Goal: Task Accomplishment & Management: Complete application form

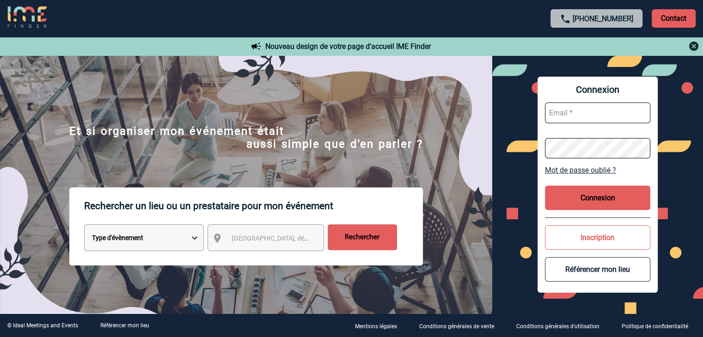
type input "[EMAIL_ADDRESS][DOMAIN_NAME]"
click at [575, 196] on button "Connexion" at bounding box center [597, 198] width 105 height 24
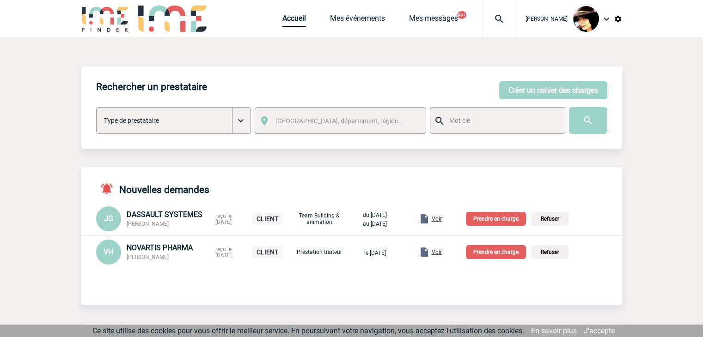
click at [442, 253] on span "Voir" at bounding box center [436, 252] width 10 height 6
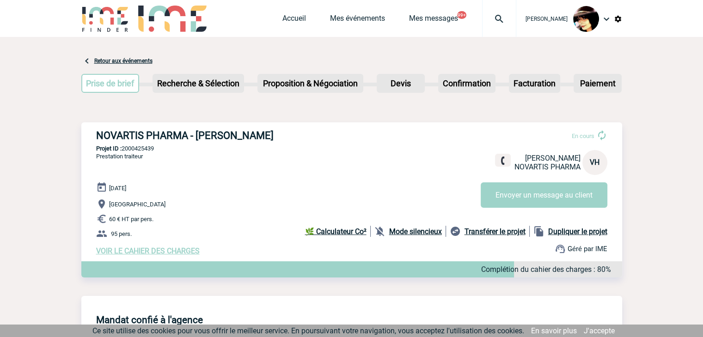
click at [157, 251] on span "VOIR LE CAHIER DES CHARGES" at bounding box center [147, 251] width 103 height 9
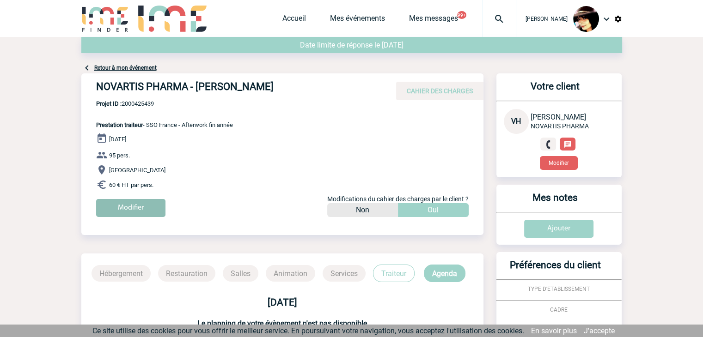
click at [118, 204] on input "Modifier" at bounding box center [130, 208] width 69 height 18
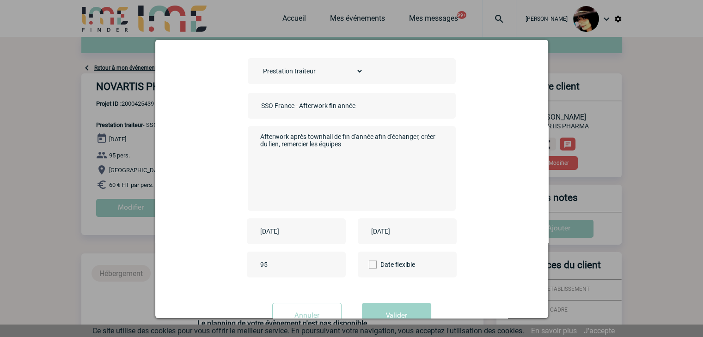
scroll to position [65, 0]
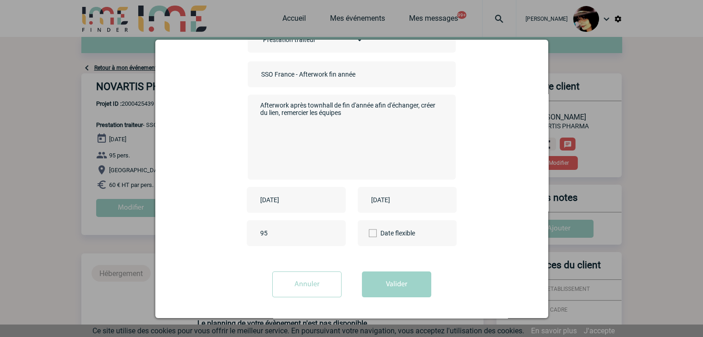
click at [310, 274] on input "Annuler" at bounding box center [306, 285] width 69 height 26
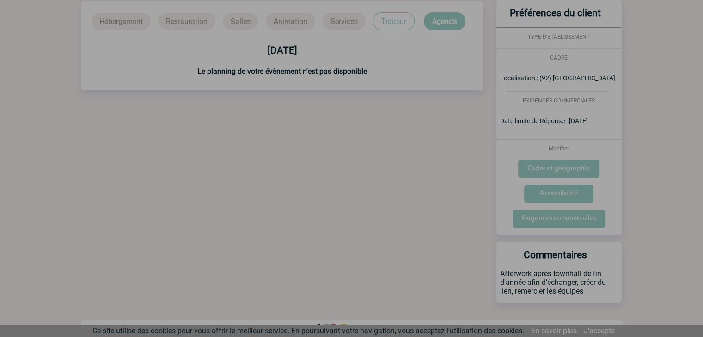
scroll to position [263, 0]
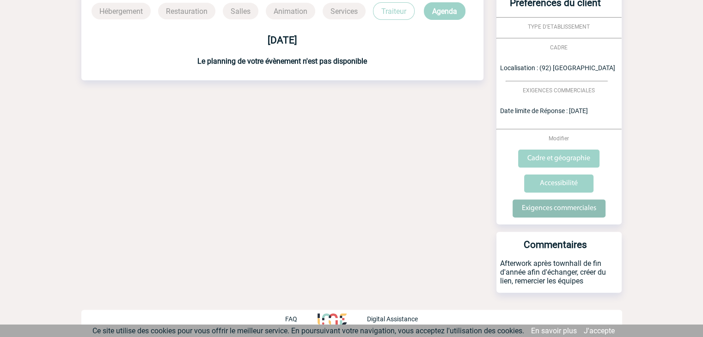
click at [547, 211] on input "Exigences commerciales" at bounding box center [558, 209] width 93 height 18
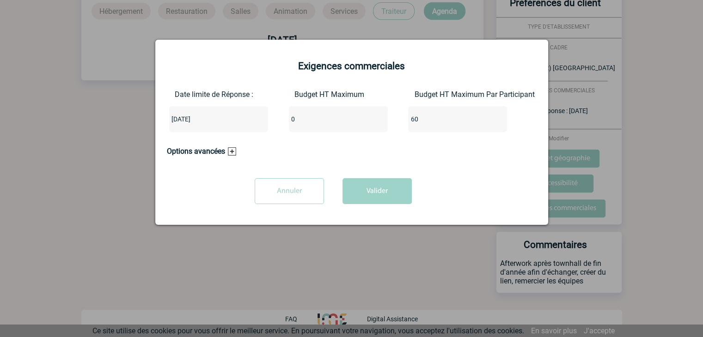
click at [320, 119] on input "0" at bounding box center [332, 119] width 87 height 12
type input "5700"
click at [374, 192] on button "Valider" at bounding box center [376, 191] width 69 height 26
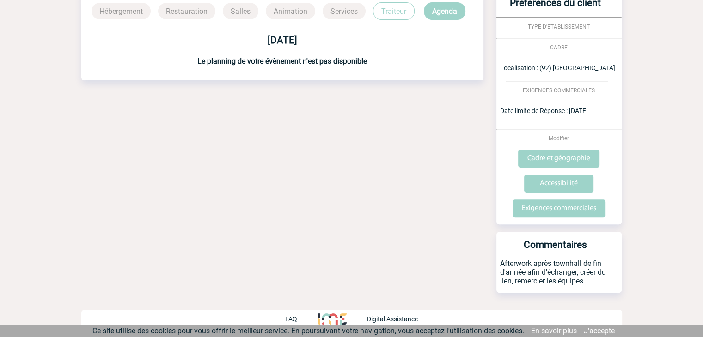
click at [329, 189] on div "Date limite de réponse le 15-09-2025 Retour à mon événement NOVARTIS PHARMA - V…" at bounding box center [351, 56] width 540 height 563
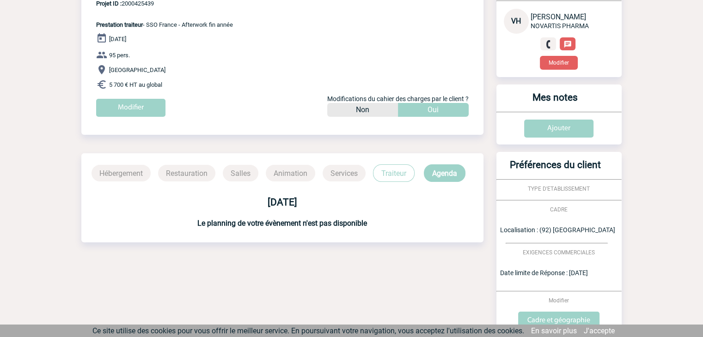
scroll to position [0, 0]
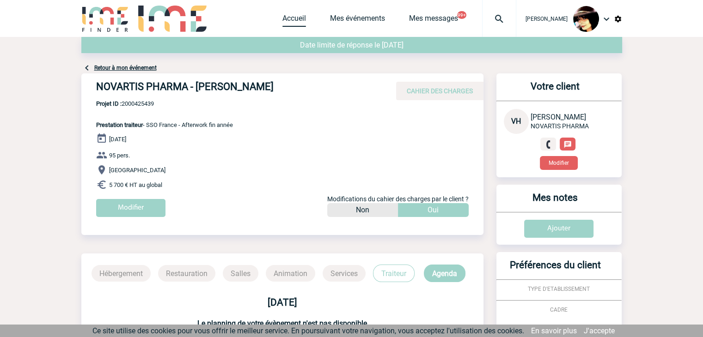
click at [288, 16] on link "Accueil" at bounding box center [294, 20] width 24 height 13
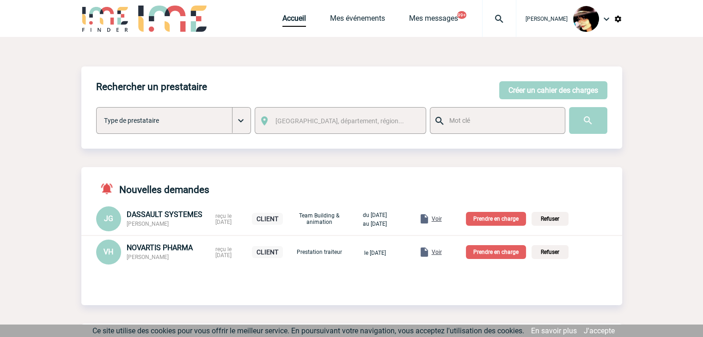
click at [499, 254] on p "Prendre en charge" at bounding box center [496, 252] width 60 height 14
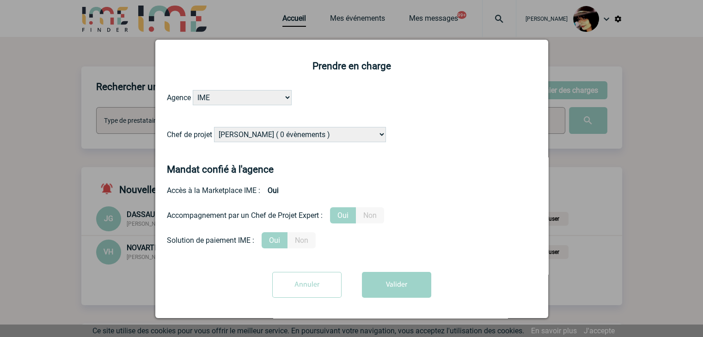
click at [324, 135] on select "Alizée VERLAGUET ( 0 évènements ) Anne GIRAUD ( 1196 évènements ) Anne-François…" at bounding box center [300, 134] width 172 height 15
select select "131233"
click at [324, 135] on select "Alizée VERLAGUET ( 0 évènements ) Anne GIRAUD ( 1196 évènements ) Anne-François…" at bounding box center [300, 134] width 172 height 15
click at [400, 285] on button "Valider" at bounding box center [396, 285] width 69 height 26
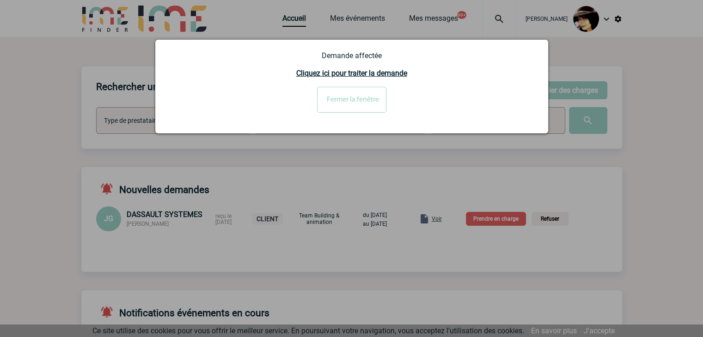
drag, startPoint x: 326, startPoint y: 246, endPoint x: 407, endPoint y: 225, distance: 84.0
click at [327, 245] on div at bounding box center [351, 168] width 703 height 337
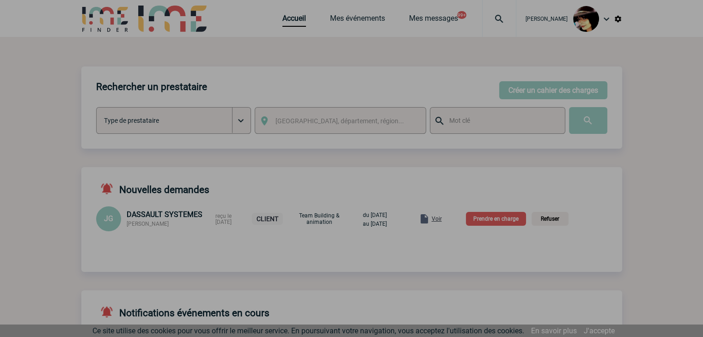
click at [442, 220] on div at bounding box center [351, 168] width 703 height 337
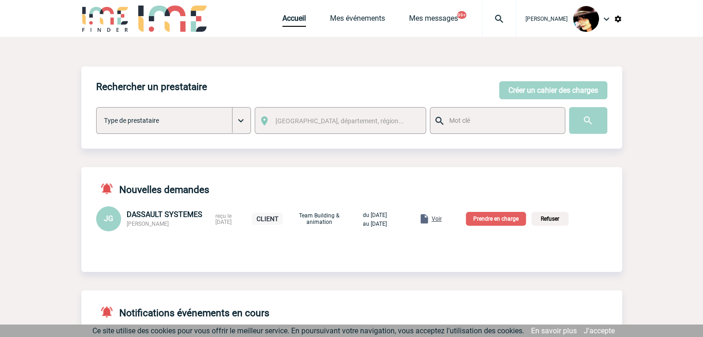
click at [444, 220] on body "Rachel SABOUREAU Accueil Mes événements 99+" at bounding box center [351, 302] width 703 height 604
click at [442, 220] on span "Voir" at bounding box center [436, 219] width 10 height 6
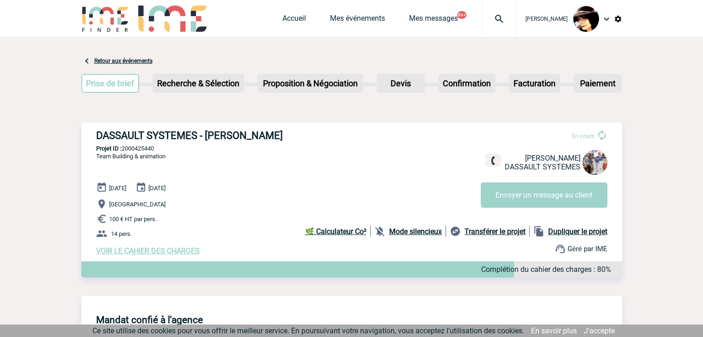
click at [187, 253] on span "VOIR LE CAHIER DES CHARGES" at bounding box center [147, 251] width 103 height 9
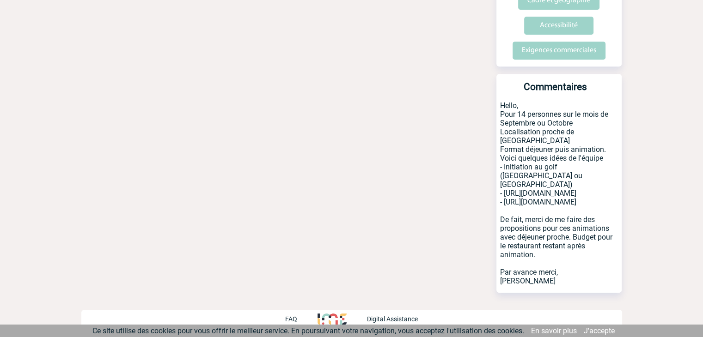
scroll to position [423, 0]
click at [558, 44] on input "Exigences commerciales" at bounding box center [558, 51] width 93 height 18
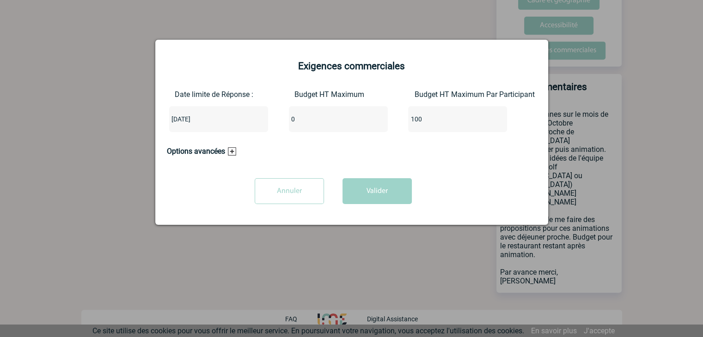
click at [301, 118] on input "0" at bounding box center [332, 119] width 87 height 12
type input "1400"
click at [361, 193] on button "Valider" at bounding box center [376, 191] width 69 height 26
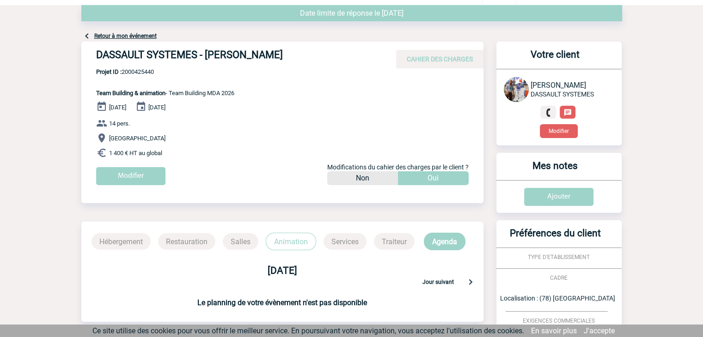
scroll to position [0, 0]
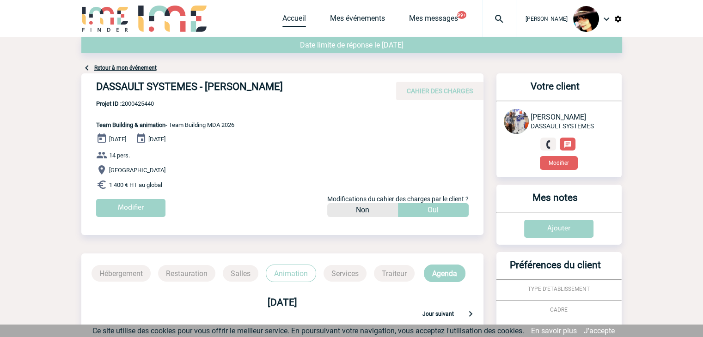
click at [283, 17] on link "Accueil" at bounding box center [294, 20] width 24 height 13
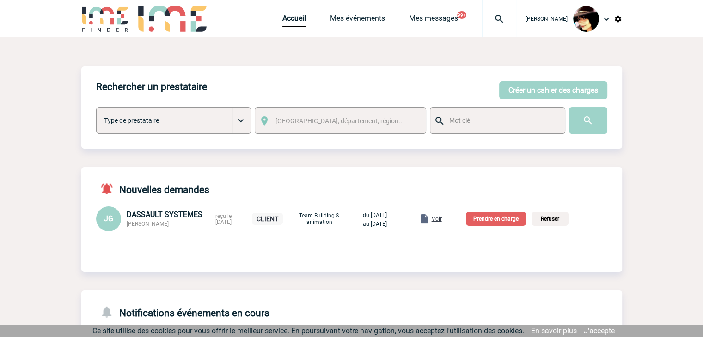
click at [503, 220] on p "Prendre en charge" at bounding box center [496, 219] width 60 height 14
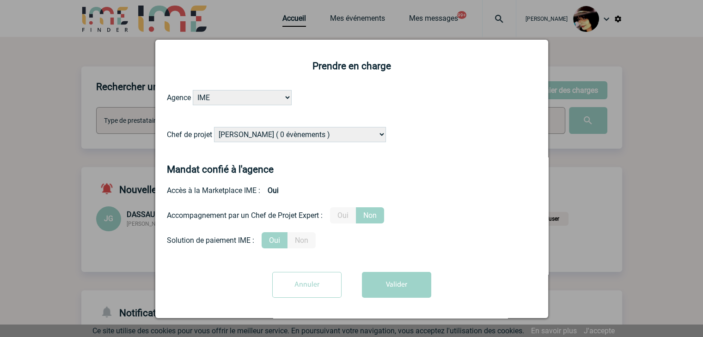
click at [342, 139] on select "[PERSON_NAME] ( 0 évènements ) [PERSON_NAME] ( 1196 évènements ) [PERSON_NAME] …" at bounding box center [300, 134] width 172 height 15
click at [342, 139] on select "Alizée VERLAGUET ( 0 évènements ) Anne GIRAUD ( 1196 évènements ) Anne-François…" at bounding box center [300, 134] width 172 height 15
select select "131235"
click at [341, 216] on label "Oui" at bounding box center [343, 215] width 26 height 16
click at [0, 0] on input "Oui" at bounding box center [0, 0] width 0 height 0
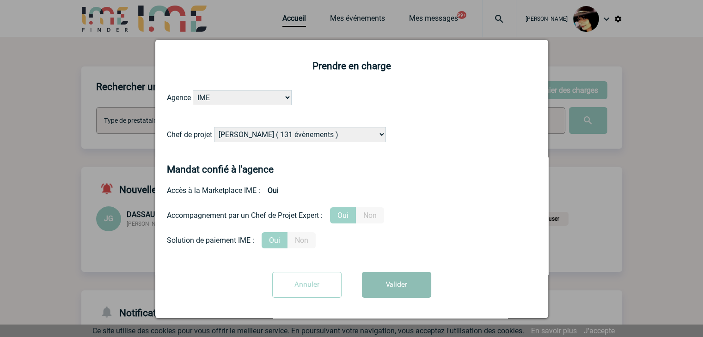
click at [397, 279] on button "Valider" at bounding box center [396, 285] width 69 height 26
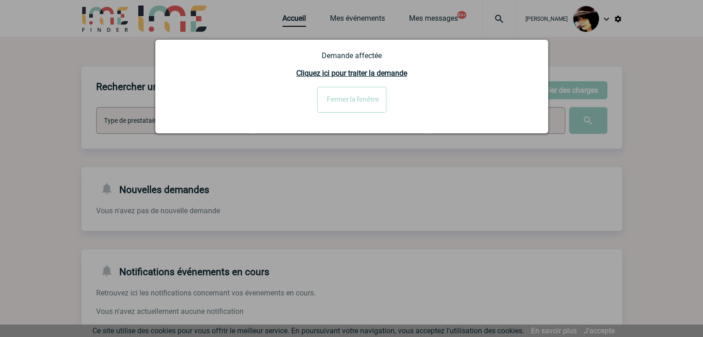
drag, startPoint x: 615, startPoint y: 276, endPoint x: 508, endPoint y: 143, distance: 170.2
click at [615, 275] on div at bounding box center [351, 168] width 703 height 337
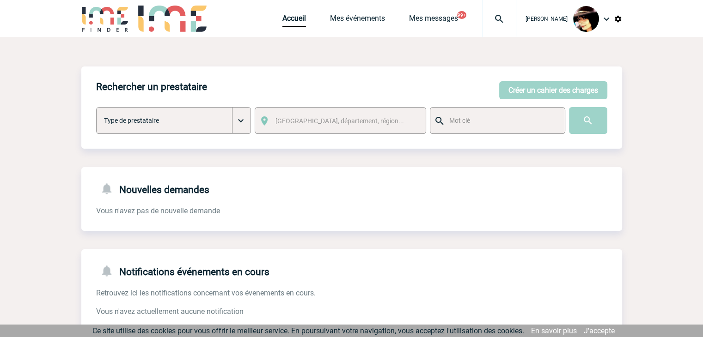
click at [487, 19] on img at bounding box center [498, 18] width 33 height 11
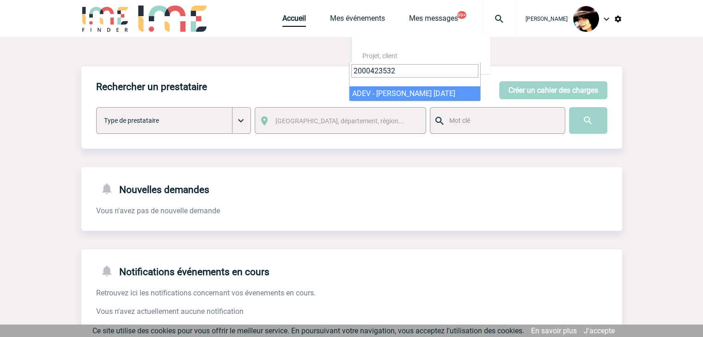
type input "2000423532"
select select "23033"
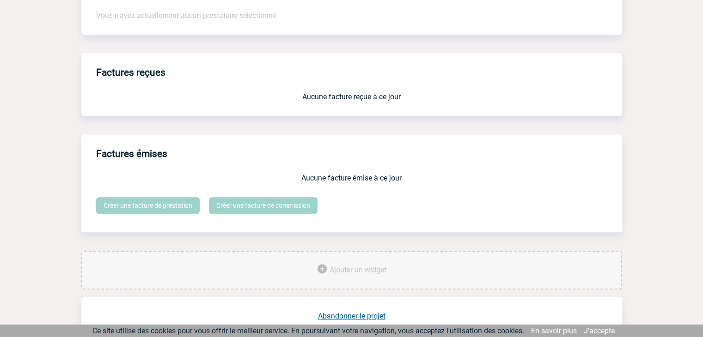
scroll to position [763, 0]
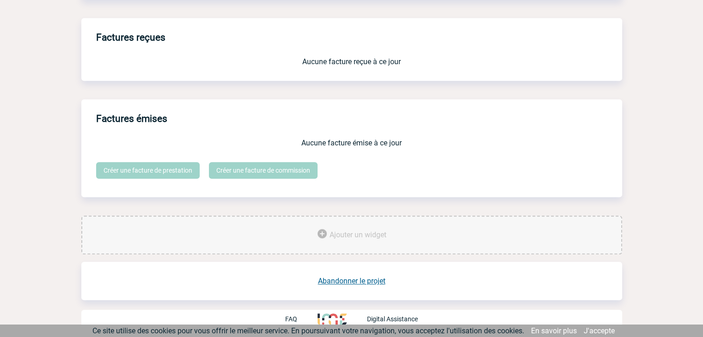
click at [356, 280] on link "Abandonner le projet" at bounding box center [351, 281] width 67 height 9
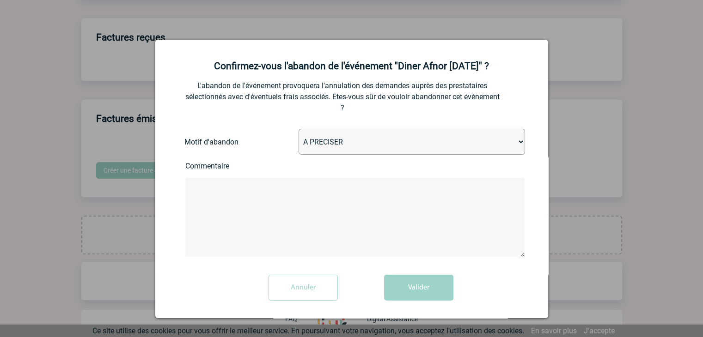
click at [333, 138] on select "A PRECISER Projet annulé Projet reporté Evénement organisé en interne A fait ap…" at bounding box center [411, 142] width 226 height 26
select select "ABANDON_PROJET_09"
click at [298, 130] on select "A PRECISER Projet annulé Projet reporté Evénement organisé en interne A fait ap…" at bounding box center [411, 142] width 226 height 26
click at [399, 287] on button "Valider" at bounding box center [418, 288] width 69 height 26
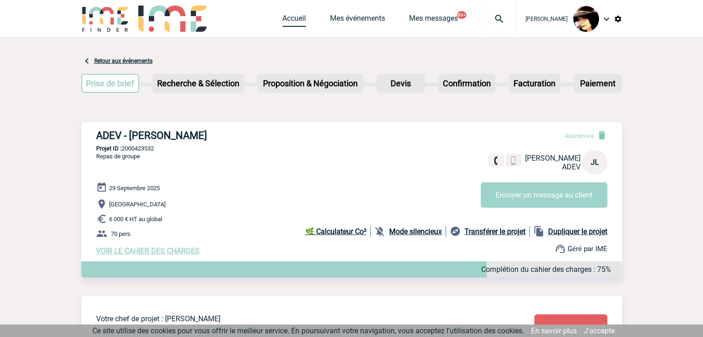
click at [282, 18] on link "Accueil" at bounding box center [294, 20] width 24 height 13
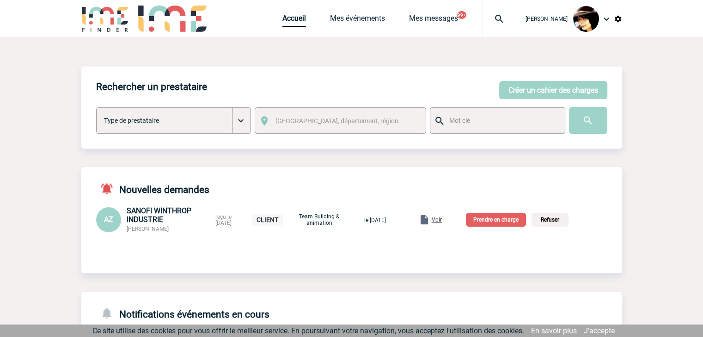
click at [486, 17] on img at bounding box center [498, 18] width 33 height 11
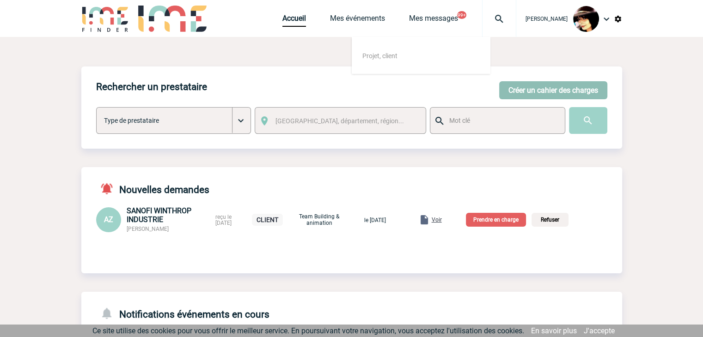
click at [510, 90] on button "Créer un cahier des charges" at bounding box center [553, 90] width 108 height 18
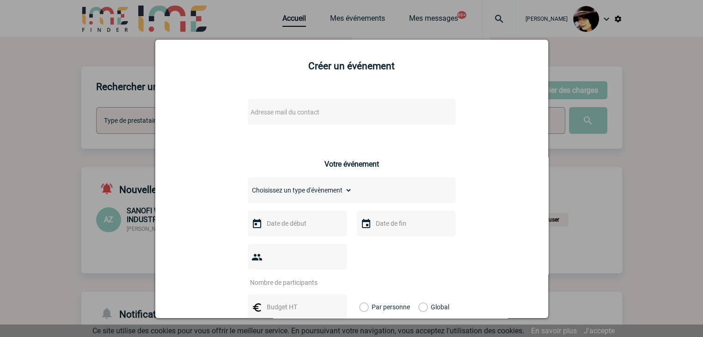
click at [279, 115] on span "Adresse mail du contact" at bounding box center [284, 112] width 69 height 7
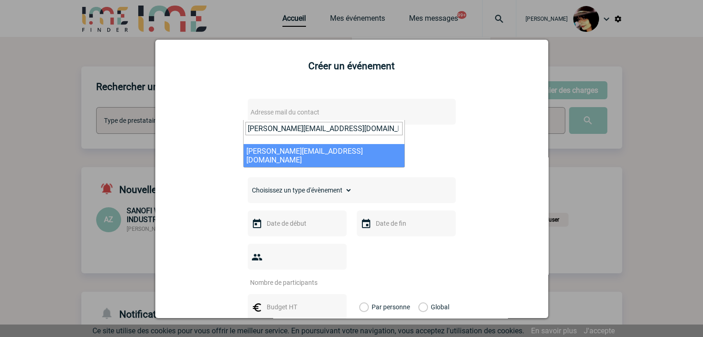
type input "jessica.manuelmatondo@fr.bosch.com"
select select "126715"
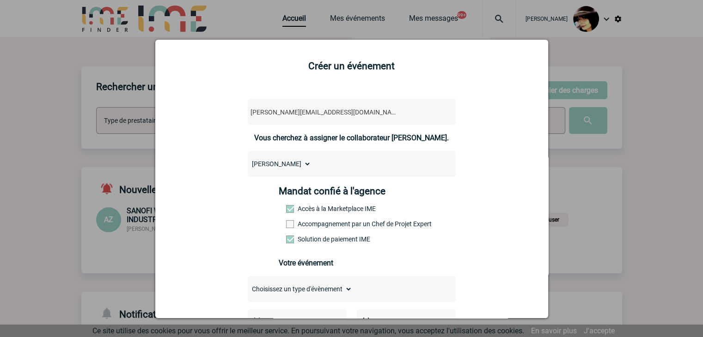
click at [286, 227] on span at bounding box center [290, 224] width 8 height 8
click at [0, 0] on input "Accompagnement par un Chef de Projet Expert" at bounding box center [0, 0] width 0 height 0
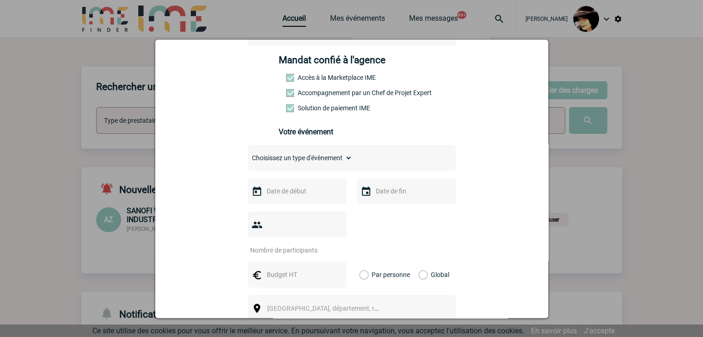
scroll to position [185, 0]
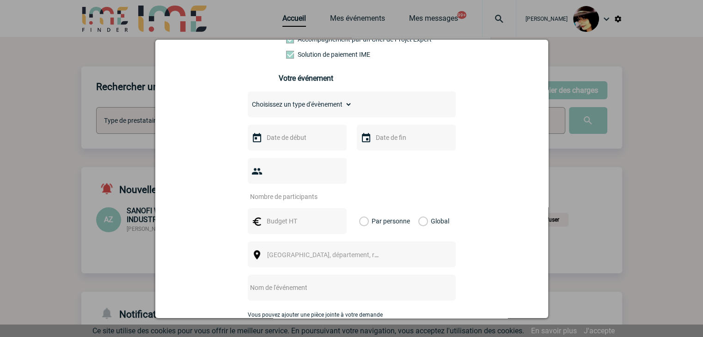
click at [280, 106] on select "Choisissez un type d'évènement Séminaire avec nuitée Séminaire sans nuitée Repa…" at bounding box center [300, 104] width 104 height 13
click at [328, 104] on select "Choisissez un type d'évènement Séminaire avec nuitée Séminaire sans nuitée Repa…" at bounding box center [300, 104] width 104 height 13
select select "1"
click at [248, 101] on select "Choisissez un type d'évènement Séminaire avec nuitée Séminaire sans nuitée Repa…" at bounding box center [300, 104] width 104 height 13
click at [297, 142] on input "text" at bounding box center [296, 138] width 64 height 12
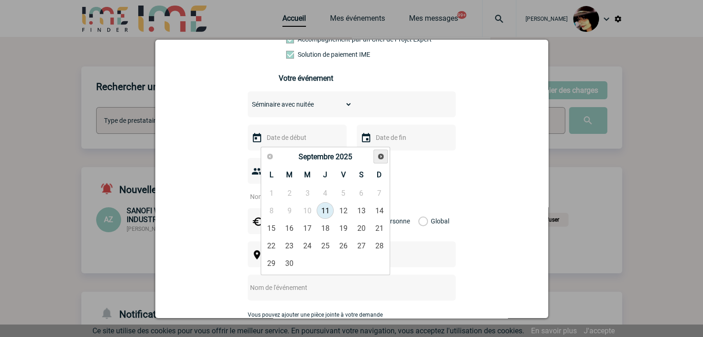
click at [378, 157] on span "Suivant" at bounding box center [380, 156] width 7 height 7
click at [273, 214] on link "6" at bounding box center [271, 210] width 17 height 17
type input "06-10-2025"
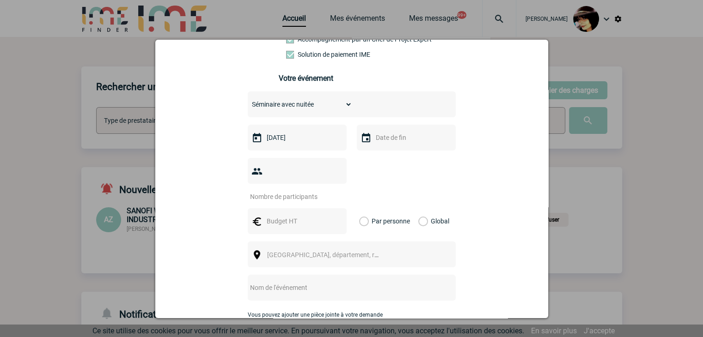
click at [408, 144] on input "text" at bounding box center [405, 138] width 64 height 12
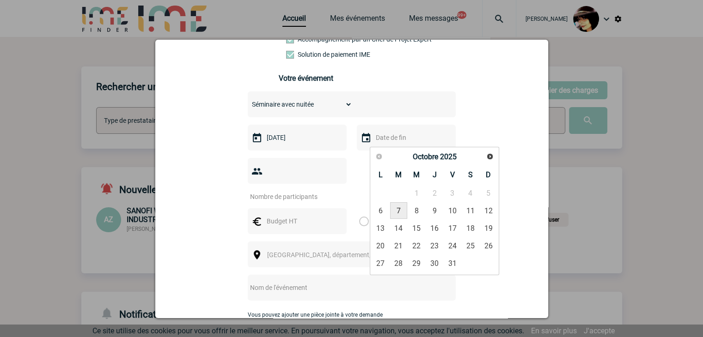
click at [395, 215] on link "7" at bounding box center [398, 210] width 17 height 17
type input "07-10-2025"
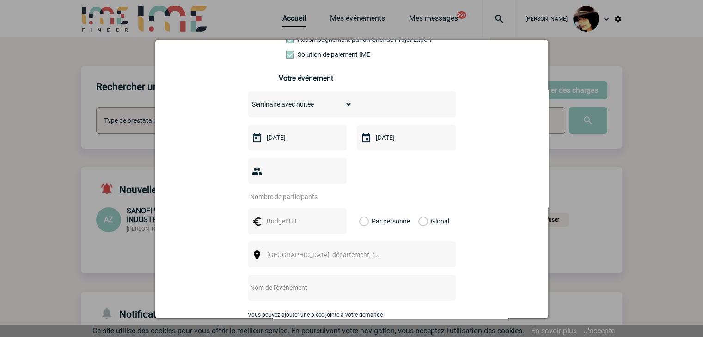
click at [261, 165] on div at bounding box center [297, 171] width 99 height 26
click at [262, 191] on input "number" at bounding box center [291, 197] width 87 height 12
type input "11"
click at [297, 215] on input "text" at bounding box center [296, 221] width 64 height 12
type input "5000"
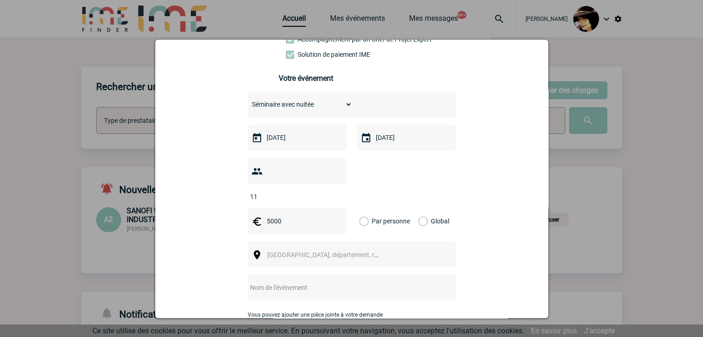
click at [421, 208] on label "Global" at bounding box center [421, 221] width 6 height 26
click at [0, 0] on input "Global" at bounding box center [0, 0] width 0 height 0
click at [292, 251] on span "Ville, département, région..." at bounding box center [331, 254] width 128 height 7
type input "ile de fr"
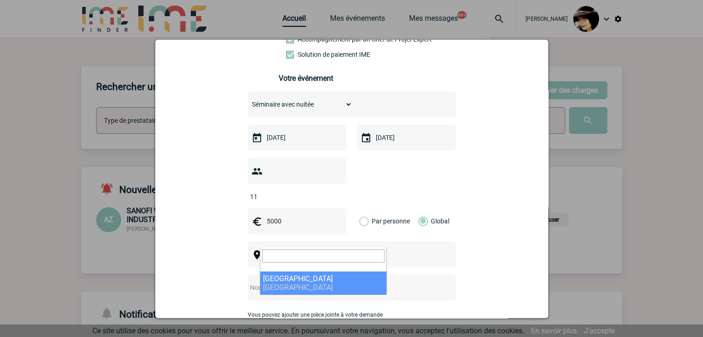
select select "2"
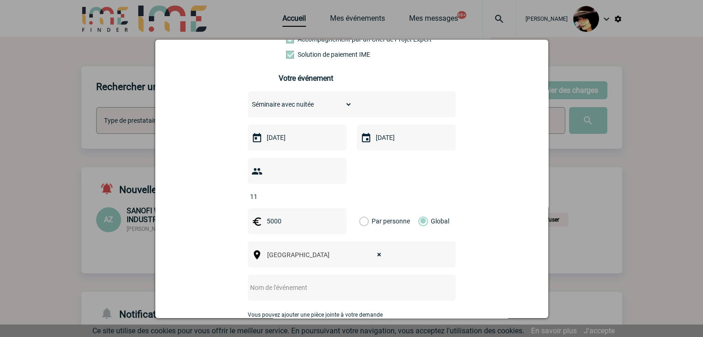
click at [296, 282] on input "text" at bounding box center [339, 288] width 183 height 12
click at [301, 281] on div at bounding box center [352, 288] width 208 height 26
click at [292, 282] on input "text" at bounding box center [339, 288] width 183 height 12
paste input "Journée Codir 6-7 octobre"
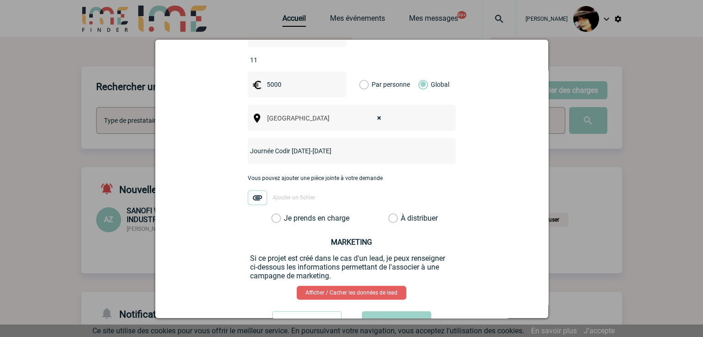
scroll to position [323, 0]
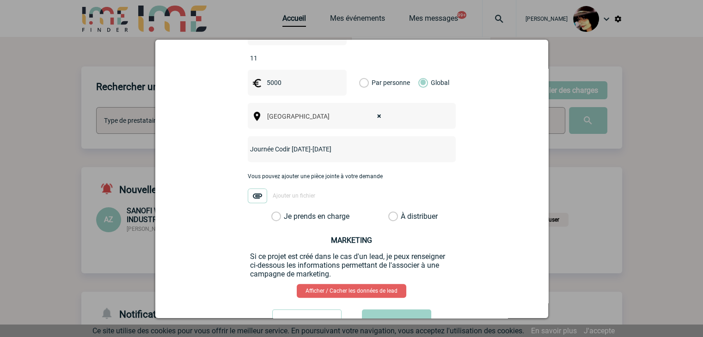
type input "Journée Codir 6-7 octobre"
click at [388, 212] on label "À distribuer" at bounding box center [393, 216] width 10 height 9
click at [0, 0] on input "À distribuer" at bounding box center [0, 0] width 0 height 0
click at [399, 309] on button "Valider" at bounding box center [396, 322] width 69 height 26
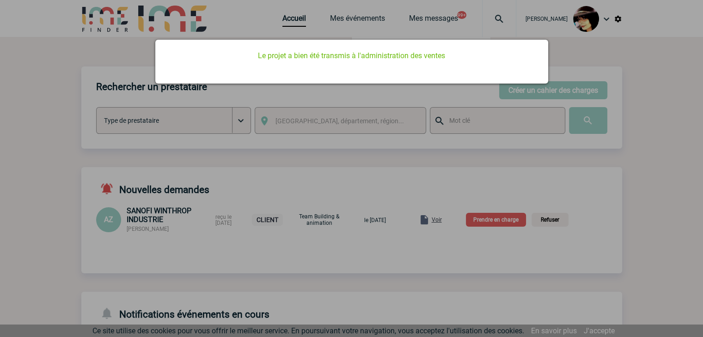
click at [384, 284] on div at bounding box center [351, 168] width 703 height 337
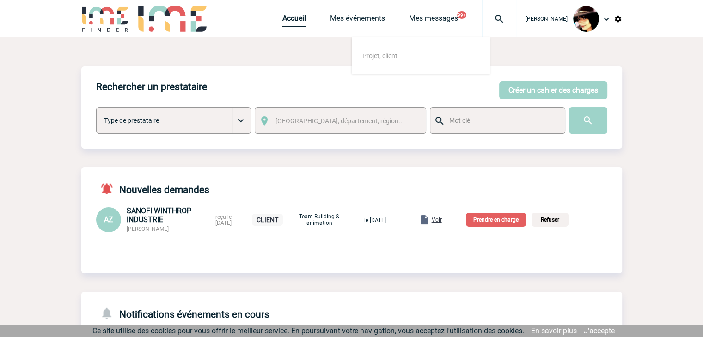
click at [287, 22] on link "Accueil" at bounding box center [294, 20] width 24 height 13
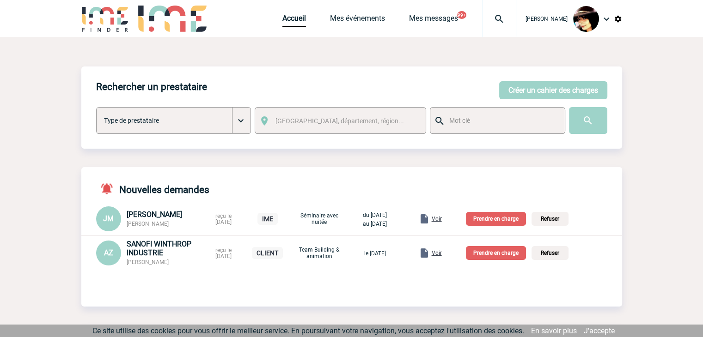
click at [442, 219] on span "Voir" at bounding box center [436, 219] width 10 height 6
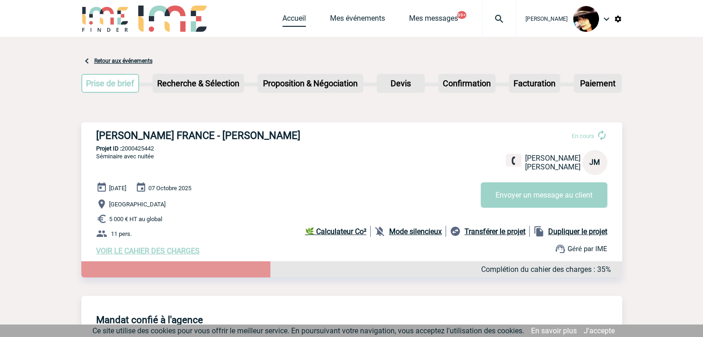
click at [284, 15] on link "Accueil" at bounding box center [294, 20] width 24 height 13
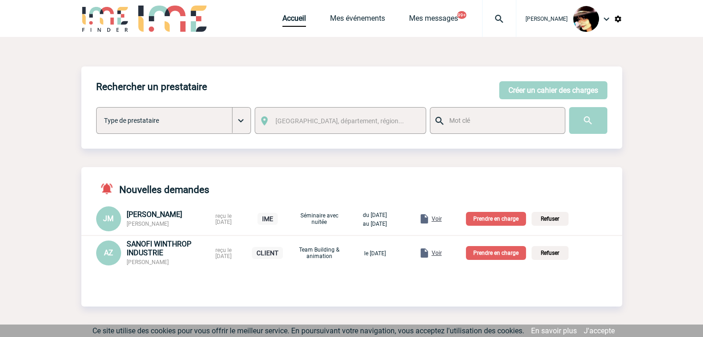
click at [498, 217] on p "Prendre en charge" at bounding box center [496, 219] width 60 height 14
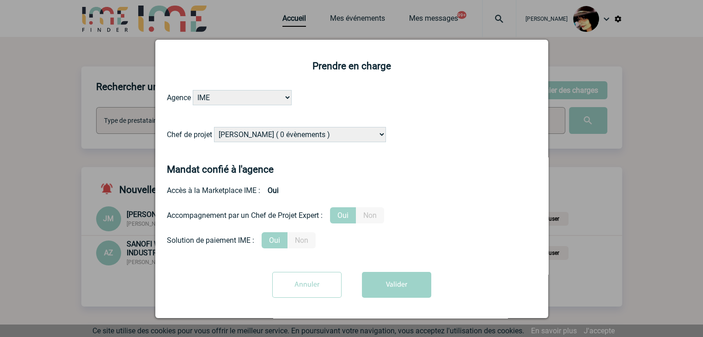
click at [328, 133] on select "[PERSON_NAME] ( 0 évènements ) [PERSON_NAME] ( 1196 évènements ) [PERSON_NAME] …" at bounding box center [300, 134] width 172 height 15
select select "131612"
click at [214, 127] on select "[PERSON_NAME] ( 0 évènements ) [PERSON_NAME] ( 1196 évènements ) [PERSON_NAME] …" at bounding box center [300, 134] width 172 height 15
click at [386, 283] on button "Valider" at bounding box center [396, 285] width 69 height 26
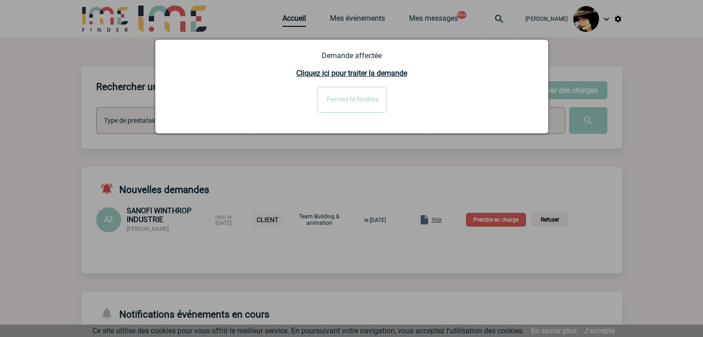
click at [588, 179] on div at bounding box center [351, 168] width 703 height 337
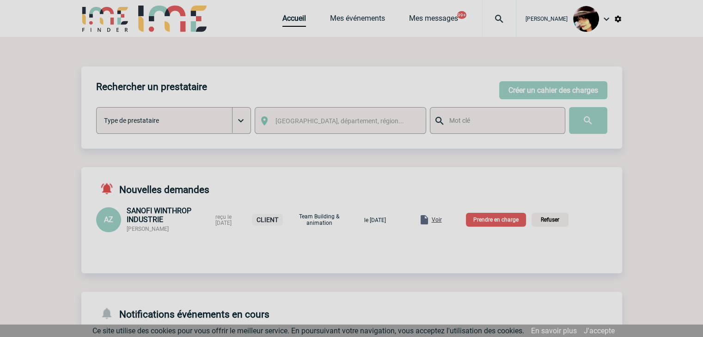
click at [473, 87] on div "Rechercher un prestataire [PERSON_NAME] un cahier des charges [PERSON_NAME] un …" at bounding box center [351, 108] width 540 height 82
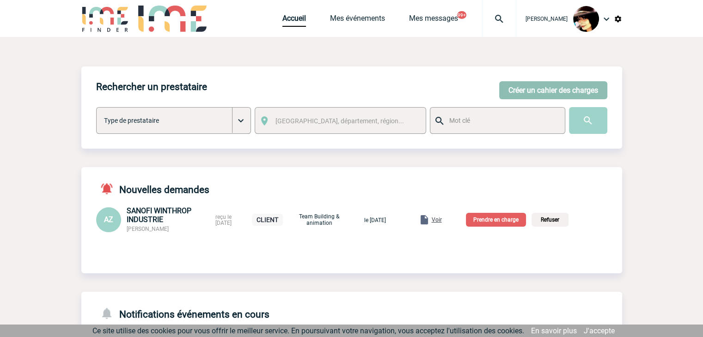
click at [505, 91] on button "Créer un cahier des charges" at bounding box center [553, 90] width 108 height 18
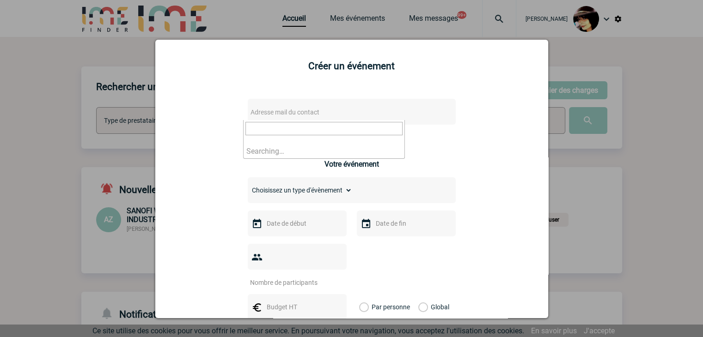
click at [314, 111] on span "Adresse mail du contact" at bounding box center [284, 112] width 69 height 7
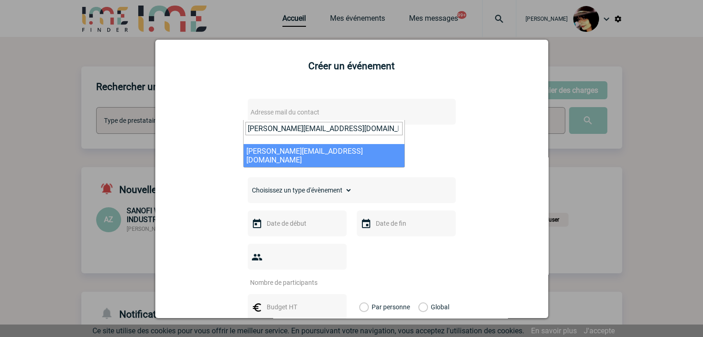
type input "[PERSON_NAME][EMAIL_ADDRESS][DOMAIN_NAME]"
select select "125947"
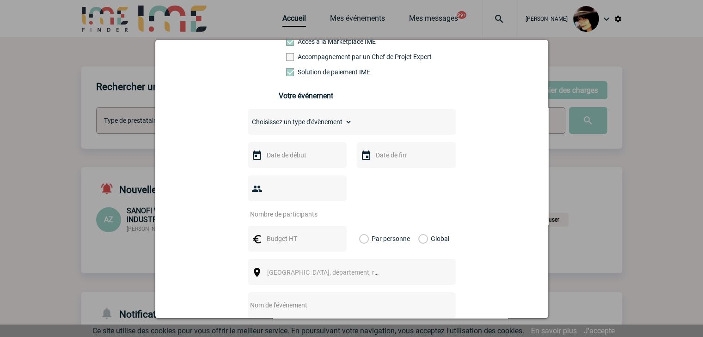
scroll to position [185, 0]
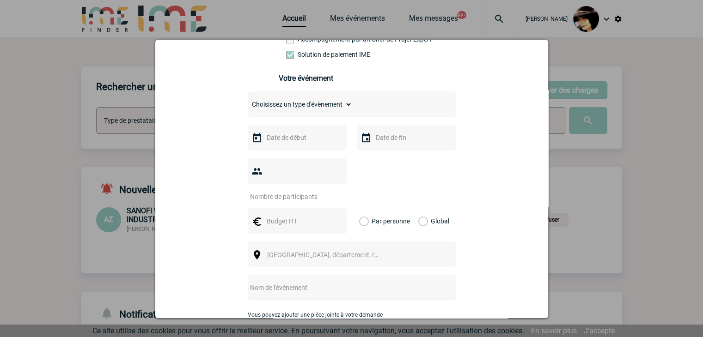
click at [303, 111] on select "Choisissez un type d'évènement Séminaire avec nuitée Séminaire sans nuitée Repa…" at bounding box center [300, 104] width 104 height 13
select select "3"
click at [248, 101] on select "Choisissez un type d'évènement Séminaire avec nuitée Séminaire sans nuitée Repa…" at bounding box center [300, 104] width 104 height 13
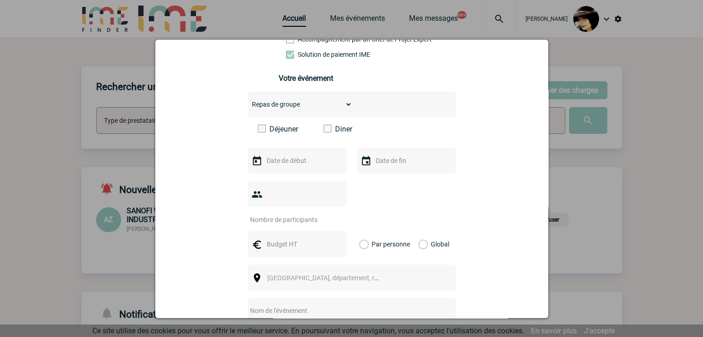
click at [323, 133] on span at bounding box center [327, 129] width 8 height 8
click at [0, 0] on input "Diner" at bounding box center [0, 0] width 0 height 0
click at [303, 167] on input "text" at bounding box center [296, 161] width 64 height 12
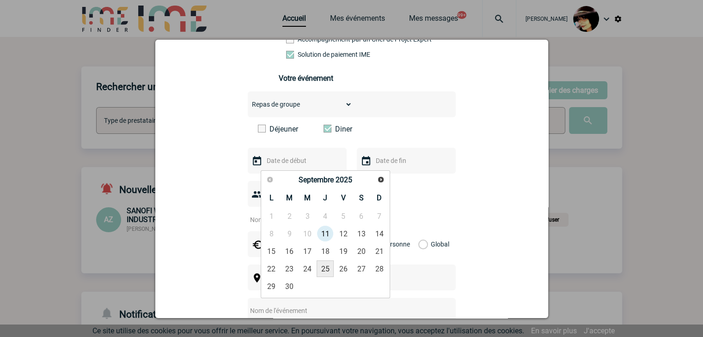
click at [324, 268] on link "25" at bounding box center [324, 268] width 17 height 17
type input "[DATE]"
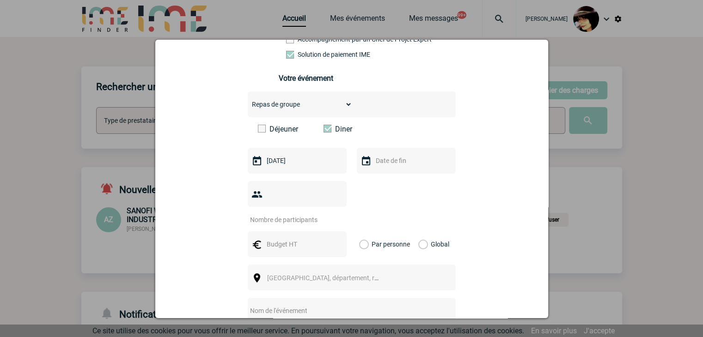
click at [297, 214] on input "number" at bounding box center [291, 220] width 87 height 12
type input "25"
click at [279, 238] on input "text" at bounding box center [296, 244] width 64 height 12
type input "978"
click at [418, 232] on label "Global" at bounding box center [421, 244] width 6 height 26
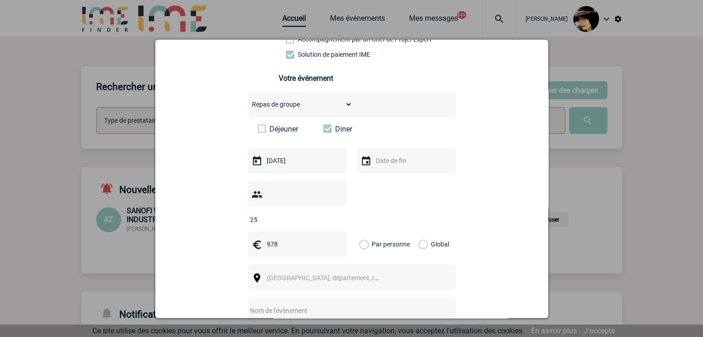
click at [0, 0] on input "Global" at bounding box center [0, 0] width 0 height 0
click at [359, 272] on span "[GEOGRAPHIC_DATA], département, région..." at bounding box center [326, 278] width 127 height 13
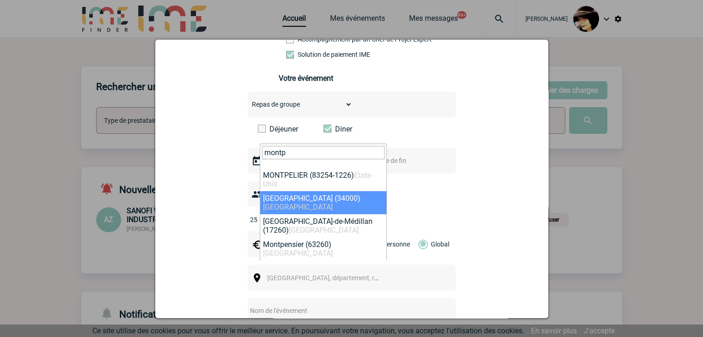
type input "montp"
drag, startPoint x: 346, startPoint y: 198, endPoint x: 338, endPoint y: 193, distance: 9.7
select select "29306"
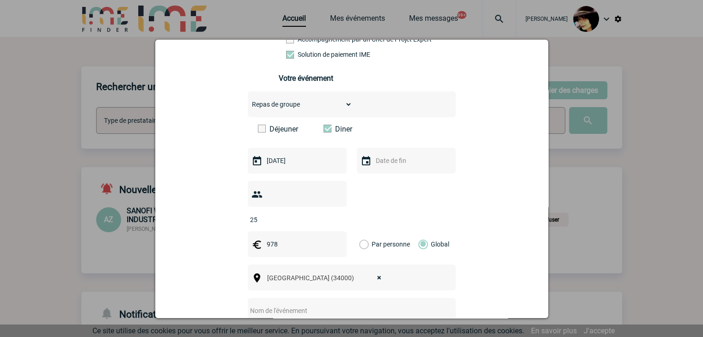
click at [281, 305] on input "text" at bounding box center [339, 311] width 183 height 12
click at [342, 305] on input "CENTRALISATION -" at bounding box center [339, 311] width 183 height 12
paste input "Devis restaurant Sanofi - IME (25 septembre 2025)"
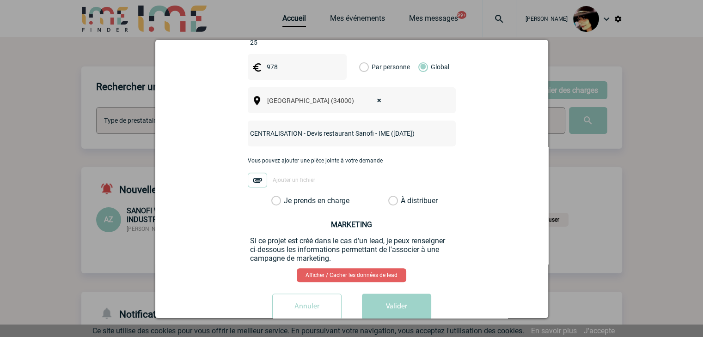
scroll to position [369, 0]
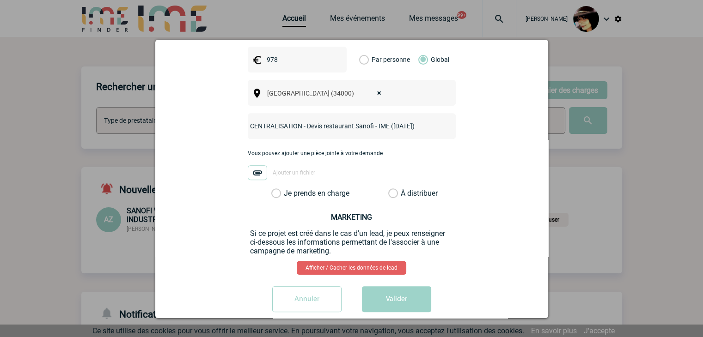
type input "CENTRALISATION - Devis restaurant Sanofi - IME (25 septembre 2025)"
click at [388, 189] on label "À distribuer" at bounding box center [393, 193] width 10 height 9
click at [0, 0] on input "À distribuer" at bounding box center [0, 0] width 0 height 0
click at [394, 286] on button "Valider" at bounding box center [396, 299] width 69 height 26
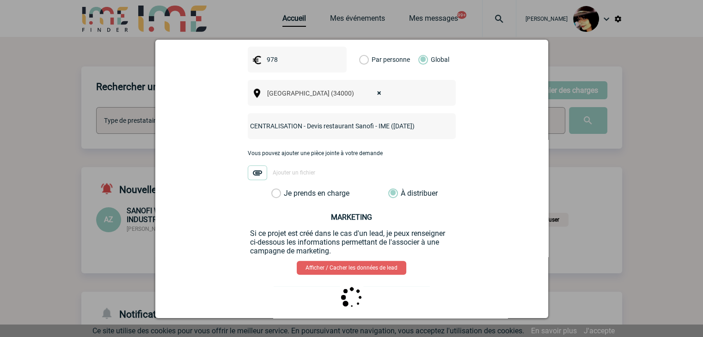
click at [601, 241] on div at bounding box center [351, 168] width 703 height 337
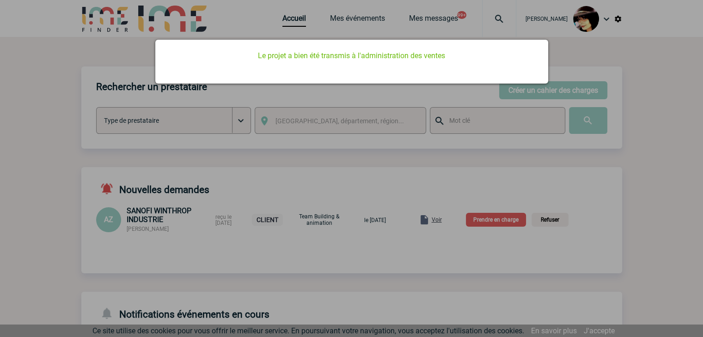
click at [623, 188] on div at bounding box center [351, 168] width 703 height 337
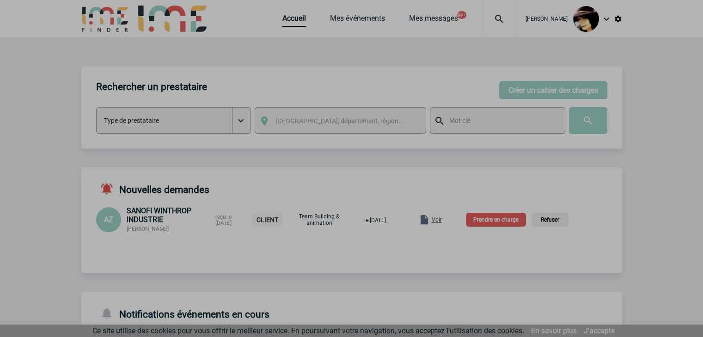
click at [288, 19] on body "Rachel SABOUREAU Accueil Mes événements 99+" at bounding box center [351, 304] width 703 height 608
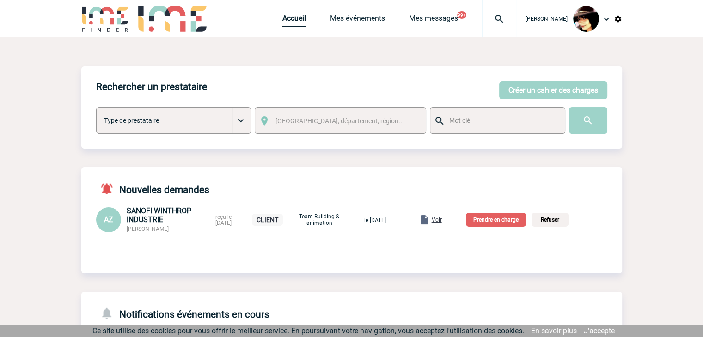
click at [290, 19] on link "Accueil" at bounding box center [294, 20] width 24 height 13
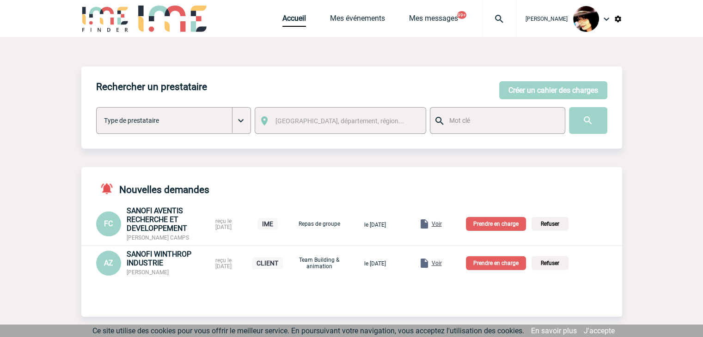
click at [442, 224] on span "Voir" at bounding box center [436, 224] width 10 height 6
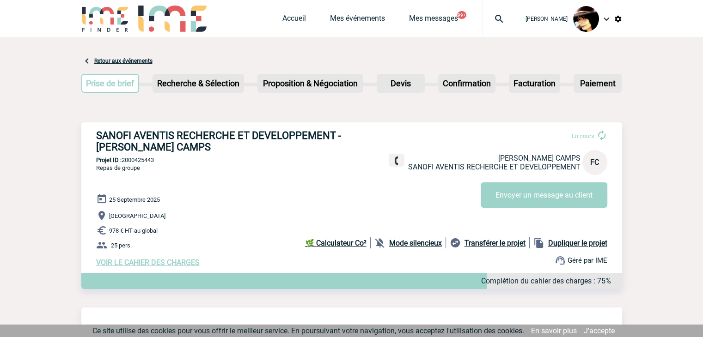
click at [191, 151] on h3 "SANOFI AVENTIS RECHERCHE ET DEVELOPPEMENT - [PERSON_NAME] CAMPS" at bounding box center [234, 141] width 277 height 23
drag, startPoint x: 286, startPoint y: 21, endPoint x: 281, endPoint y: 15, distance: 7.5
click at [286, 21] on link "Accueil" at bounding box center [294, 20] width 24 height 13
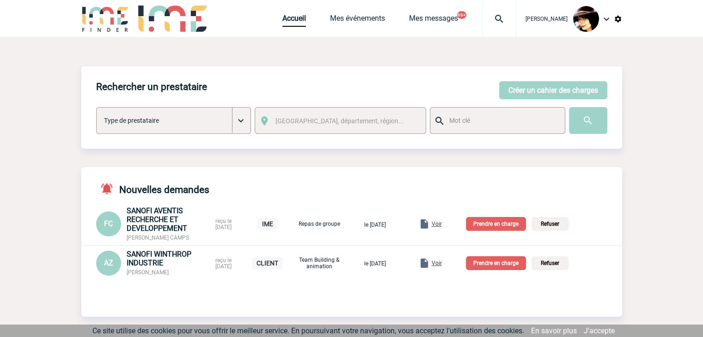
click at [500, 225] on p "Prendre en charge" at bounding box center [496, 224] width 60 height 14
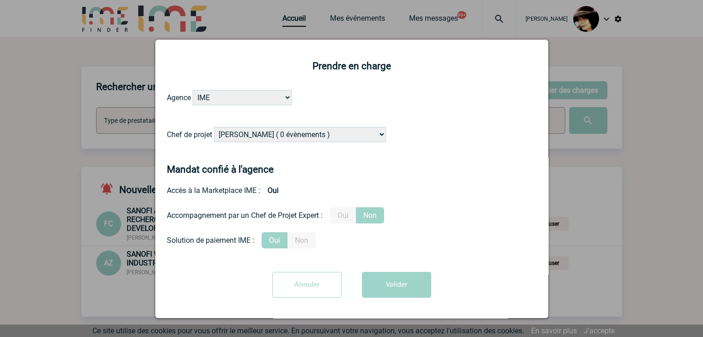
click at [259, 135] on select "[PERSON_NAME] ( 0 évènements ) [PERSON_NAME] ( 1196 évènements ) [PERSON_NAME] …" at bounding box center [300, 134] width 172 height 15
select select "132753"
click at [214, 127] on select "Alizée VERLAGUET ( 0 évènements ) Anne GIRAUD ( 1196 évènements ) Anne-François…" at bounding box center [300, 134] width 172 height 15
click at [394, 293] on button "Valider" at bounding box center [396, 285] width 69 height 26
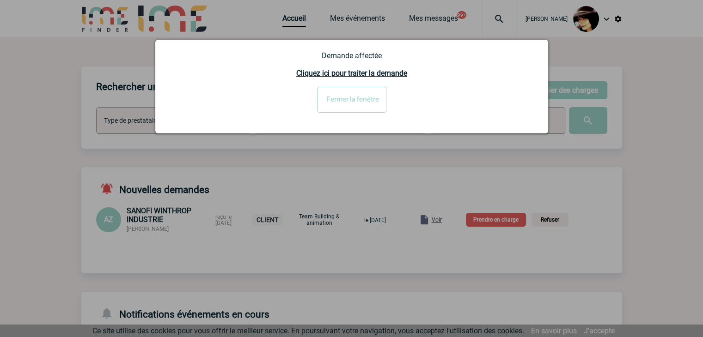
drag, startPoint x: 347, startPoint y: 102, endPoint x: 340, endPoint y: 100, distance: 7.5
click at [347, 102] on input "Fermer la fenêtre" at bounding box center [351, 100] width 69 height 26
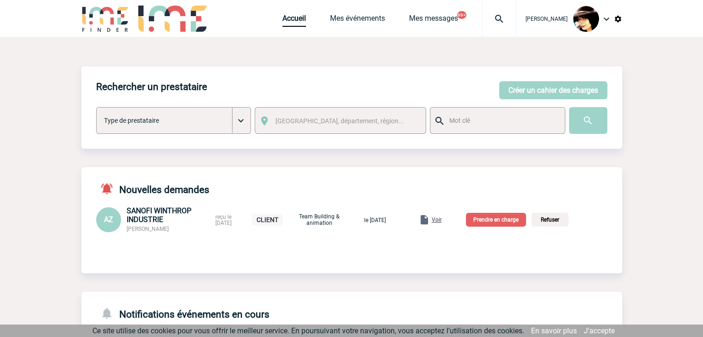
click at [442, 221] on span "Voir" at bounding box center [436, 220] width 10 height 6
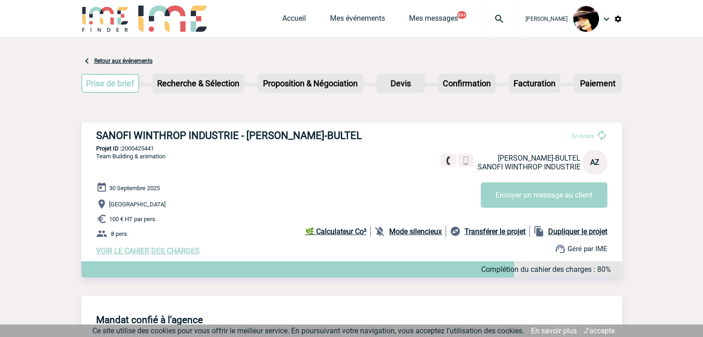
click at [191, 252] on span "VOIR LE CAHIER DES CHARGES" at bounding box center [147, 251] width 103 height 9
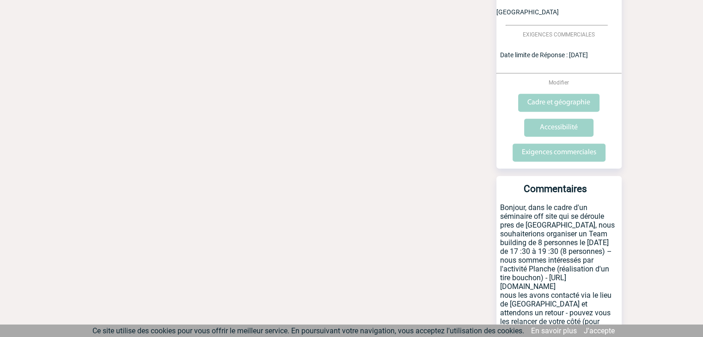
scroll to position [369, 0]
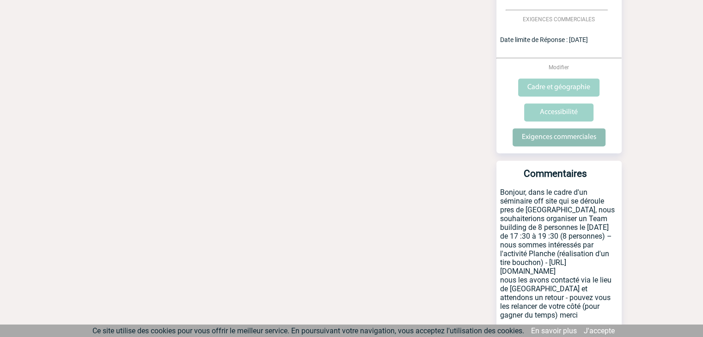
click at [567, 128] on input "Exigences commerciales" at bounding box center [558, 137] width 93 height 18
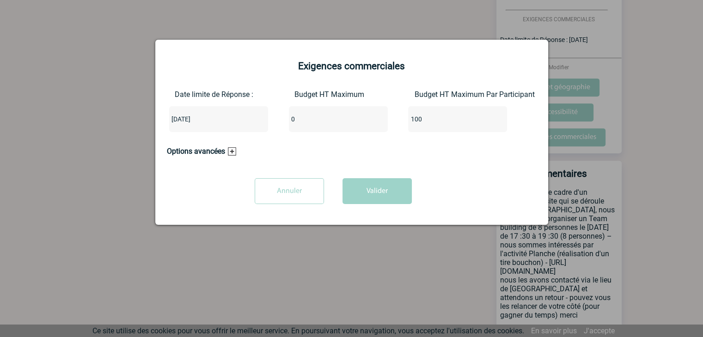
click at [320, 117] on input "0" at bounding box center [332, 119] width 87 height 12
type input "800"
click at [355, 195] on button "Valider" at bounding box center [376, 191] width 69 height 26
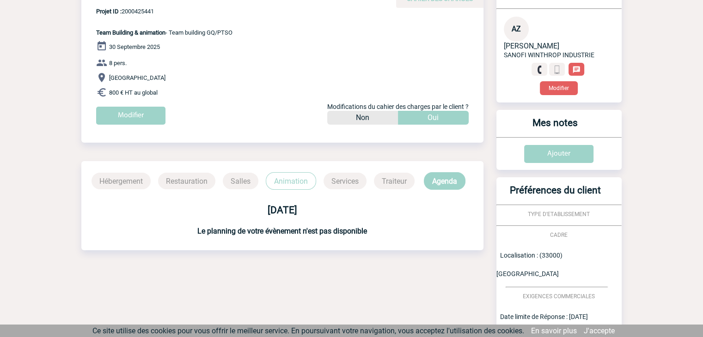
scroll to position [0, 0]
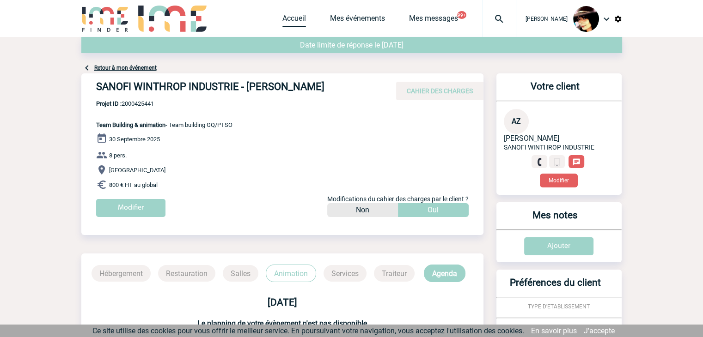
click at [284, 17] on link "Accueil" at bounding box center [294, 20] width 24 height 13
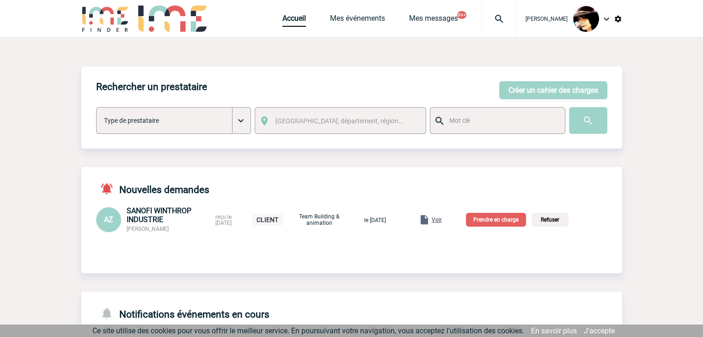
click at [499, 226] on p "Prendre en charge" at bounding box center [496, 220] width 60 height 14
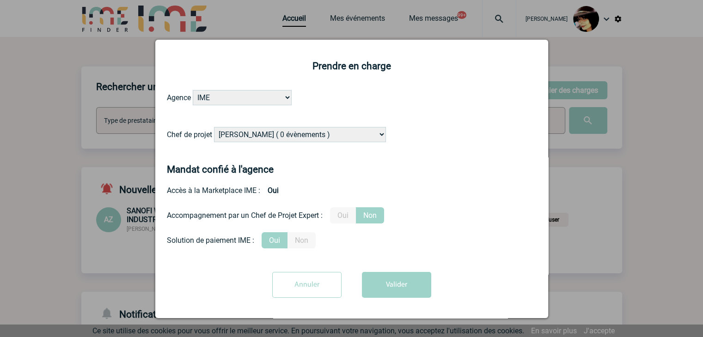
click at [315, 133] on select "[PERSON_NAME] ( 0 évènements ) [PERSON_NAME] ( 1196 évènements ) [PERSON_NAME] …" at bounding box center [300, 134] width 172 height 15
select select "132752"
click at [214, 127] on select "[PERSON_NAME] ( 0 évènements ) [PERSON_NAME] ( 1196 évènements ) [PERSON_NAME] …" at bounding box center [300, 134] width 172 height 15
click at [346, 212] on label "Oui" at bounding box center [343, 215] width 26 height 16
click at [0, 0] on input "Oui" at bounding box center [0, 0] width 0 height 0
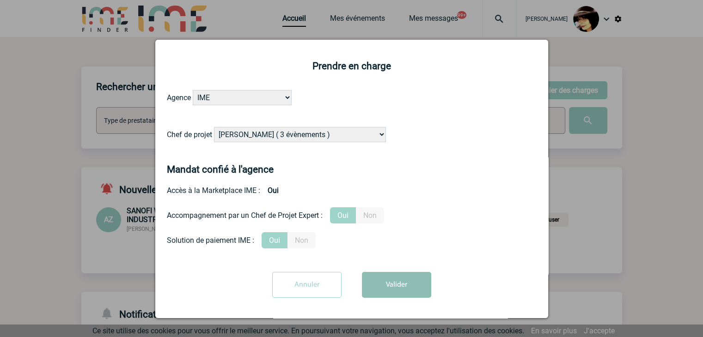
click at [401, 286] on button "Valider" at bounding box center [396, 285] width 69 height 26
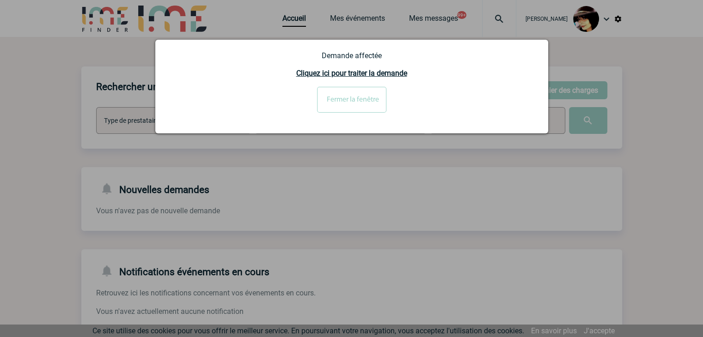
click at [352, 97] on input "Fermer la fenêtre" at bounding box center [351, 100] width 69 height 26
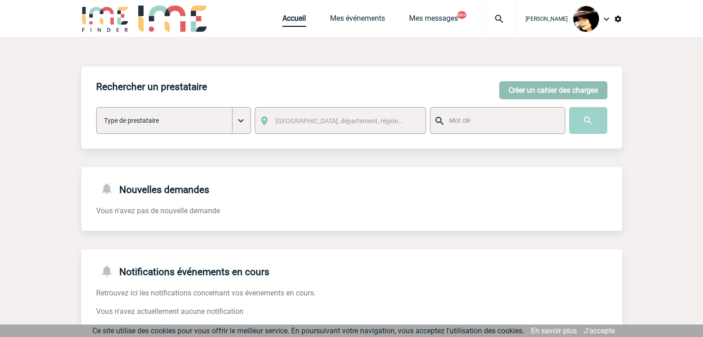
click at [521, 85] on button "Créer un cahier des charges" at bounding box center [553, 90] width 108 height 18
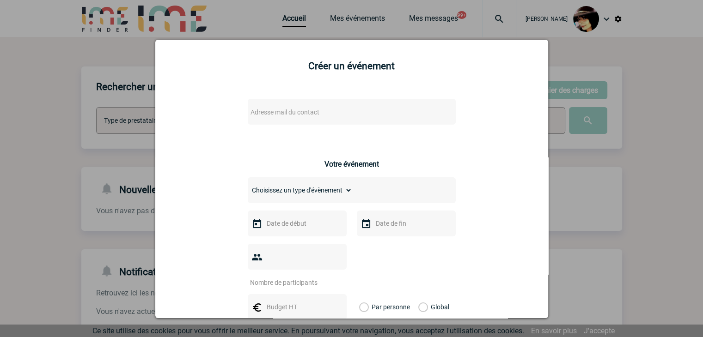
click at [349, 108] on span "Adresse mail du contact" at bounding box center [328, 112] width 162 height 13
drag, startPoint x: 377, startPoint y: 128, endPoint x: 118, endPoint y: 120, distance: 258.8
click at [122, 120] on body "[PERSON_NAME] Accueil Mes événements 99+" at bounding box center [351, 283] width 703 height 566
paste input "search"
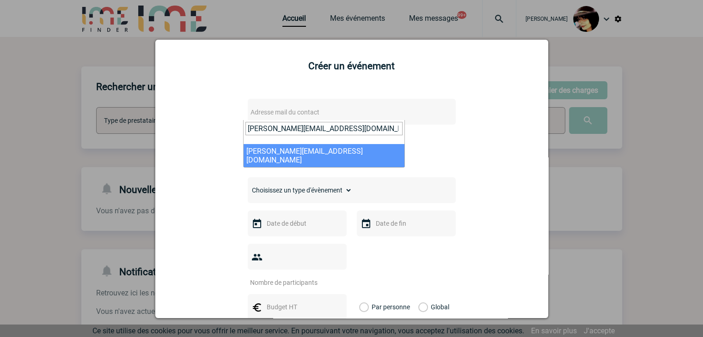
type input "jennifer.rebeyrol@mbda-systems.com"
select select "126889"
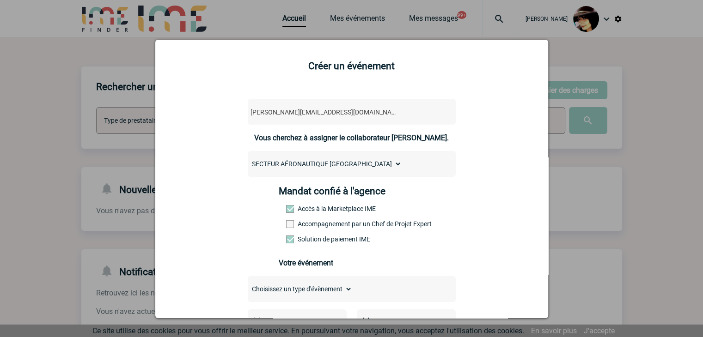
click at [286, 223] on span at bounding box center [290, 224] width 8 height 8
click at [0, 0] on input "Accompagnement par un Chef de Projet Expert" at bounding box center [0, 0] width 0 height 0
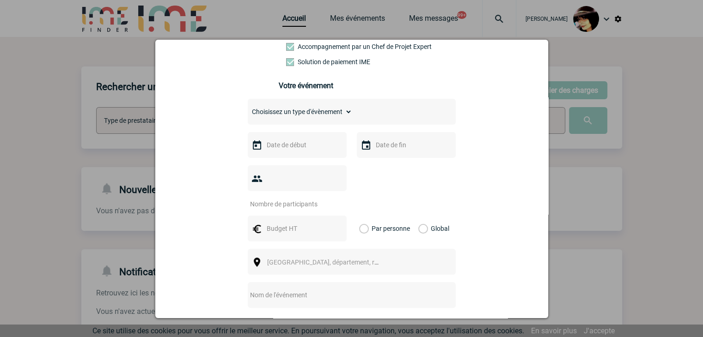
scroll to position [231, 0]
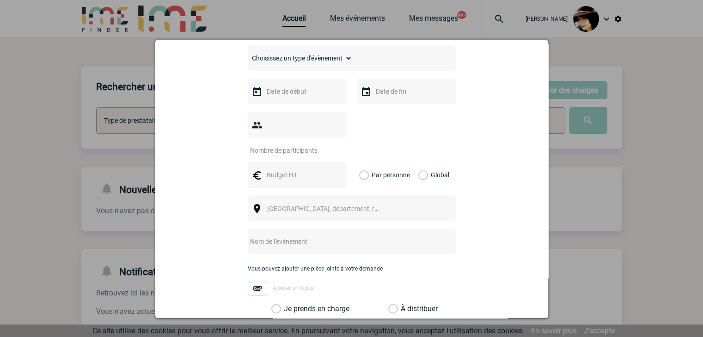
click at [264, 236] on input "text" at bounding box center [339, 242] width 183 height 12
paste input "DEJEUNER DE NOEL"
type input "DEJEUNER DE NOEL"
click at [291, 60] on select "Choisissez un type d'évènement Séminaire avec nuitée Séminaire sans nuitée Repa…" at bounding box center [300, 58] width 104 height 13
select select "3"
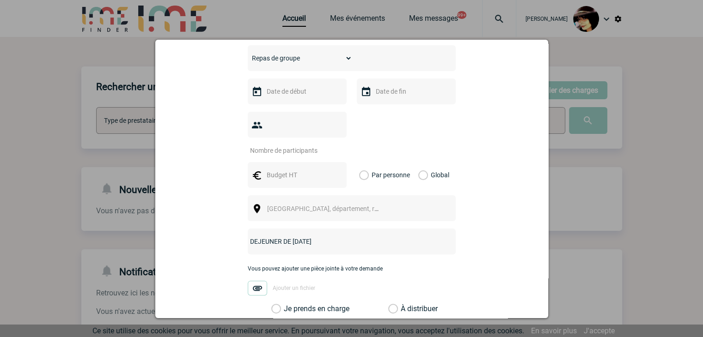
click at [248, 55] on select "Choisissez un type d'évènement Séminaire avec nuitée Séminaire sans nuitée Repa…" at bounding box center [300, 58] width 104 height 13
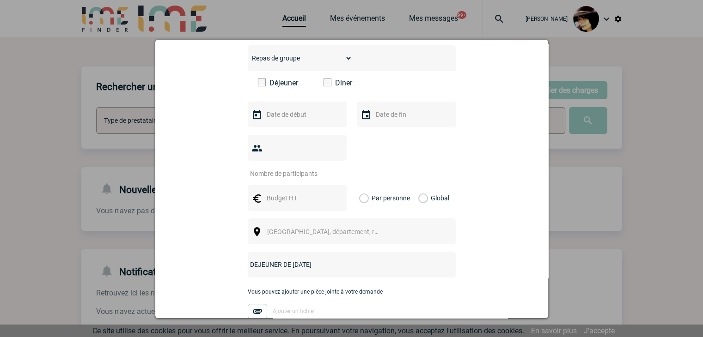
click at [259, 86] on span at bounding box center [262, 83] width 8 height 8
click at [0, 0] on input "Déjeuner" at bounding box center [0, 0] width 0 height 0
click at [287, 121] on input "text" at bounding box center [296, 115] width 64 height 12
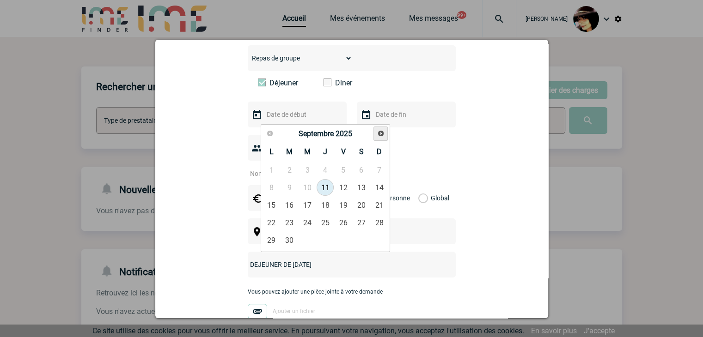
click at [385, 134] on link "Suivant" at bounding box center [380, 134] width 14 height 14
click at [293, 206] on link "16" at bounding box center [289, 205] width 17 height 17
type input "16-12-2025"
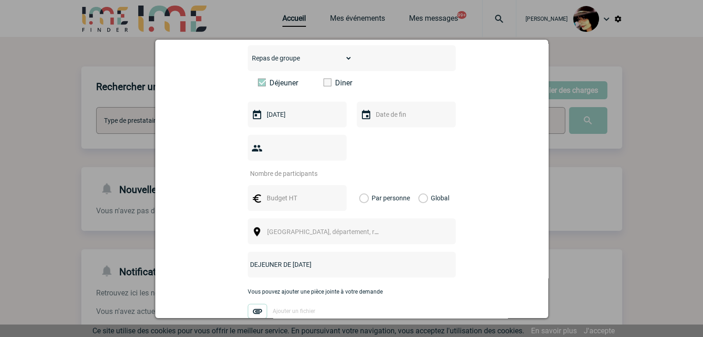
click at [279, 168] on input "number" at bounding box center [291, 174] width 87 height 12
type input "30"
click at [297, 192] on input "text" at bounding box center [296, 198] width 64 height 12
type input "1500"
click at [418, 185] on label "Global" at bounding box center [421, 198] width 6 height 26
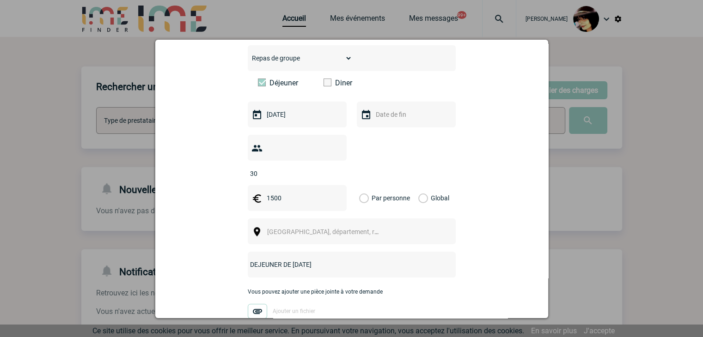
click at [0, 0] on input "Global" at bounding box center [0, 0] width 0 height 0
click at [328, 228] on span "[GEOGRAPHIC_DATA], département, région..." at bounding box center [331, 231] width 128 height 7
click at [341, 225] on span "[GEOGRAPHIC_DATA], département, région..." at bounding box center [326, 231] width 127 height 13
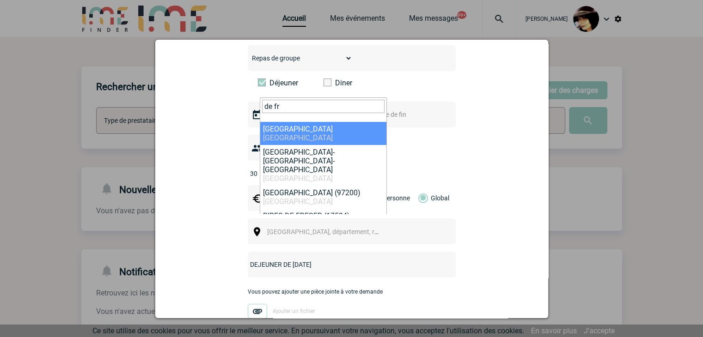
type input "de fr"
drag, startPoint x: 303, startPoint y: 131, endPoint x: 295, endPoint y: 128, distance: 8.3
select select "2"
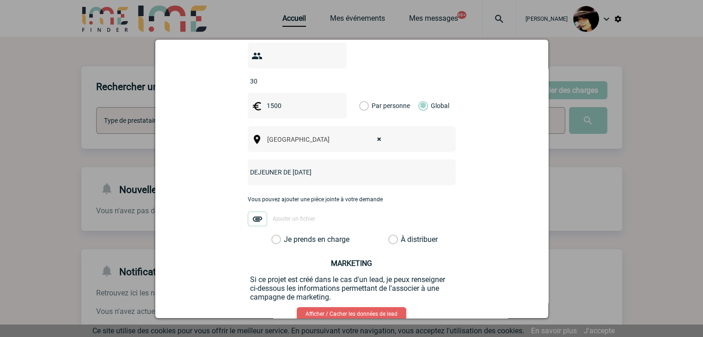
click at [391, 235] on label "À distribuer" at bounding box center [393, 239] width 10 height 9
click at [0, 0] on input "À distribuer" at bounding box center [0, 0] width 0 height 0
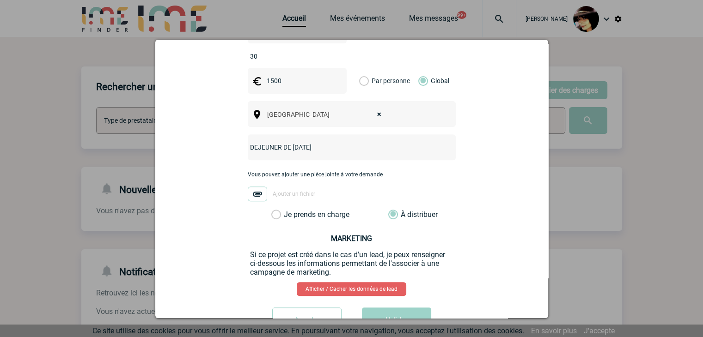
scroll to position [370, 0]
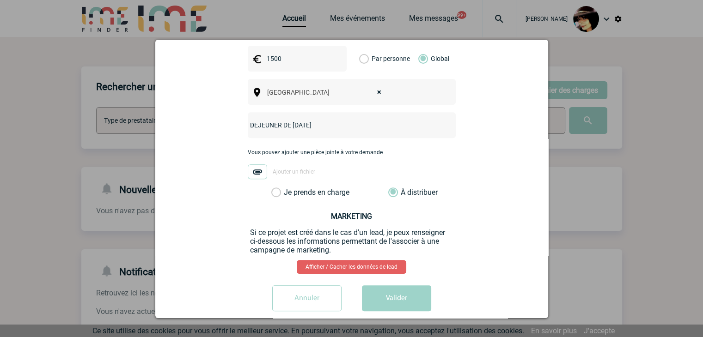
click at [395, 285] on button "Valider" at bounding box center [396, 298] width 69 height 26
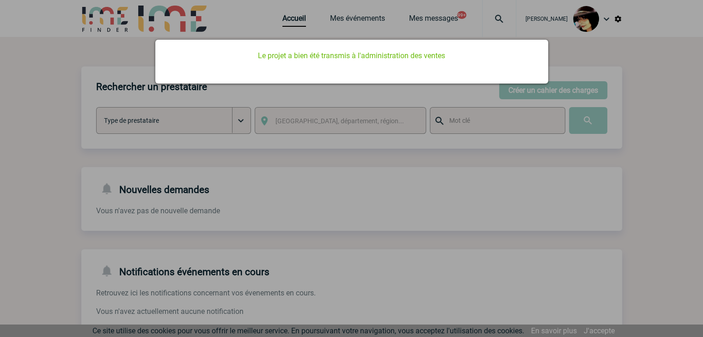
click at [451, 192] on div at bounding box center [351, 168] width 703 height 337
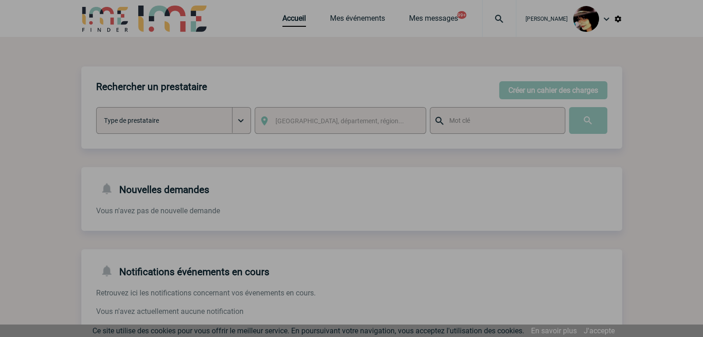
click at [288, 23] on div at bounding box center [351, 168] width 703 height 337
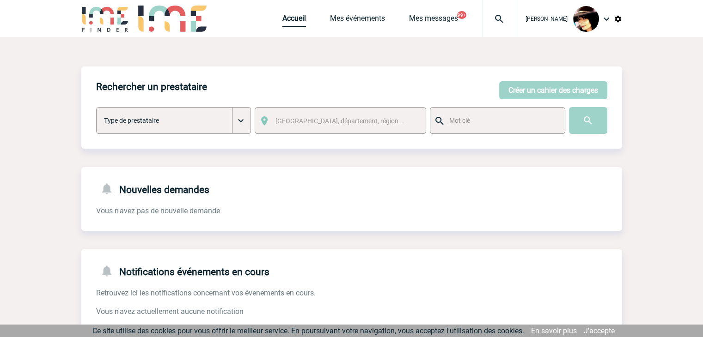
click at [282, 22] on link "Accueil" at bounding box center [294, 20] width 24 height 13
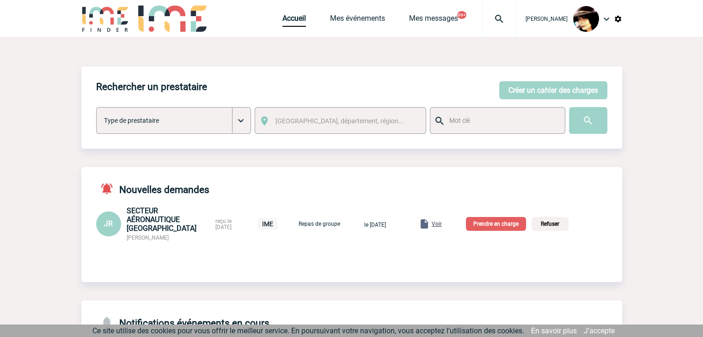
click at [442, 224] on span "Voir" at bounding box center [436, 224] width 10 height 6
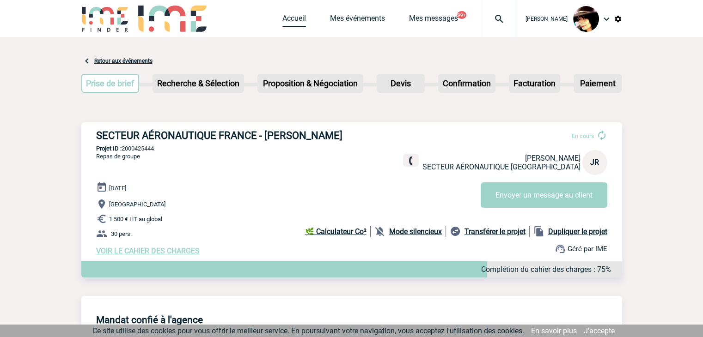
click at [288, 24] on link "Accueil" at bounding box center [294, 20] width 24 height 13
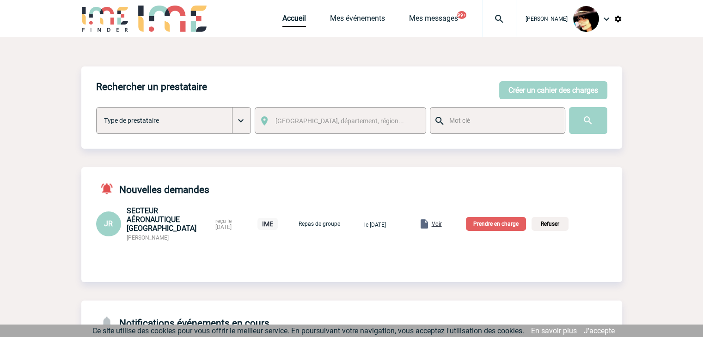
click at [494, 226] on p "Prendre en charge" at bounding box center [496, 224] width 60 height 14
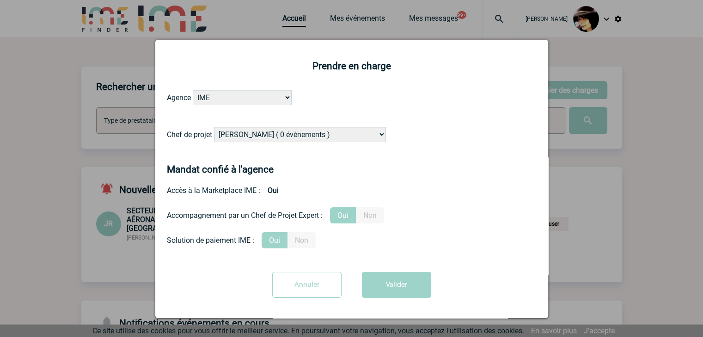
click at [315, 134] on select "[PERSON_NAME] ( 0 évènements ) [PERSON_NAME] ( 1196 évènements ) [PERSON_NAME] …" at bounding box center [300, 134] width 172 height 15
select select "129741"
click at [214, 127] on select "[PERSON_NAME] ( 0 évènements ) [PERSON_NAME] ( 1196 évènements ) [PERSON_NAME] …" at bounding box center [300, 134] width 172 height 15
click at [401, 291] on button "Valider" at bounding box center [396, 285] width 69 height 26
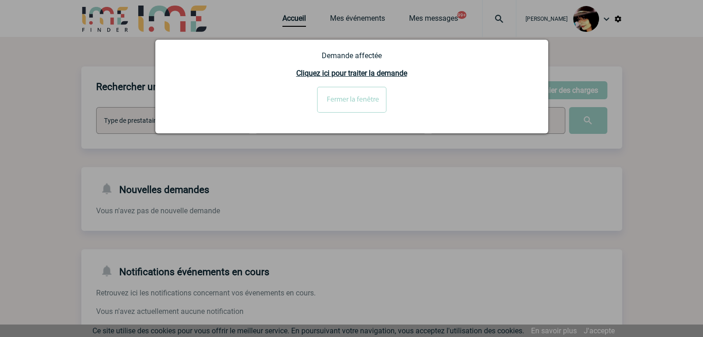
click at [366, 101] on input "Fermer la fenêtre" at bounding box center [351, 100] width 69 height 26
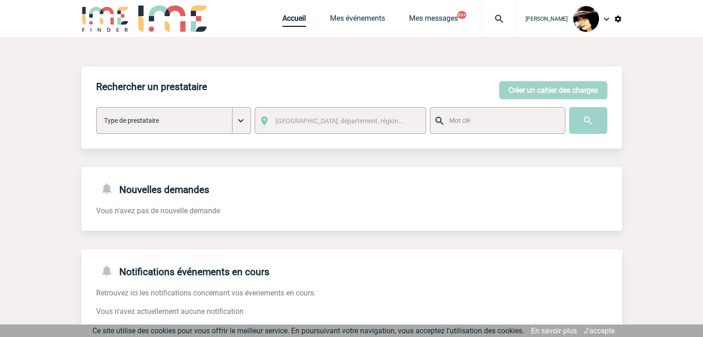
click at [619, 21] on img at bounding box center [617, 19] width 8 height 8
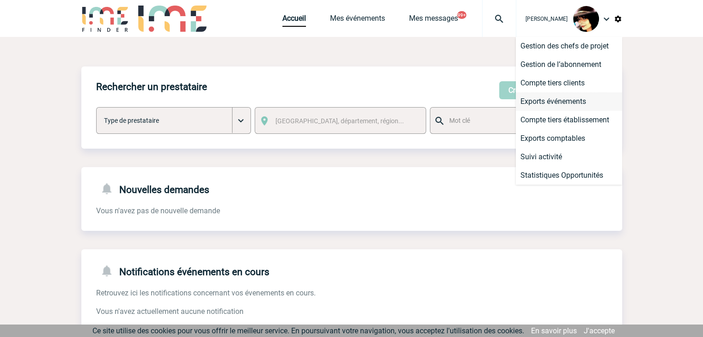
click at [569, 104] on li "Exports événements" at bounding box center [568, 101] width 106 height 18
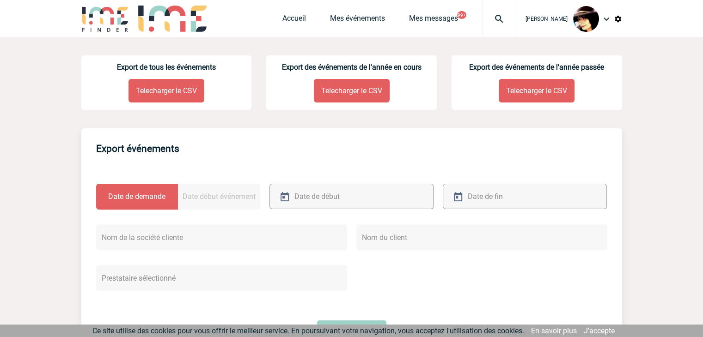
click at [160, 92] on p "Telecharger le CSV" at bounding box center [166, 91] width 76 height 24
click at [491, 17] on img at bounding box center [498, 18] width 33 height 11
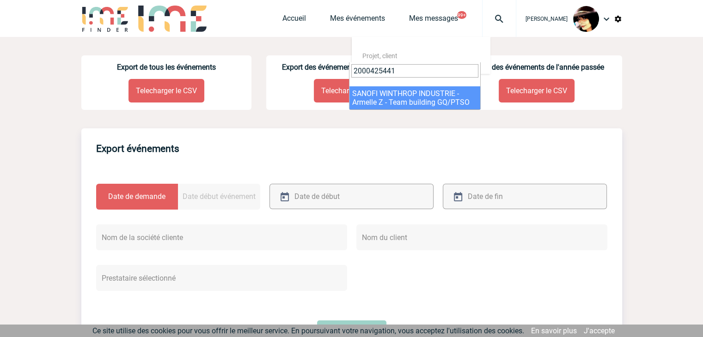
type input "2000425441"
drag, startPoint x: 353, startPoint y: 98, endPoint x: 348, endPoint y: 97, distance: 5.3
select select "24942"
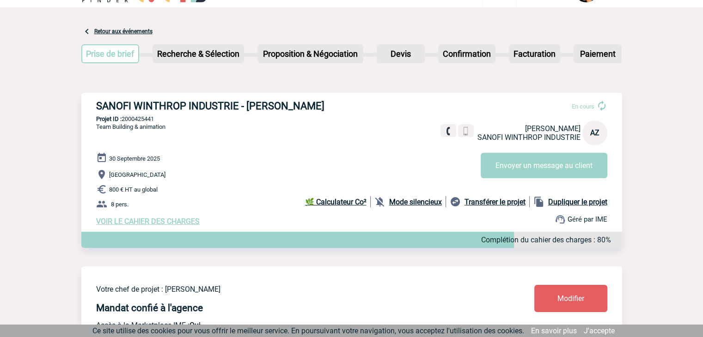
scroll to position [46, 0]
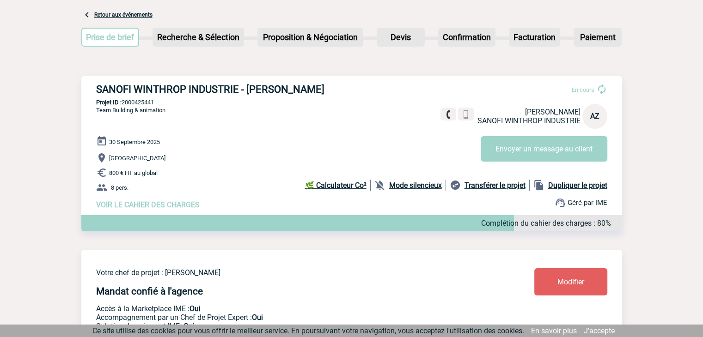
click at [565, 285] on span "Modifier" at bounding box center [570, 282] width 27 height 9
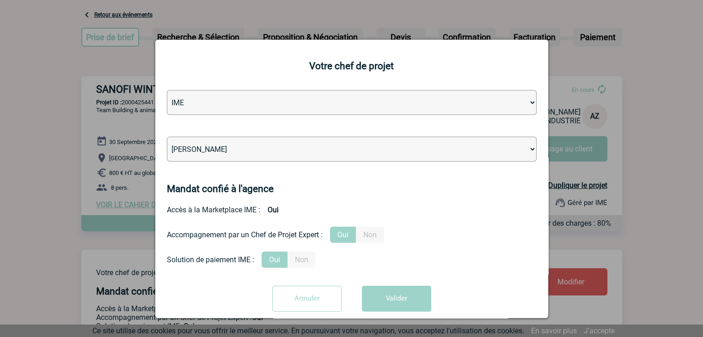
click at [244, 153] on select "[PERSON_NAME] [PERSON_NAME] [PERSON_NAME] Jean-[PERSON_NAME] [PERSON_NAME] [PER…" at bounding box center [351, 149] width 369 height 25
click at [225, 144] on select "[PERSON_NAME] [PERSON_NAME] [PERSON_NAME] Jean-[PERSON_NAME] [PERSON_NAME] [PER…" at bounding box center [351, 149] width 369 height 25
click at [223, 148] on select "Léa PITTIGLIO Yanis DE CLERCQ Victor KALB Jean-Chris NTAMACK Stefan MILADINOVIC…" at bounding box center [351, 149] width 369 height 25
select select "132114"
click at [167, 138] on select "Léa PITTIGLIO Yanis DE CLERCQ Victor KALB Jean-Chris NTAMACK Stefan MILADINOVIC…" at bounding box center [351, 149] width 369 height 25
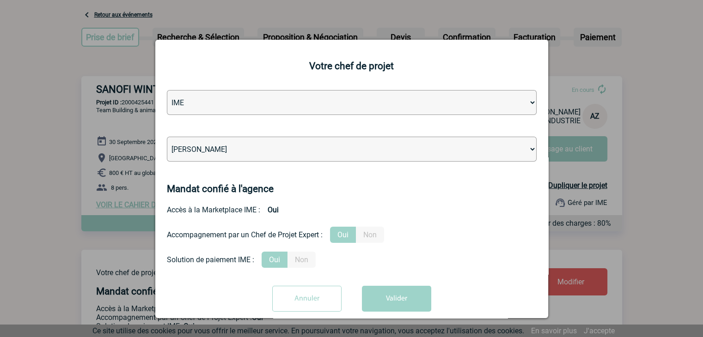
drag, startPoint x: 401, startPoint y: 292, endPoint x: 396, endPoint y: 291, distance: 5.3
click at [401, 292] on button "Valider" at bounding box center [396, 299] width 69 height 26
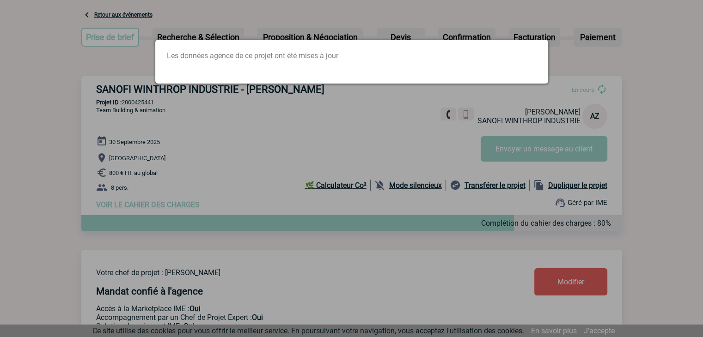
drag, startPoint x: 381, startPoint y: 138, endPoint x: 390, endPoint y: 108, distance: 31.4
click at [382, 135] on div at bounding box center [351, 168] width 703 height 337
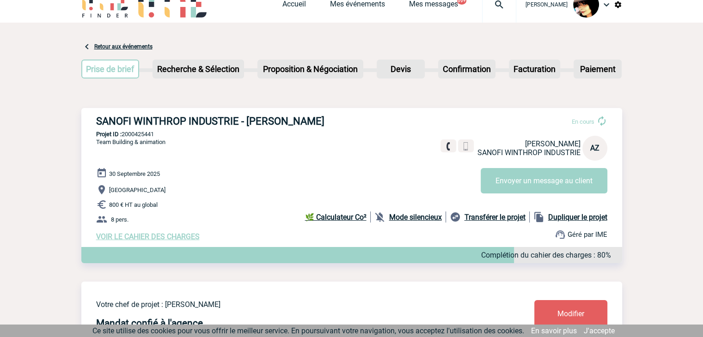
scroll to position [0, 0]
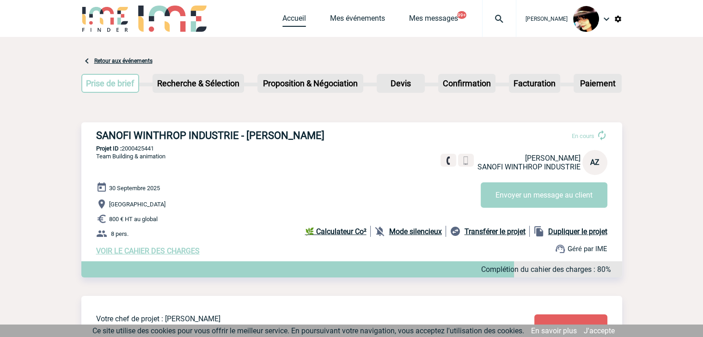
drag, startPoint x: 279, startPoint y: 22, endPoint x: 273, endPoint y: 23, distance: 5.6
click at [282, 22] on link "Accueil" at bounding box center [294, 20] width 24 height 13
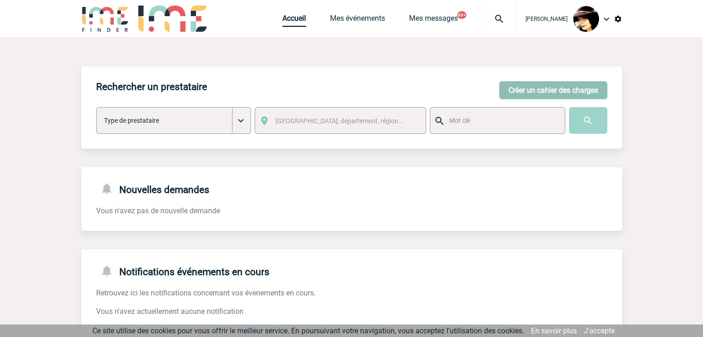
click at [585, 88] on button "Créer un cahier des charges" at bounding box center [553, 90] width 108 height 18
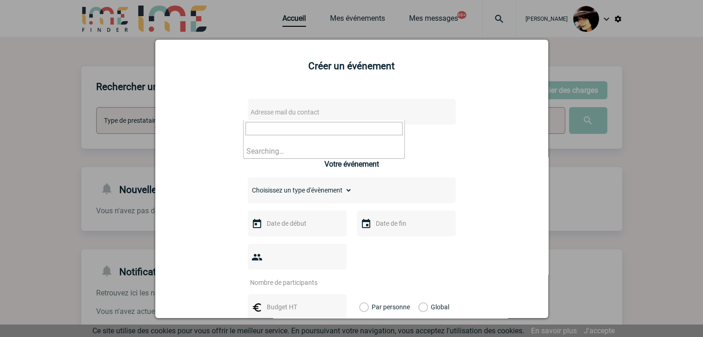
click at [310, 109] on span "Adresse mail du contact" at bounding box center [284, 112] width 69 height 7
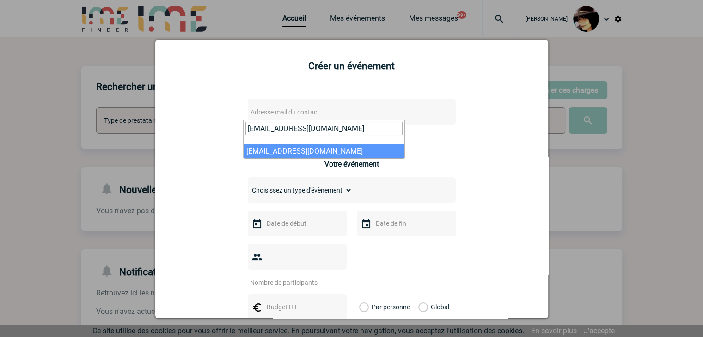
type input "[EMAIL_ADDRESS][DOMAIN_NAME]"
select select "129496"
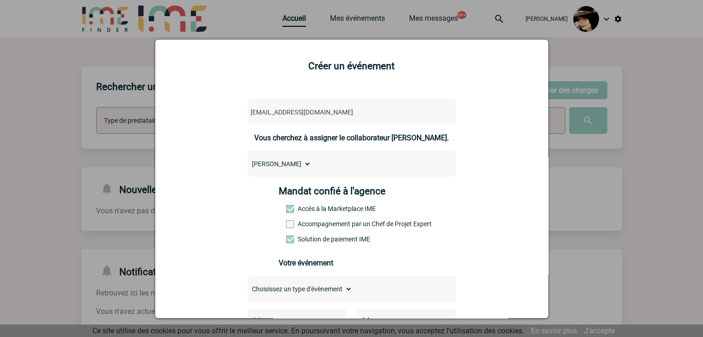
click at [286, 226] on span at bounding box center [290, 224] width 8 height 8
click at [0, 0] on input "Accompagnement par un Chef de Projet Expert" at bounding box center [0, 0] width 0 height 0
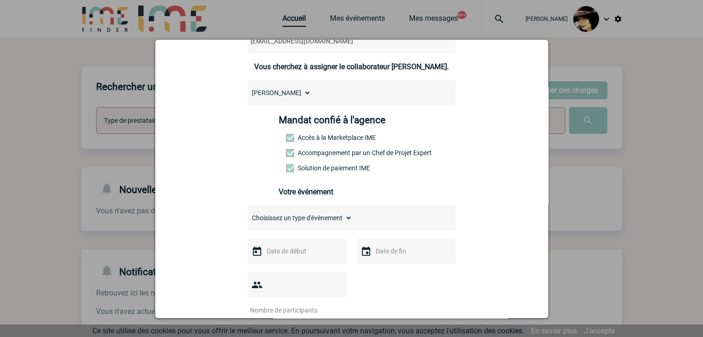
scroll to position [139, 0]
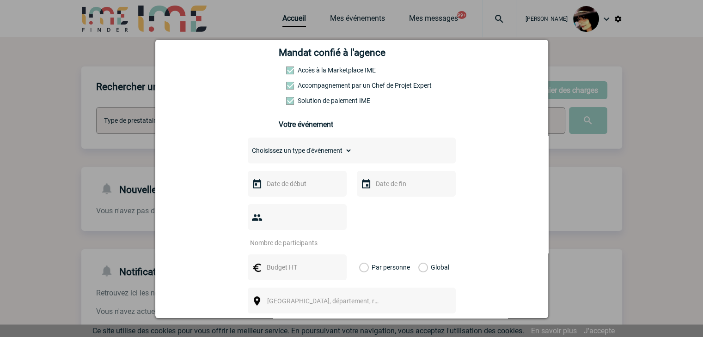
click at [273, 156] on select "Choisissez un type d'évènement Séminaire avec nuitée Séminaire sans nuitée Repa…" at bounding box center [300, 150] width 104 height 13
select select "2"
click at [248, 147] on select "Choisissez un type d'évènement Séminaire avec nuitée Séminaire sans nuitée Repa…" at bounding box center [300, 150] width 104 height 13
click at [301, 190] on input "text" at bounding box center [296, 184] width 64 height 12
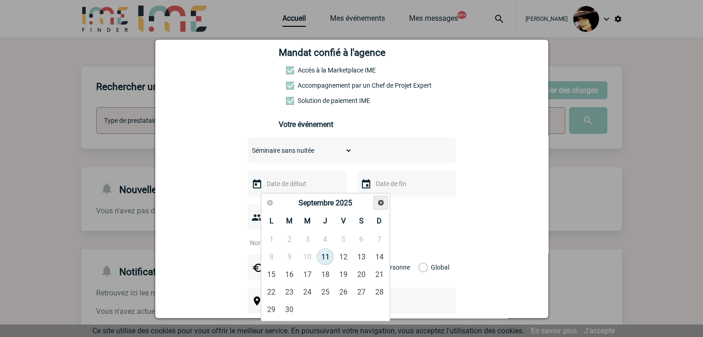
click at [377, 206] on span "Suivant" at bounding box center [380, 202] width 7 height 7
click at [314, 239] on link "3" at bounding box center [307, 239] width 17 height 17
type input "03-12-2025"
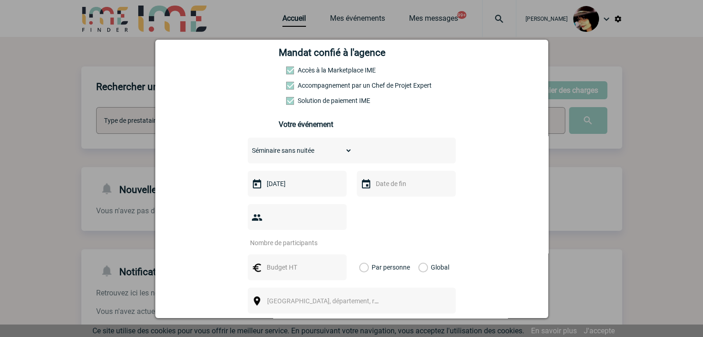
click at [285, 237] on input "number" at bounding box center [291, 243] width 87 height 12
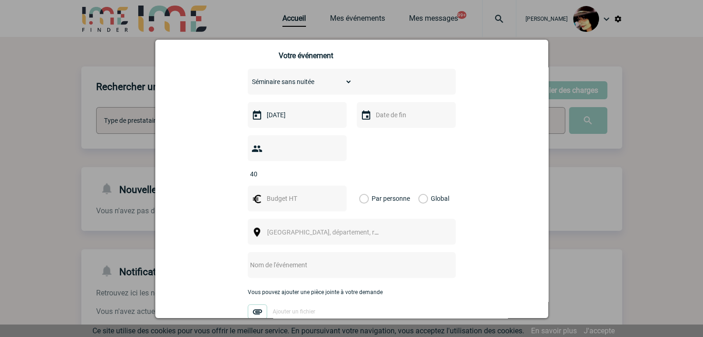
scroll to position [231, 0]
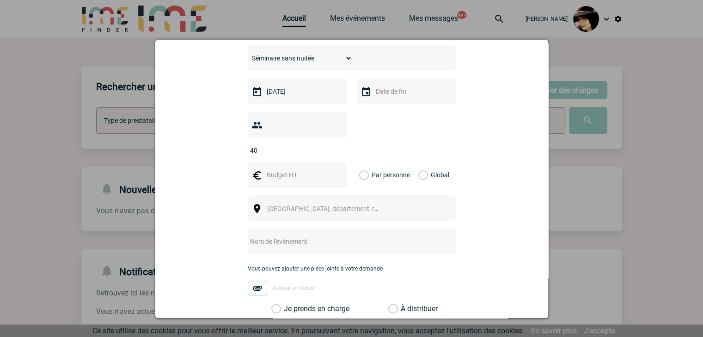
type input "40"
click at [273, 169] on input "text" at bounding box center [296, 175] width 64 height 12
type input "4000"
click at [418, 162] on label "Global" at bounding box center [421, 175] width 6 height 26
click at [0, 0] on input "Global" at bounding box center [0, 0] width 0 height 0
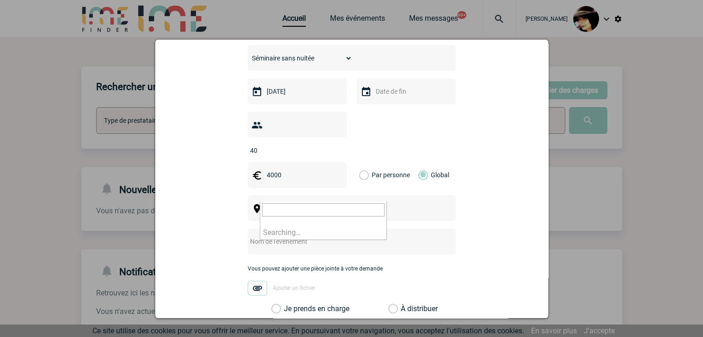
click at [336, 205] on span "Ville, département, région..." at bounding box center [331, 208] width 128 height 7
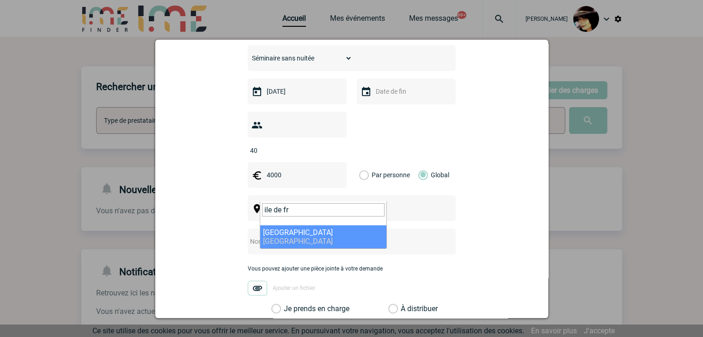
type input "ile de fr"
select select "2"
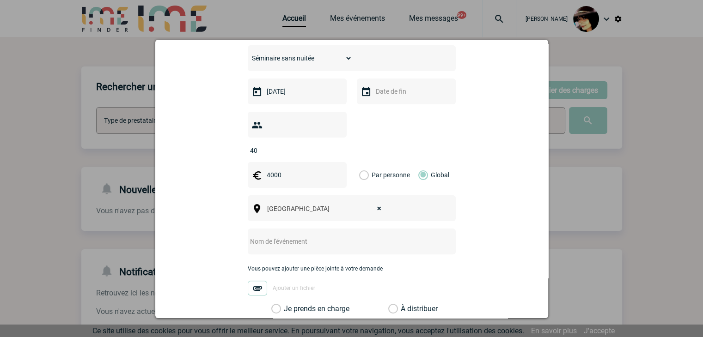
drag, startPoint x: 294, startPoint y: 231, endPoint x: 299, endPoint y: 231, distance: 5.6
click at [294, 236] on input "text" at bounding box center [339, 242] width 183 height 12
paste input "Séminaire des délégués nationaux ADPI"
type input "Séminaire des délégués nationaux ADPI"
click at [388, 304] on label "À distribuer" at bounding box center [393, 308] width 10 height 9
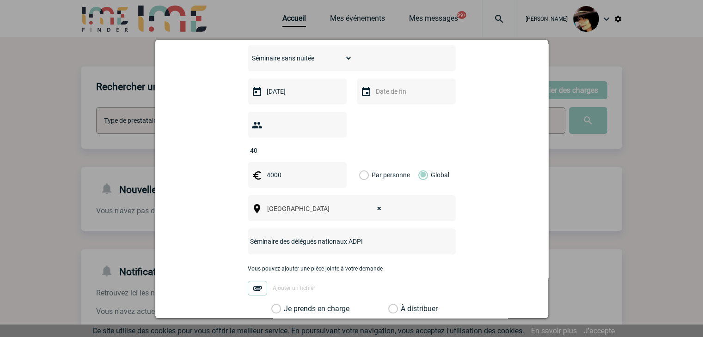
click at [0, 0] on input "À distribuer" at bounding box center [0, 0] width 0 height 0
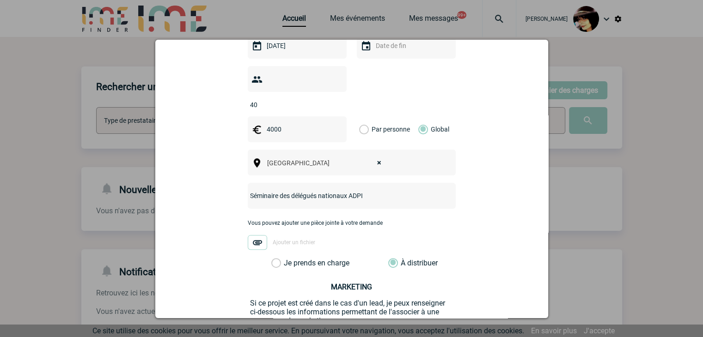
scroll to position [323, 0]
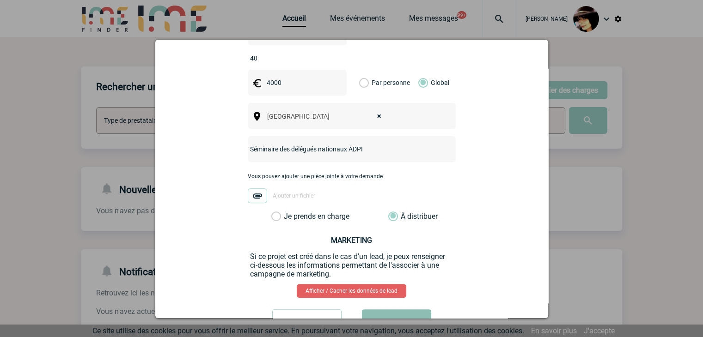
click at [401, 309] on button "Valider" at bounding box center [396, 322] width 69 height 26
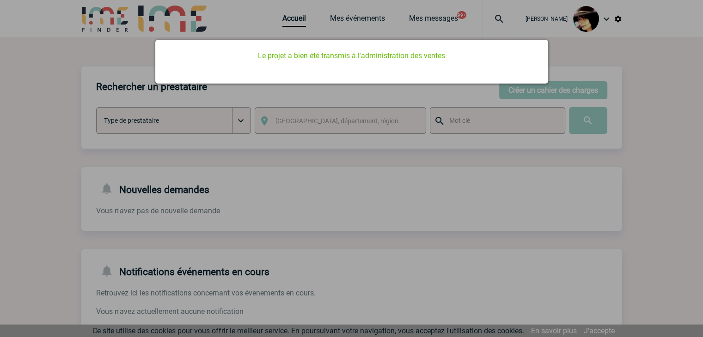
scroll to position [0, 0]
drag, startPoint x: 514, startPoint y: 198, endPoint x: 358, endPoint y: 113, distance: 177.6
click at [513, 197] on div at bounding box center [351, 168] width 703 height 337
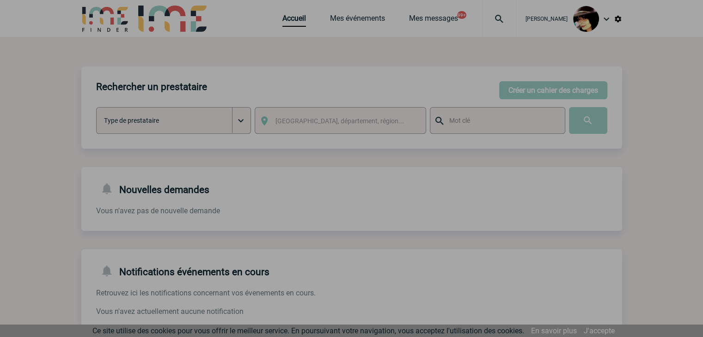
click at [291, 19] on div at bounding box center [351, 168] width 703 height 337
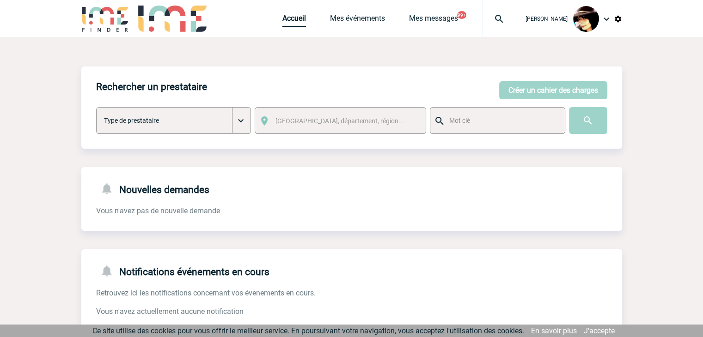
click at [294, 18] on link "Accueil" at bounding box center [294, 20] width 24 height 13
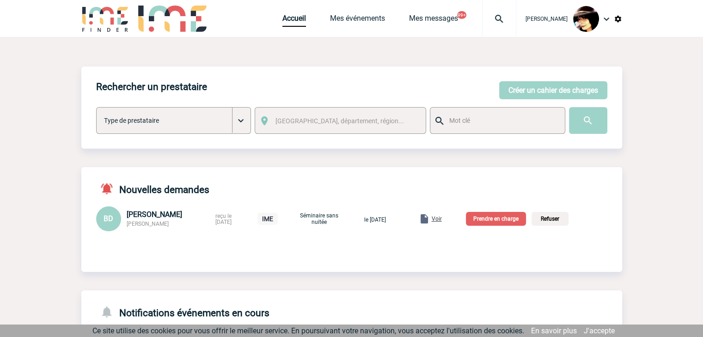
click at [442, 218] on span "Voir" at bounding box center [436, 219] width 10 height 6
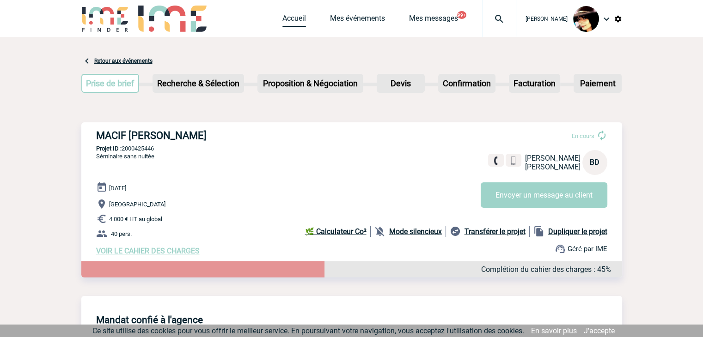
drag, startPoint x: 282, startPoint y: 20, endPoint x: 270, endPoint y: 23, distance: 12.4
click at [282, 19] on link "Accueil" at bounding box center [294, 20] width 24 height 13
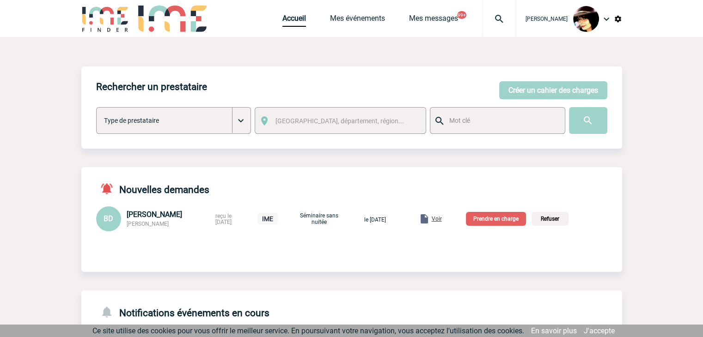
click at [494, 219] on p "Prendre en charge" at bounding box center [496, 219] width 60 height 14
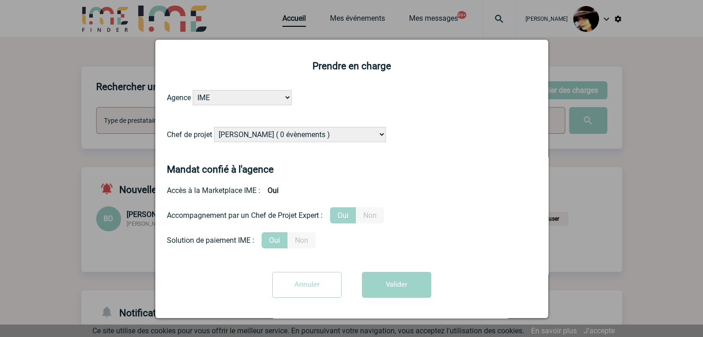
click at [309, 135] on select "[PERSON_NAME] ( 0 évènements ) [PERSON_NAME] ( 1196 évènements ) [PERSON_NAME] …" at bounding box center [300, 134] width 172 height 15
select select "131234"
click at [214, 127] on select "[PERSON_NAME] ( 0 évènements ) [PERSON_NAME] ( 1196 évènements ) [PERSON_NAME] …" at bounding box center [300, 134] width 172 height 15
click at [380, 287] on button "Valider" at bounding box center [396, 285] width 69 height 26
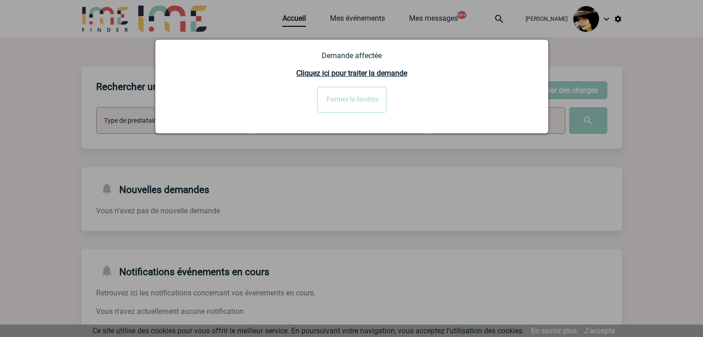
click at [431, 200] on div at bounding box center [351, 168] width 703 height 337
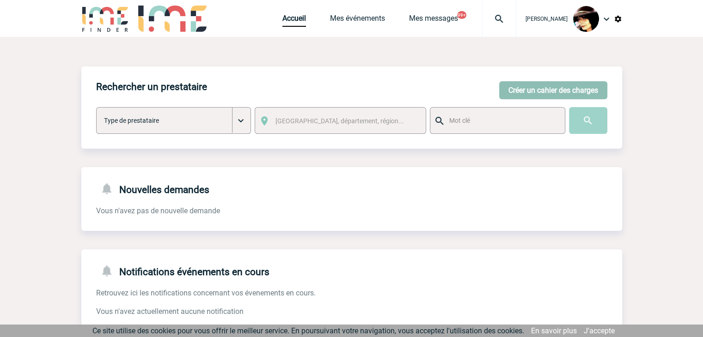
click at [547, 85] on button "Créer un cahier des charges" at bounding box center [553, 90] width 108 height 18
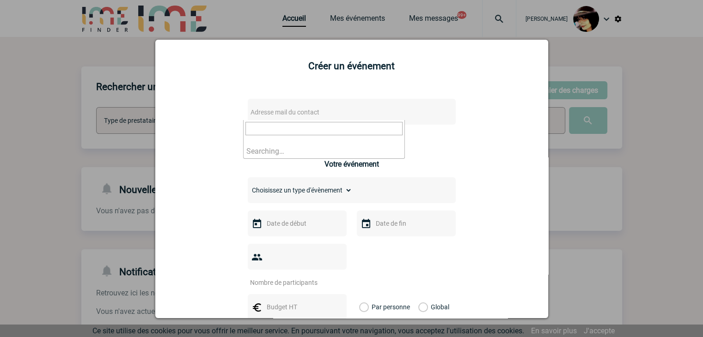
click at [268, 111] on span "Adresse mail du contact" at bounding box center [284, 112] width 69 height 7
type input "laurence.guilbert@tevafrance.com"
drag, startPoint x: 671, startPoint y: 176, endPoint x: 667, endPoint y: 170, distance: 6.8
click at [671, 175] on div at bounding box center [351, 168] width 703 height 337
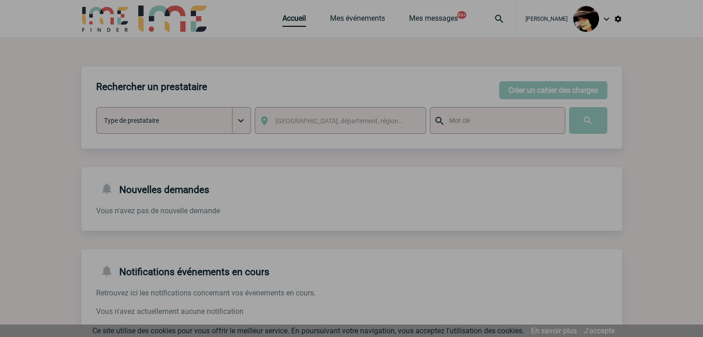
click at [489, 19] on div at bounding box center [351, 168] width 703 height 337
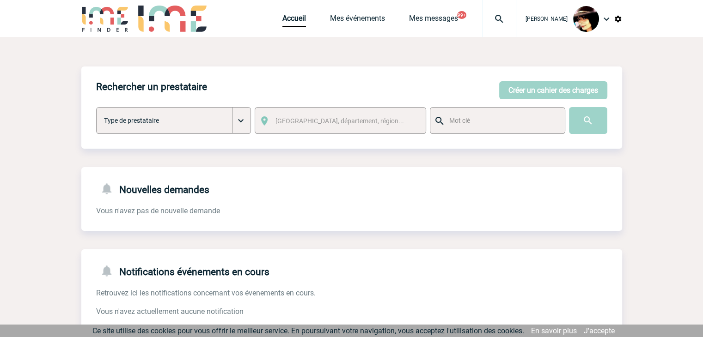
click at [489, 19] on img at bounding box center [498, 18] width 33 height 11
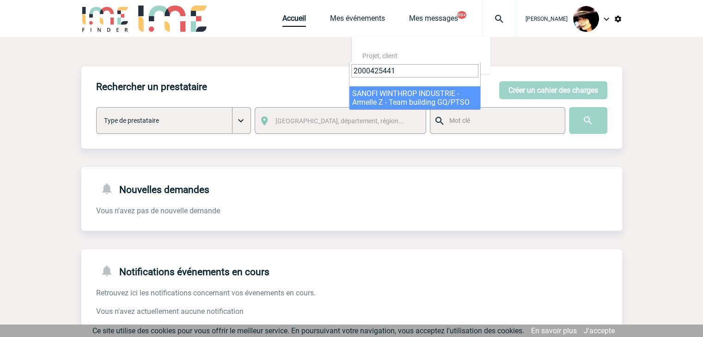
type input "2000425441"
select select "24942"
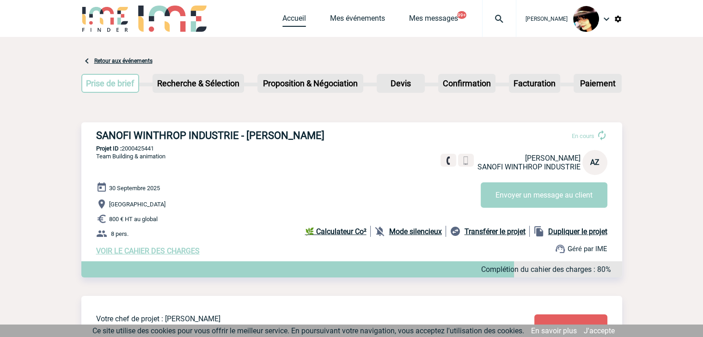
click at [295, 18] on link "Accueil" at bounding box center [294, 20] width 24 height 13
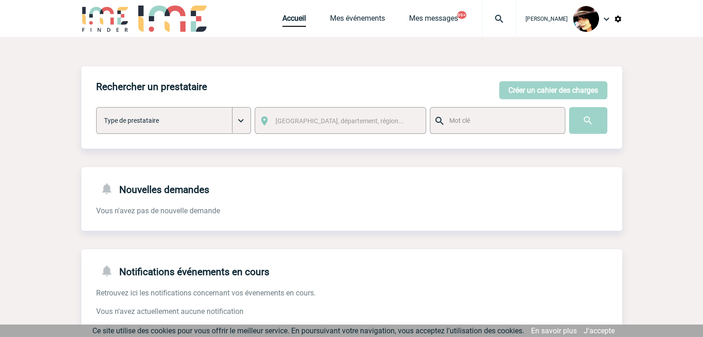
click at [490, 19] on img at bounding box center [498, 18] width 33 height 11
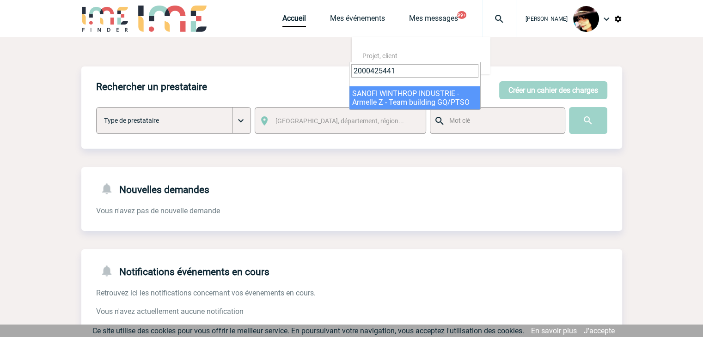
type input "2000425441"
select select "24942"
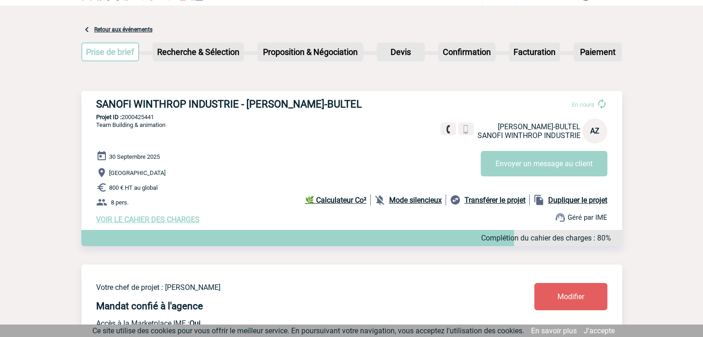
scroll to position [46, 0]
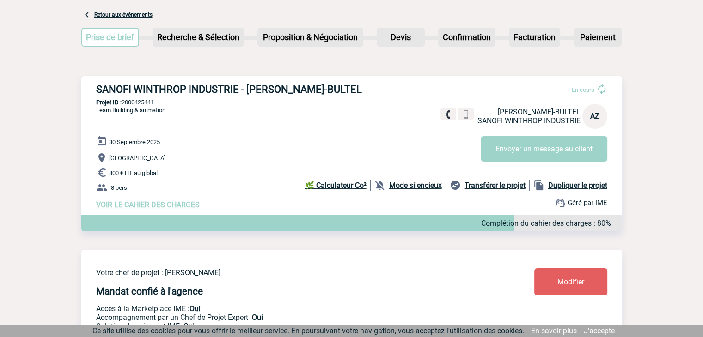
click at [559, 286] on span "Modifier" at bounding box center [570, 282] width 27 height 9
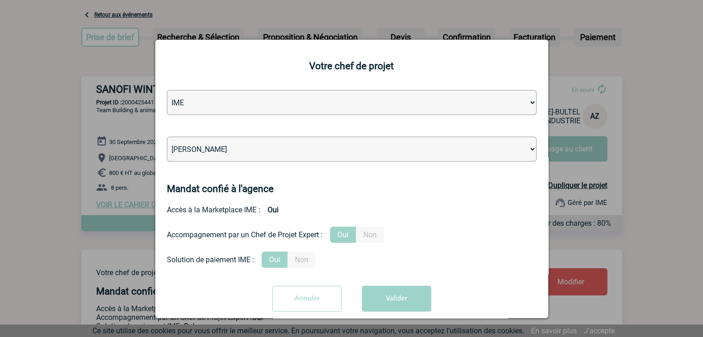
click at [259, 151] on select "Léa PITTIGLIO Yanis DE CLERCQ Victor KALB Jean-Chris NTAMACK Stefan MILADINOVIC…" at bounding box center [351, 149] width 369 height 25
select select "131235"
click at [167, 138] on select "[PERSON_NAME] [PERSON_NAME] [PERSON_NAME] [PERSON_NAME] [PERSON_NAME] [PERSON_N…" at bounding box center [351, 149] width 369 height 25
click at [398, 292] on button "Valider" at bounding box center [396, 299] width 69 height 26
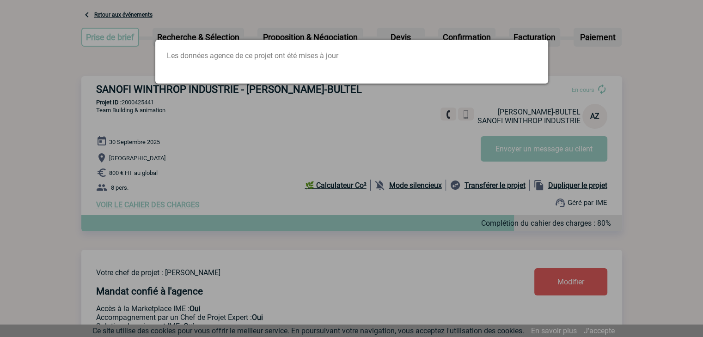
click at [374, 137] on div at bounding box center [351, 168] width 703 height 337
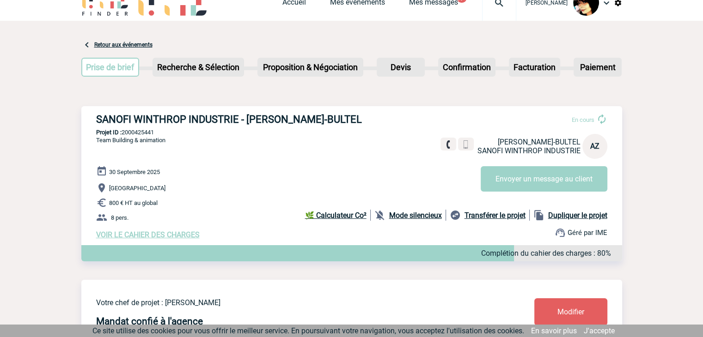
scroll to position [0, 0]
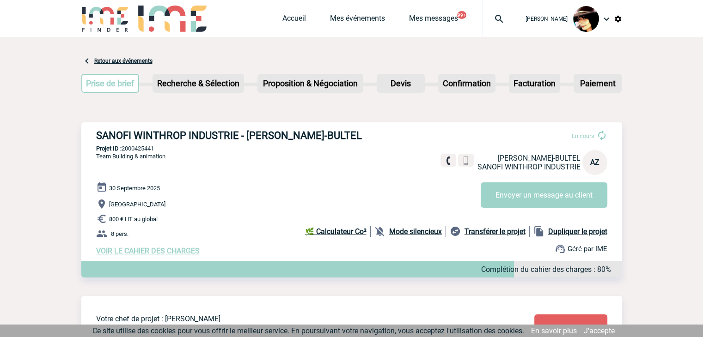
click at [491, 17] on img at bounding box center [498, 18] width 33 height 11
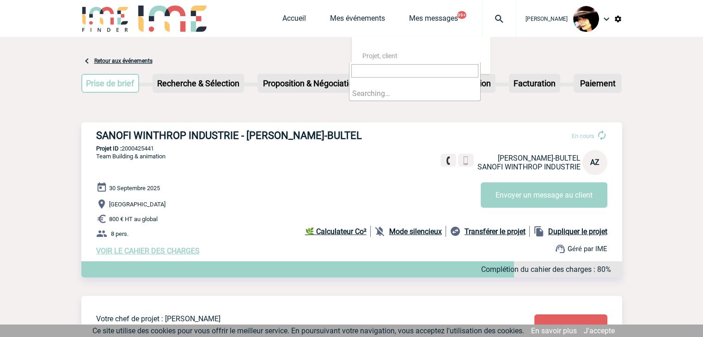
click at [369, 73] on input "search" at bounding box center [414, 70] width 127 height 13
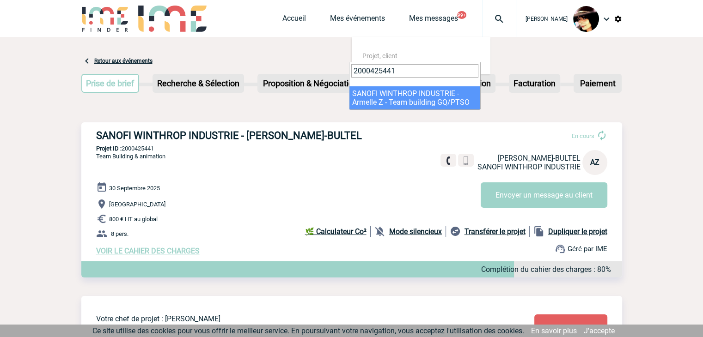
type input "2000425441"
select select "24942"
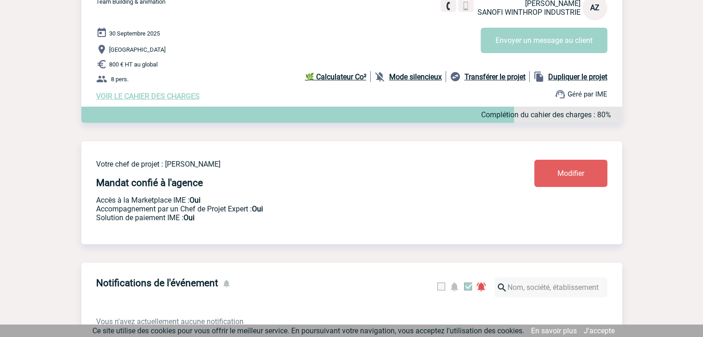
scroll to position [139, 0]
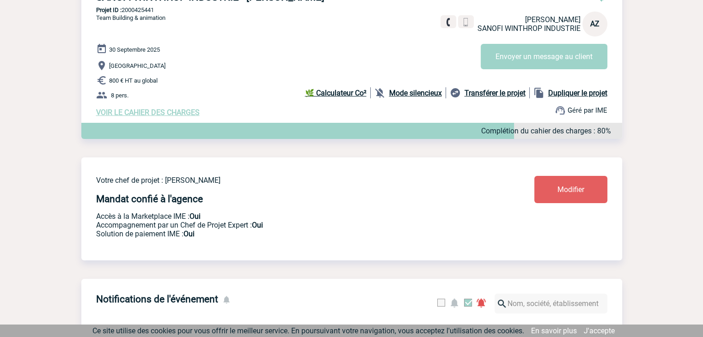
click at [156, 115] on span "VOIR LE CAHIER DES CHARGES" at bounding box center [147, 112] width 103 height 9
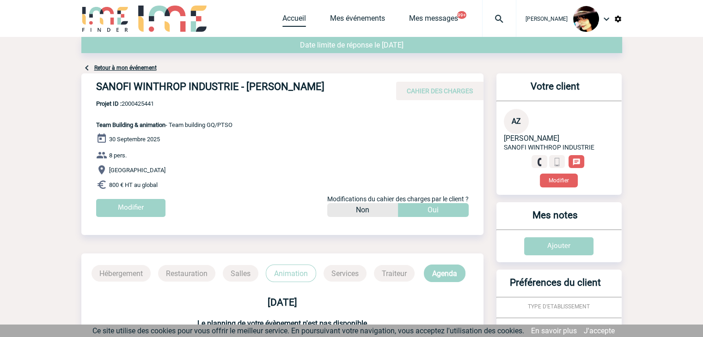
click at [286, 17] on link "Accueil" at bounding box center [294, 20] width 24 height 13
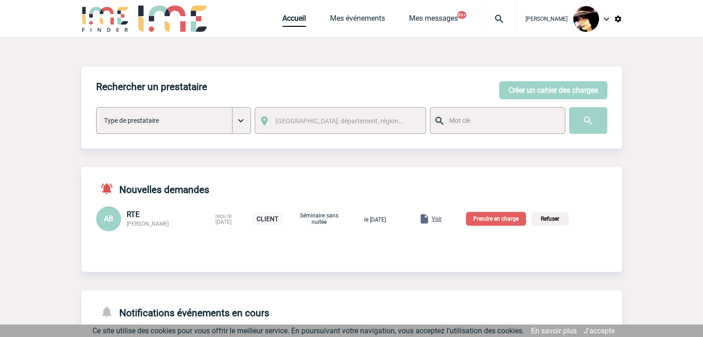
click at [494, 19] on img at bounding box center [498, 18] width 33 height 11
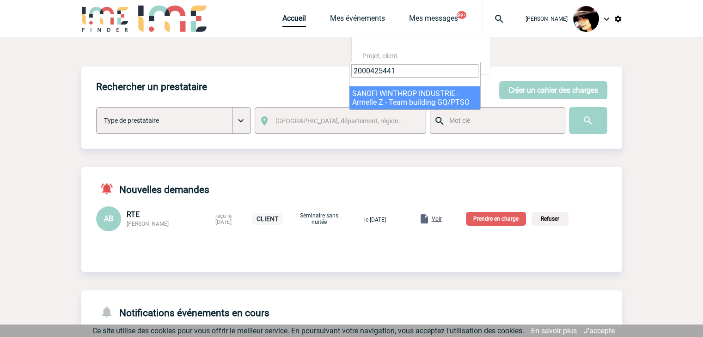
type input "2000425441"
drag, startPoint x: 376, startPoint y: 98, endPoint x: 360, endPoint y: 97, distance: 15.8
select select "24942"
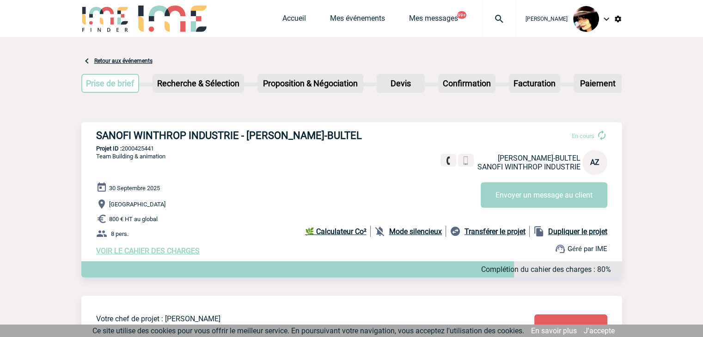
scroll to position [46, 0]
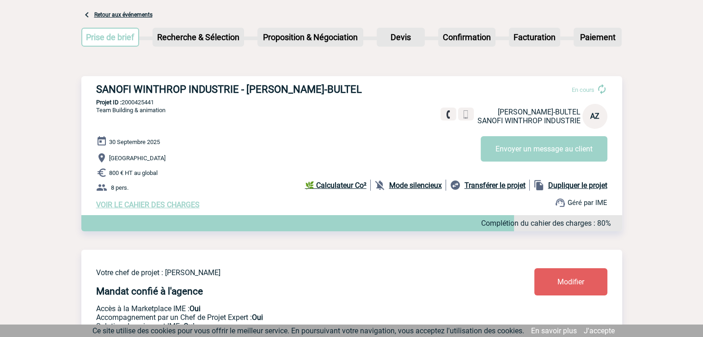
click at [555, 287] on link "Modifier" at bounding box center [570, 281] width 73 height 27
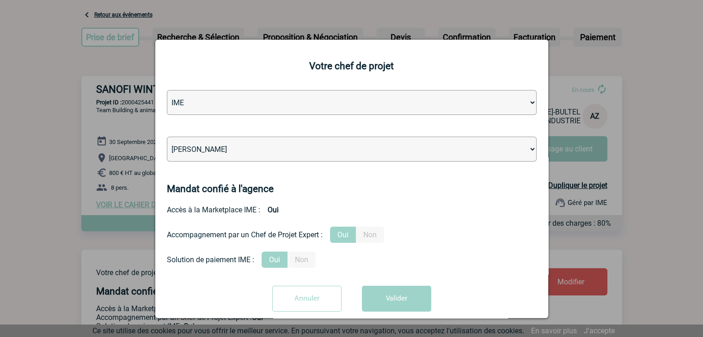
click at [226, 145] on select "[PERSON_NAME] [PERSON_NAME] [PERSON_NAME] [PERSON_NAME] [PERSON_NAME] [PERSON_N…" at bounding box center [351, 149] width 369 height 25
select select "121547"
click at [167, 138] on select "[PERSON_NAME] [PERSON_NAME] [PERSON_NAME] [PERSON_NAME] [PERSON_NAME] [PERSON_N…" at bounding box center [351, 149] width 369 height 25
click at [410, 294] on button "Valider" at bounding box center [396, 299] width 69 height 26
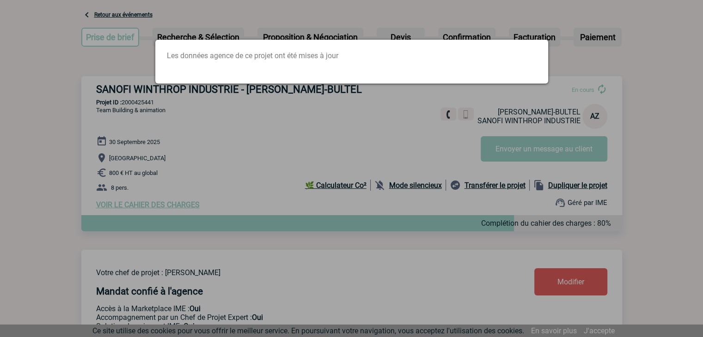
click at [273, 176] on div at bounding box center [351, 168] width 703 height 337
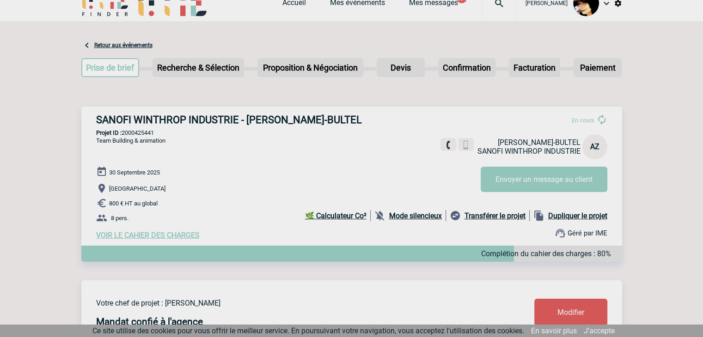
scroll to position [0, 0]
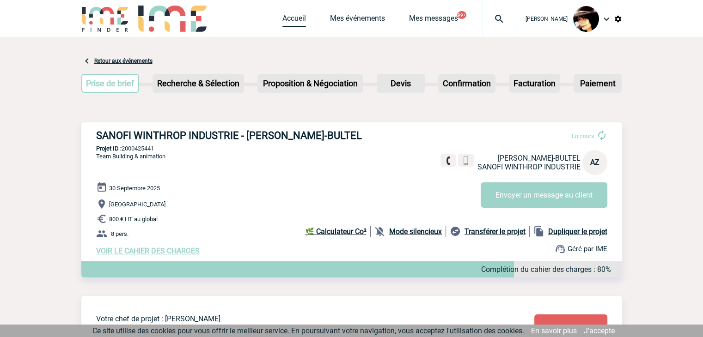
click at [282, 20] on link "Accueil" at bounding box center [294, 20] width 24 height 13
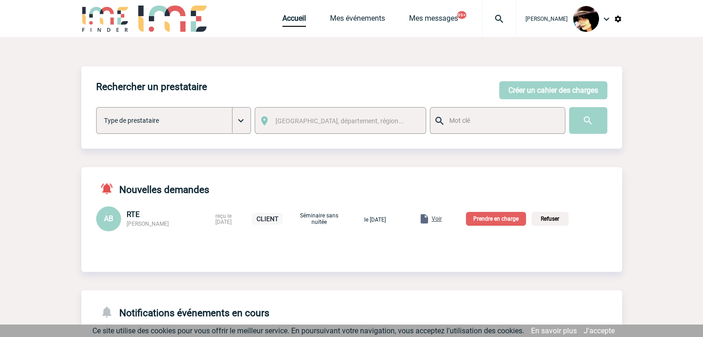
click at [442, 218] on span "Voir" at bounding box center [436, 219] width 10 height 6
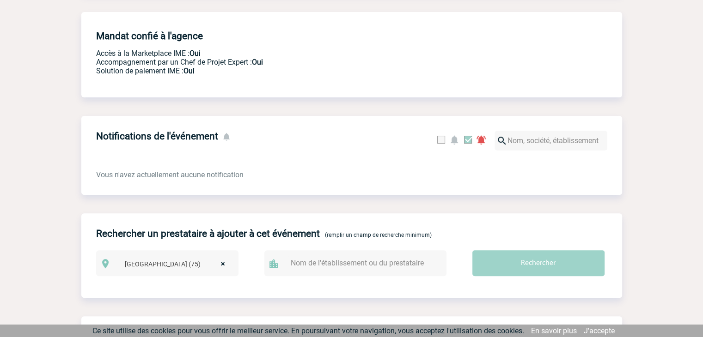
scroll to position [99, 0]
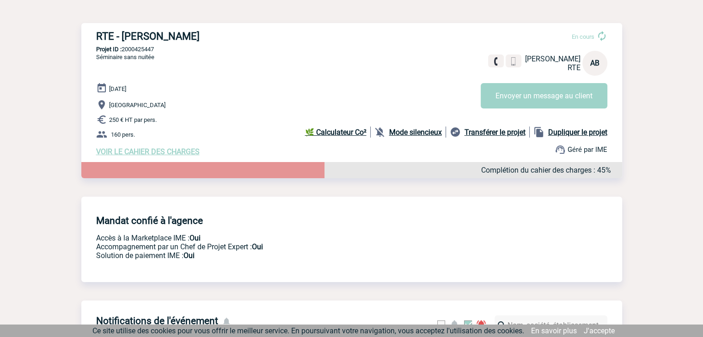
click at [146, 152] on span "VOIR LE CAHIER DES CHARGES" at bounding box center [147, 151] width 103 height 9
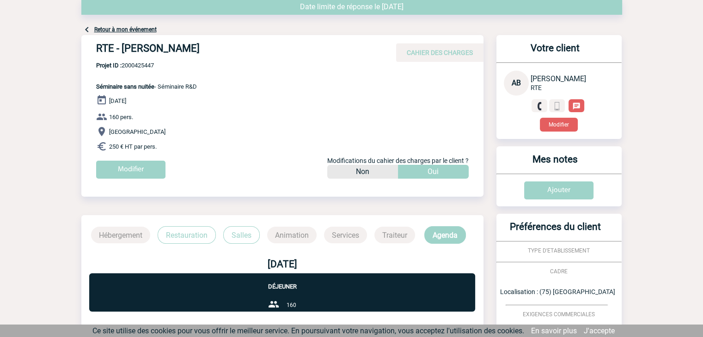
scroll to position [194, 0]
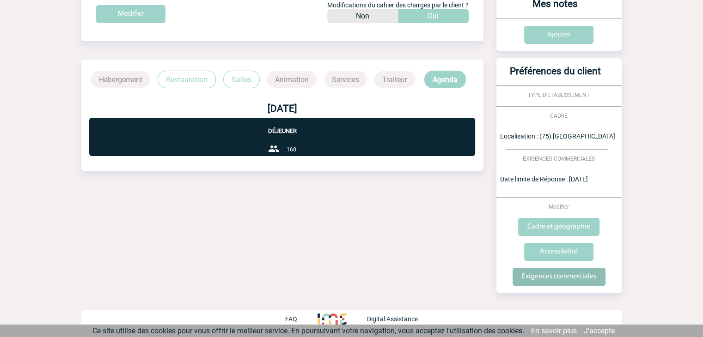
click at [536, 279] on input "Exigences commerciales" at bounding box center [558, 277] width 93 height 18
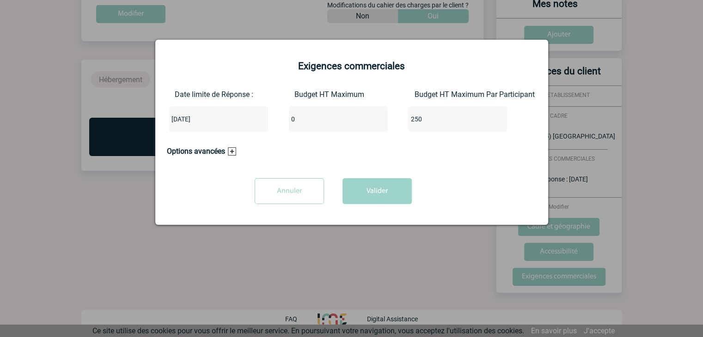
click at [312, 121] on input "0" at bounding box center [332, 119] width 87 height 12
type input "40000"
click at [389, 202] on button "Valider" at bounding box center [376, 191] width 69 height 26
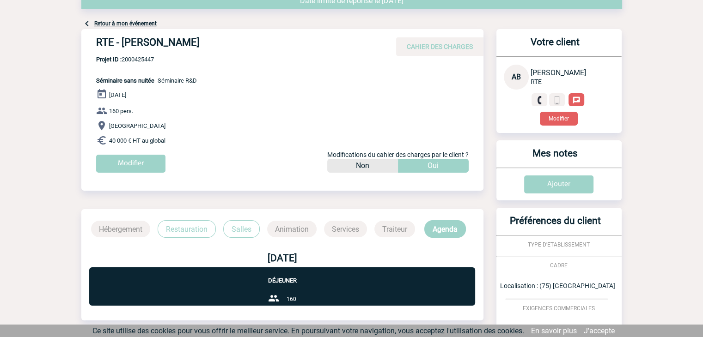
scroll to position [0, 0]
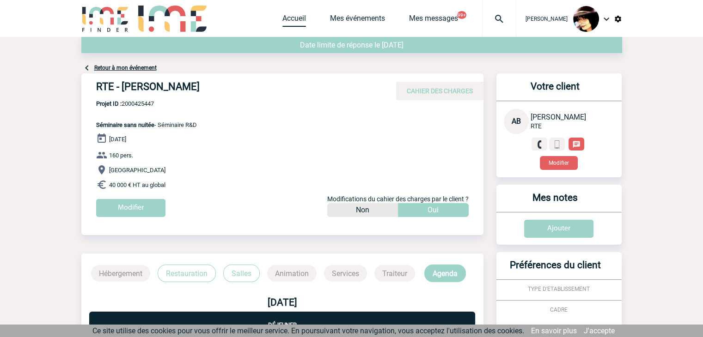
click at [288, 23] on link "Accueil" at bounding box center [294, 20] width 24 height 13
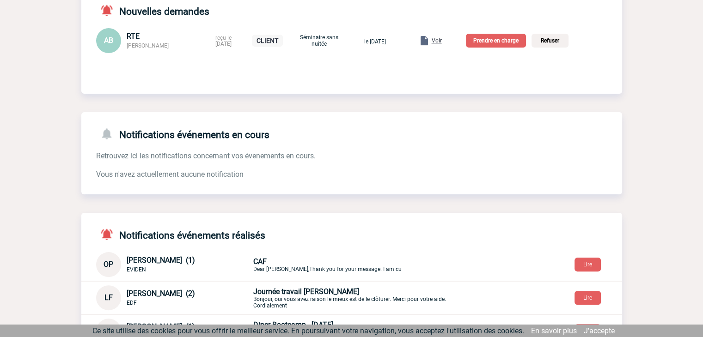
scroll to position [185, 0]
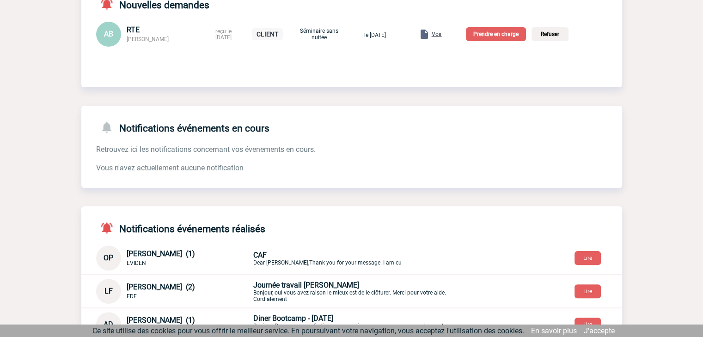
click at [352, 159] on div "Notifications événements en cours Retrouvez ici les notifications concernant vo…" at bounding box center [351, 139] width 540 height 67
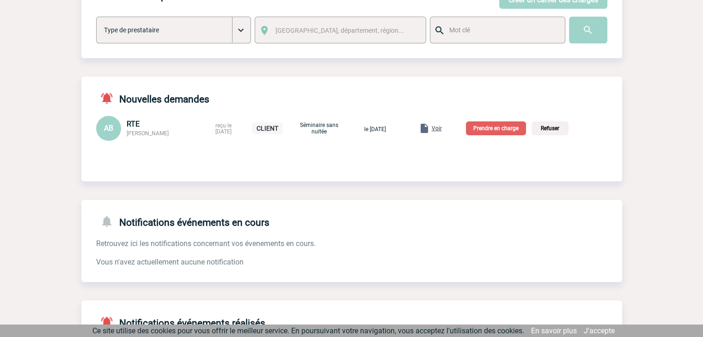
scroll to position [92, 0]
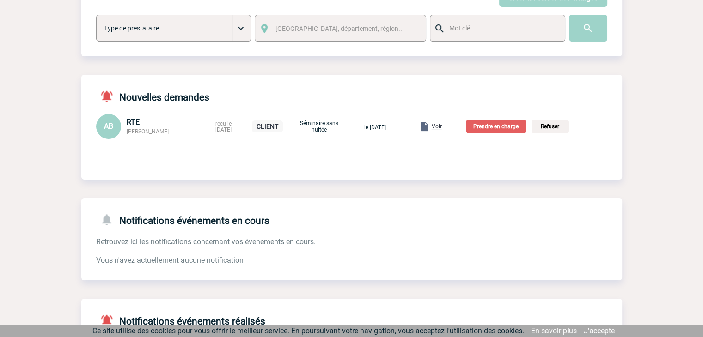
click at [442, 126] on span "Voir" at bounding box center [436, 126] width 10 height 6
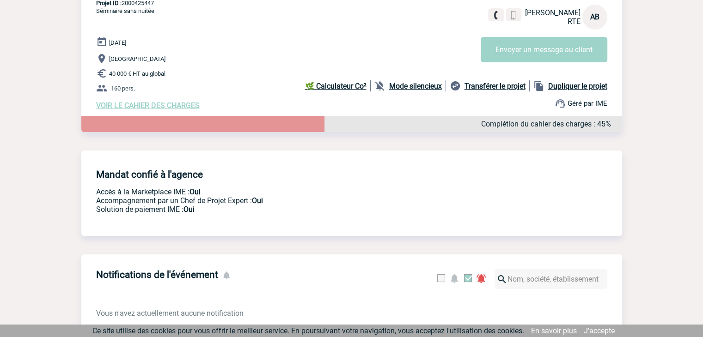
scroll to position [7, 0]
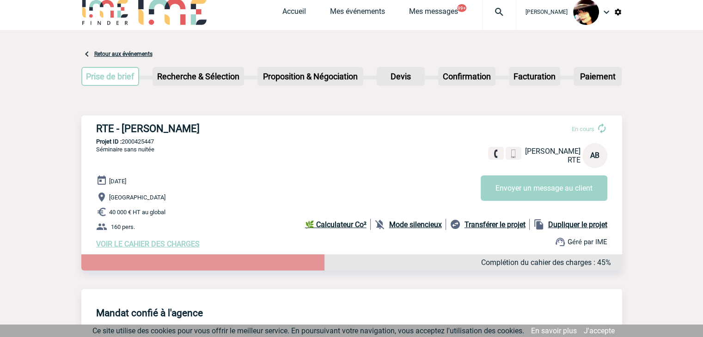
drag, startPoint x: 184, startPoint y: 50, endPoint x: 240, endPoint y: 39, distance: 57.5
click at [282, 12] on link "Accueil" at bounding box center [294, 13] width 24 height 13
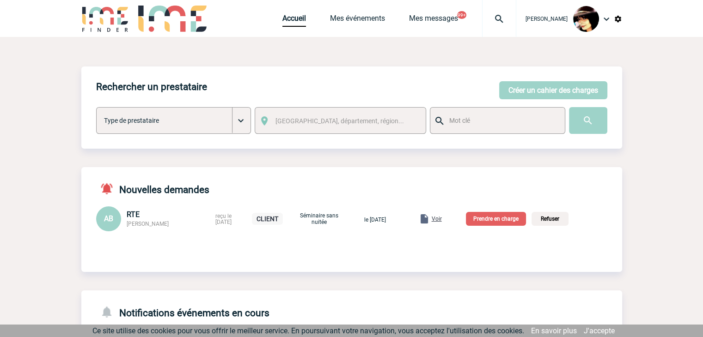
click at [494, 218] on p "Prendre en charge" at bounding box center [496, 219] width 60 height 14
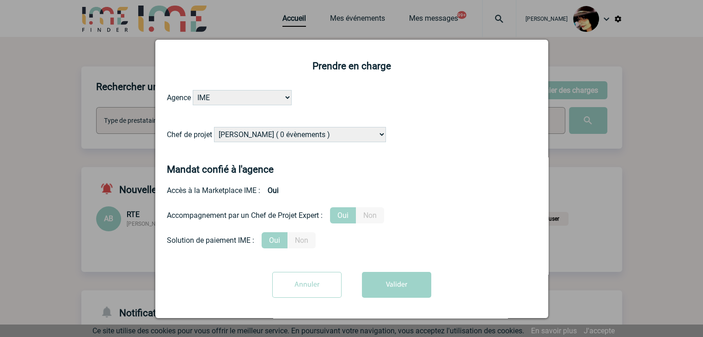
click at [238, 136] on select "[PERSON_NAME] ( 0 évènements ) [PERSON_NAME] ( 1196 évènements ) [PERSON_NAME] …" at bounding box center [300, 134] width 172 height 15
select select "131612"
click at [214, 127] on select "[PERSON_NAME] ( 0 évènements ) [PERSON_NAME] ( 1196 évènements ) [PERSON_NAME] …" at bounding box center [300, 134] width 172 height 15
click at [381, 279] on button "Valider" at bounding box center [396, 285] width 69 height 26
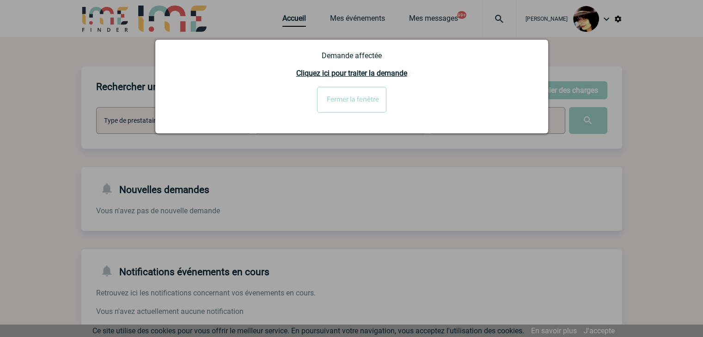
drag, startPoint x: 357, startPoint y: 103, endPoint x: 345, endPoint y: 103, distance: 11.1
click at [357, 102] on input "Fermer la fenêtre" at bounding box center [351, 100] width 69 height 26
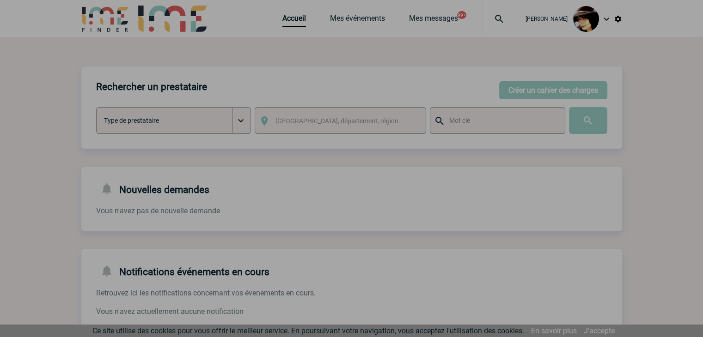
click at [391, 182] on div at bounding box center [351, 168] width 703 height 337
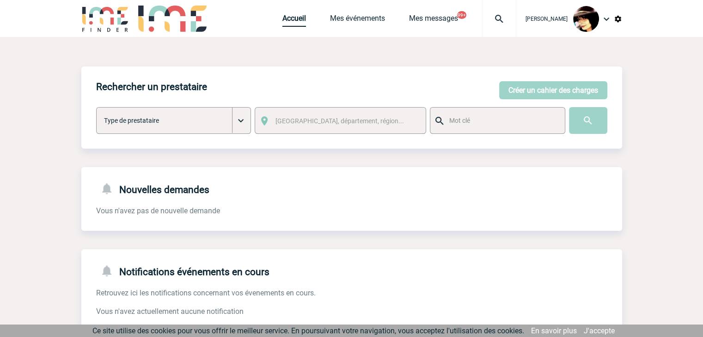
click at [290, 19] on link "Accueil" at bounding box center [294, 20] width 24 height 13
click at [578, 95] on button "Créer un cahier des charges" at bounding box center [553, 90] width 108 height 18
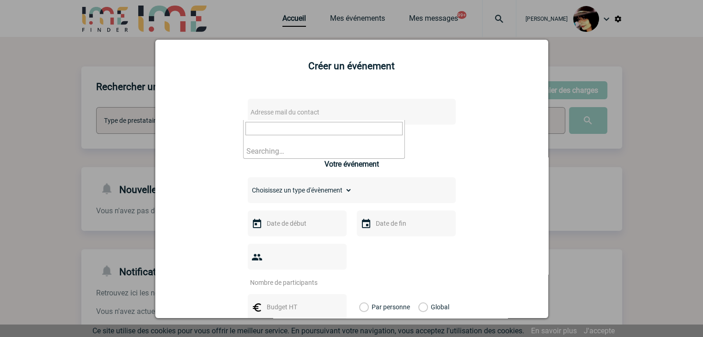
click at [377, 109] on span "Adresse mail du contact" at bounding box center [328, 112] width 162 height 13
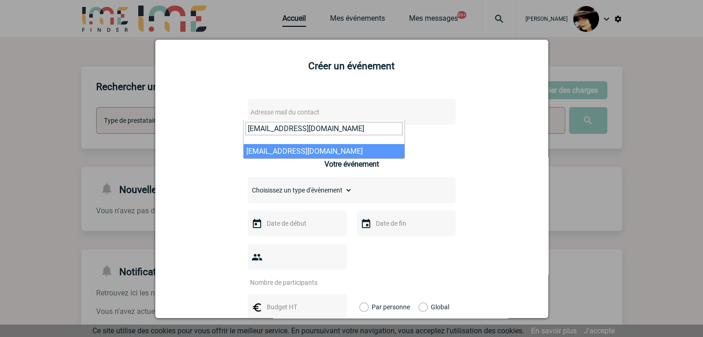
type input "anjaramalala.guillaud@mbda-systems.com"
select select "126855"
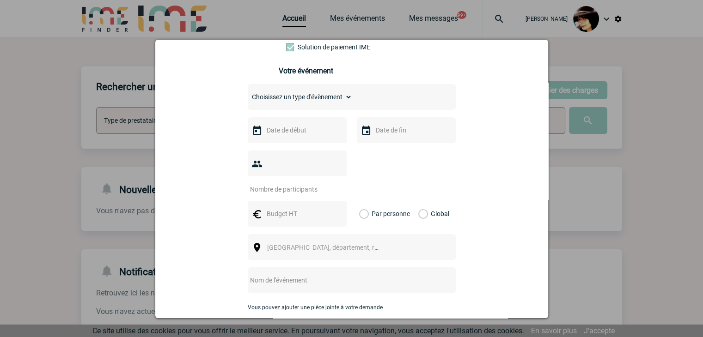
scroll to position [231, 0]
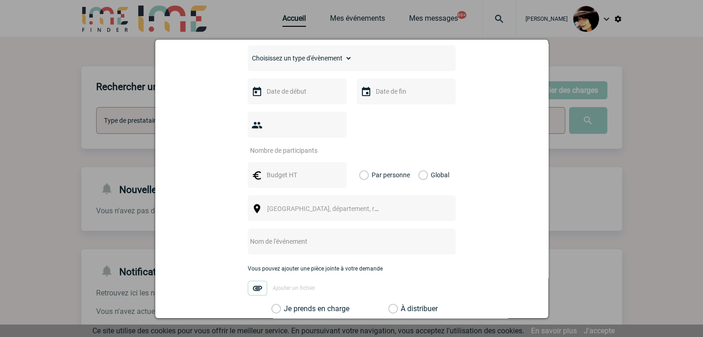
click at [290, 61] on select "Choisissez un type d'évènement Séminaire avec nuitée Séminaire sans nuitée Repa…" at bounding box center [300, 58] width 104 height 13
select select "5"
click at [248, 55] on select "Choisissez un type d'évènement Séminaire avec nuitée Séminaire sans nuitée Repa…" at bounding box center [300, 58] width 104 height 13
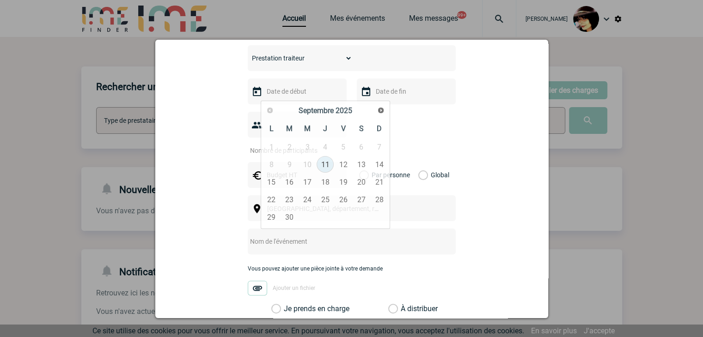
click at [291, 97] on input "text" at bounding box center [296, 91] width 64 height 12
click at [377, 109] on span "Suivant" at bounding box center [380, 110] width 7 height 7
click at [311, 161] on link "8" at bounding box center [307, 164] width 17 height 17
type input "08-10-2025"
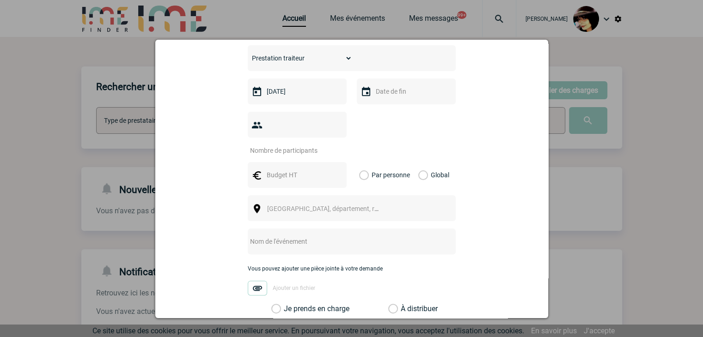
click at [281, 145] on input "number" at bounding box center [291, 151] width 87 height 12
type input "50"
click at [276, 169] on input "text" at bounding box center [296, 175] width 64 height 12
type input "1870"
click at [419, 162] on label "Global" at bounding box center [421, 175] width 6 height 26
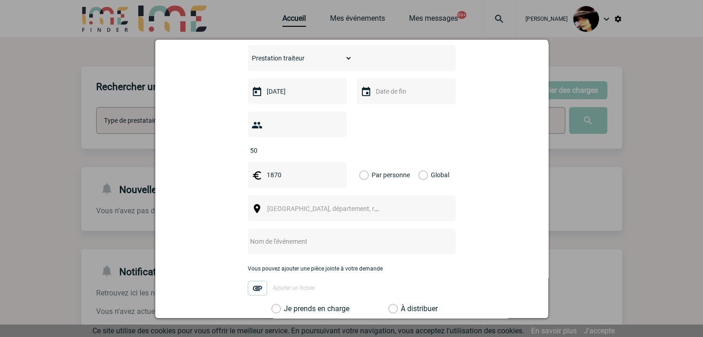
click at [0, 0] on input "Global" at bounding box center [0, 0] width 0 height 0
click at [281, 205] on span "[GEOGRAPHIC_DATA], département, région..." at bounding box center [331, 208] width 128 height 7
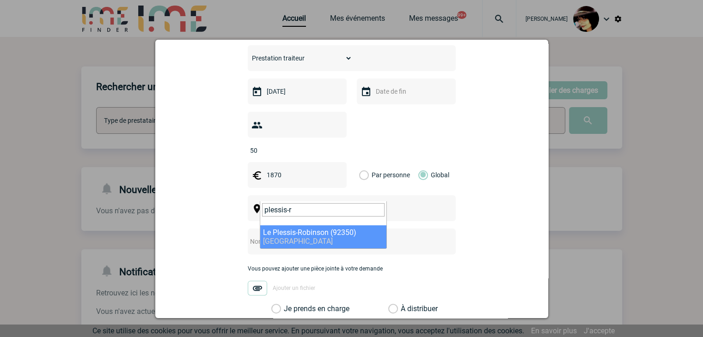
type input "plessis-r"
select select "52"
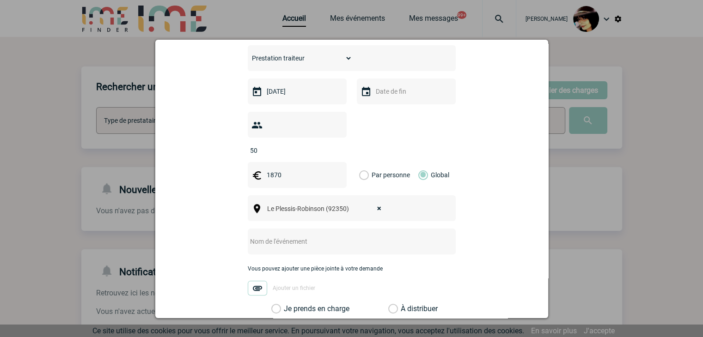
click at [305, 236] on input "text" at bounding box center [339, 242] width 183 height 12
click at [330, 236] on input "CENTRALISATION -" at bounding box center [339, 242] width 183 height 12
paste input "MBDA SBD France - Portage de facture"
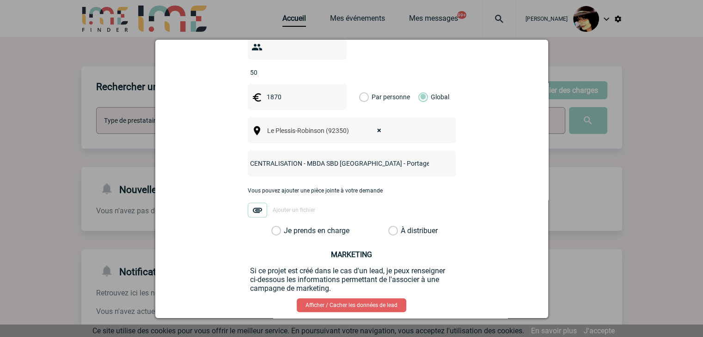
scroll to position [347, 0]
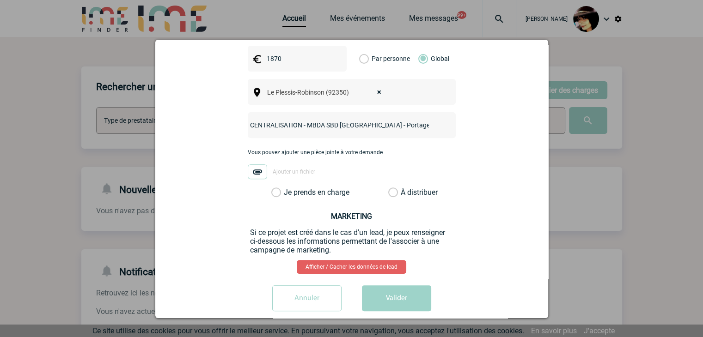
type input "CENTRALISATION - MBDA SBD France - Portage de facture"
click at [390, 188] on label "À distribuer" at bounding box center [393, 192] width 10 height 9
click at [0, 0] on input "À distribuer" at bounding box center [0, 0] width 0 height 0
click at [416, 285] on button "Valider" at bounding box center [396, 298] width 69 height 26
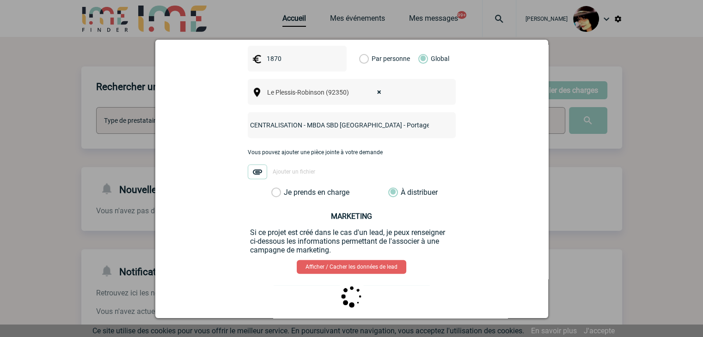
scroll to position [0, 0]
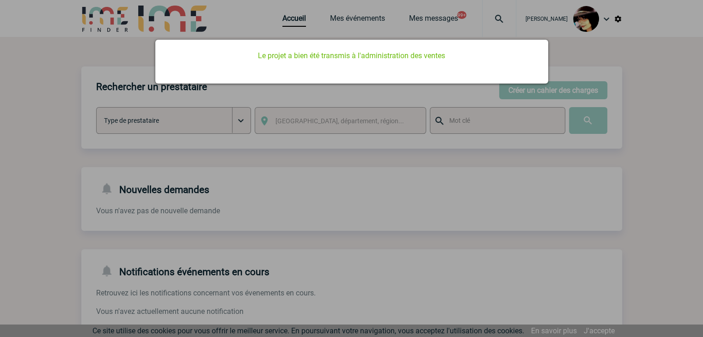
click at [421, 278] on div at bounding box center [351, 168] width 703 height 337
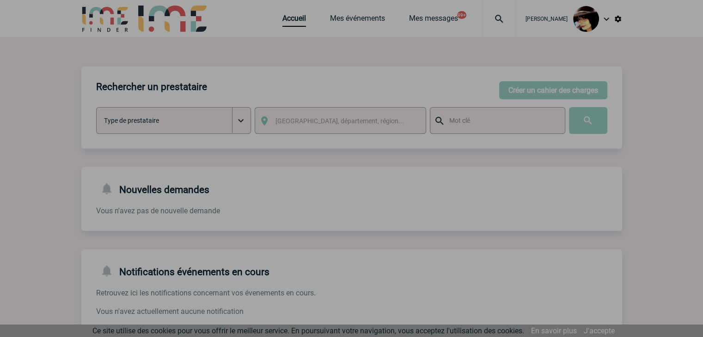
click at [287, 23] on div at bounding box center [351, 168] width 703 height 337
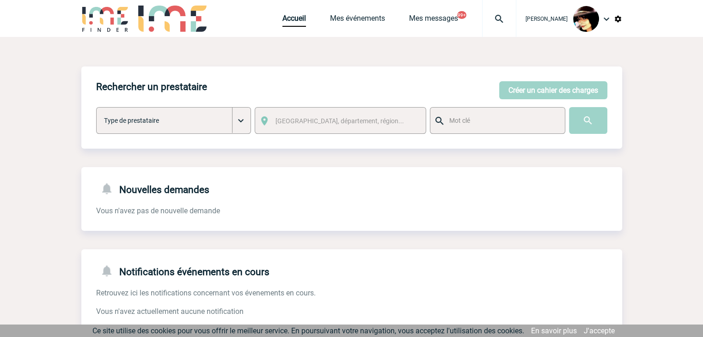
drag, startPoint x: 432, startPoint y: 254, endPoint x: 422, endPoint y: 251, distance: 10.7
click at [432, 254] on div "Notifications événements en cours Retrouvez ici les notifications concernant vo…" at bounding box center [351, 282] width 540 height 67
click at [270, 22] on div "Rachel SABOUREAU Accueil Mes événements 99+" at bounding box center [351, 19] width 540 height 39
click at [282, 22] on link "Accueil" at bounding box center [294, 20] width 24 height 13
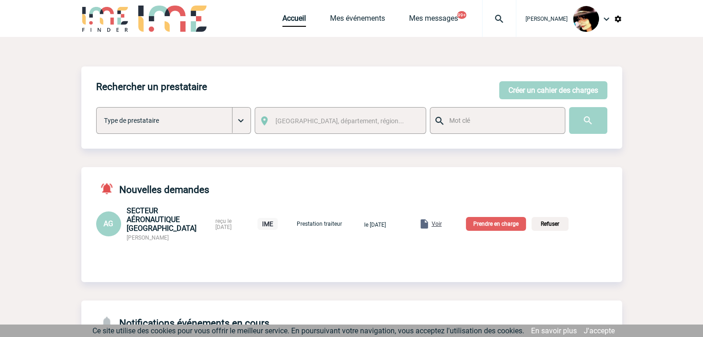
click at [442, 227] on span "Voir" at bounding box center [436, 224] width 10 height 6
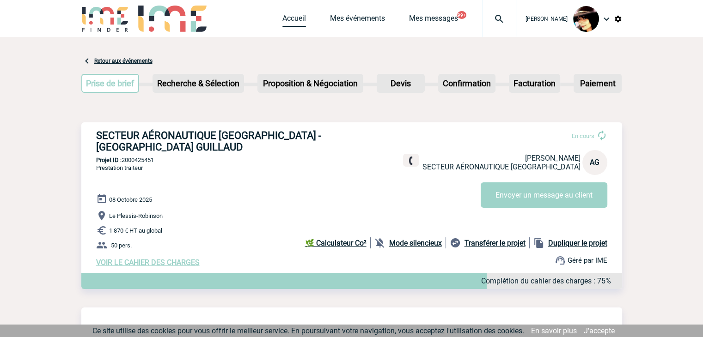
click at [283, 19] on link "Accueil" at bounding box center [294, 20] width 24 height 13
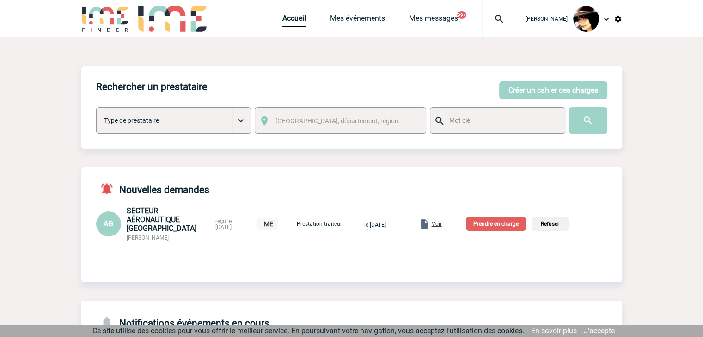
click at [513, 223] on p "Prendre en charge" at bounding box center [496, 224] width 60 height 14
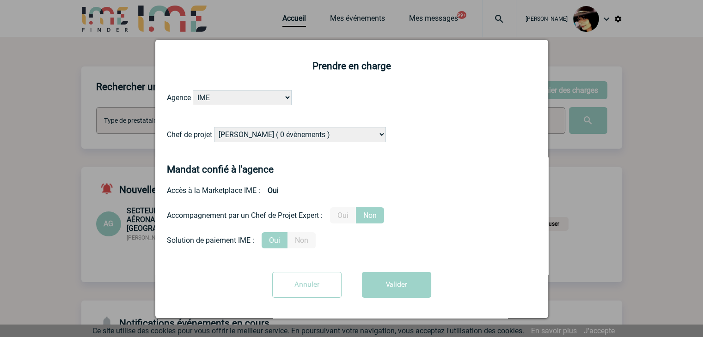
click at [331, 137] on select "[PERSON_NAME] ( 0 évènements ) [PERSON_NAME] ( 1196 évènements ) [PERSON_NAME] …" at bounding box center [300, 134] width 172 height 15
select select "129741"
click at [331, 137] on select "[PERSON_NAME] ( 0 évènements ) [PERSON_NAME] ( 1196 évènements ) [PERSON_NAME] …" at bounding box center [300, 134] width 172 height 15
click at [392, 285] on button "Valider" at bounding box center [396, 285] width 69 height 26
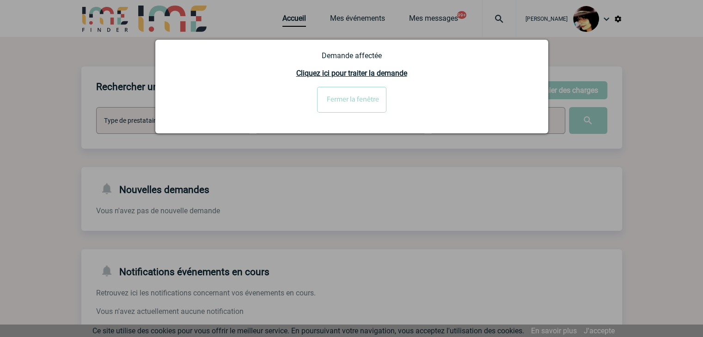
click at [313, 270] on div at bounding box center [351, 168] width 703 height 337
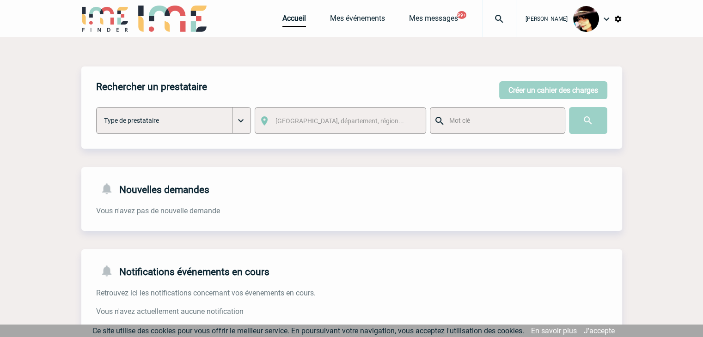
click at [285, 17] on div at bounding box center [351, 168] width 703 height 337
click at [285, 18] on link "Accueil" at bounding box center [294, 20] width 24 height 13
click at [534, 93] on button "Créer un cahier des charges" at bounding box center [553, 90] width 108 height 18
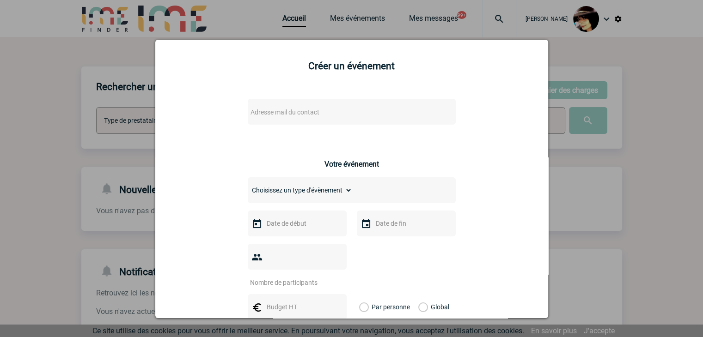
click at [305, 106] on div "Adresse mail du contact" at bounding box center [352, 112] width 208 height 26
click at [305, 110] on span "Adresse mail du contact" at bounding box center [284, 112] width 69 height 7
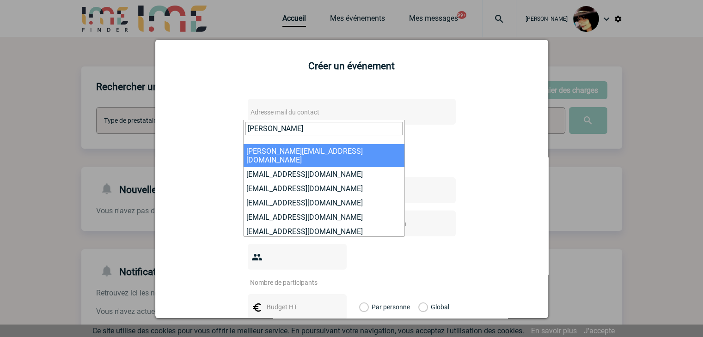
drag, startPoint x: 284, startPoint y: 130, endPoint x: 91, endPoint y: 129, distance: 193.5
click at [93, 129] on body "[PERSON_NAME] Accueil Mes événements 99+" at bounding box center [351, 283] width 703 height 566
paste input "[DOMAIN_NAME][EMAIL_ADDRESS][DOMAIN_NAME]"
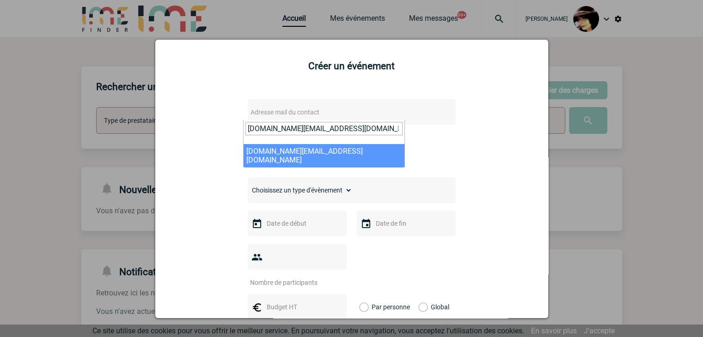
type input "[DOMAIN_NAME][EMAIL_ADDRESS][DOMAIN_NAME]"
select select "130975"
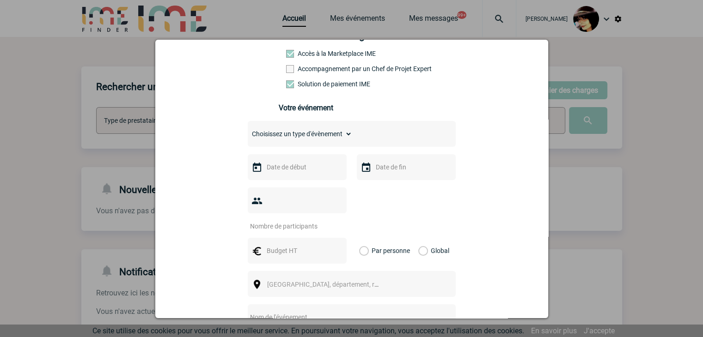
scroll to position [185, 0]
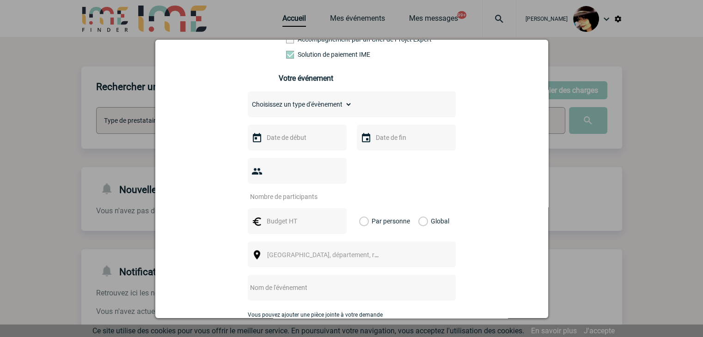
click at [273, 111] on select "Choisissez un type d'évènement Séminaire avec nuitée Séminaire sans nuitée Repa…" at bounding box center [300, 104] width 104 height 13
select select "4"
click at [248, 101] on select "Choisissez un type d'évènement Séminaire avec nuitée Séminaire sans nuitée Repa…" at bounding box center [300, 104] width 104 height 13
click at [279, 142] on input "text" at bounding box center [296, 138] width 64 height 12
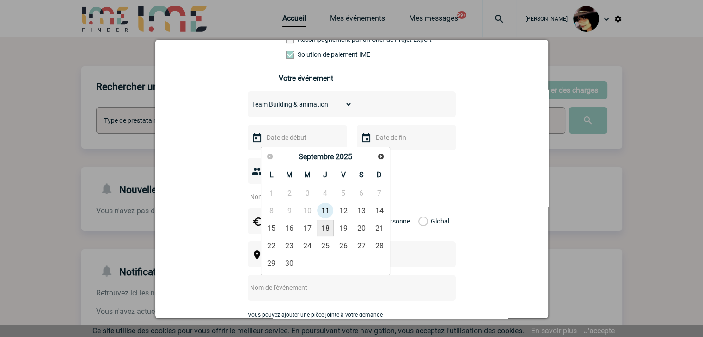
click at [325, 229] on link "18" at bounding box center [324, 228] width 17 height 17
type input "18-09-2025"
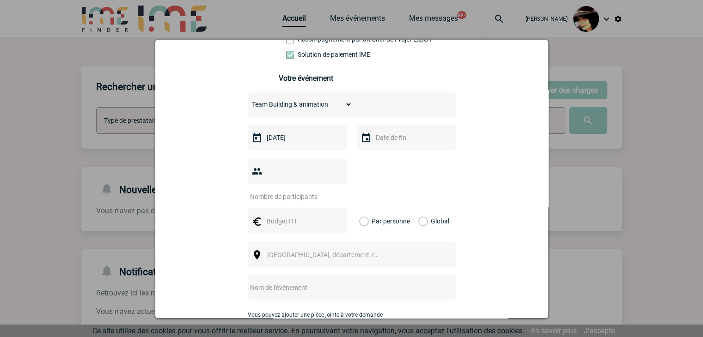
click at [291, 191] on input "number" at bounding box center [291, 197] width 87 height 12
type input "15"
click at [300, 215] on input "text" at bounding box center [296, 221] width 64 height 12
type input "464"
click at [420, 208] on label "Global" at bounding box center [421, 221] width 6 height 26
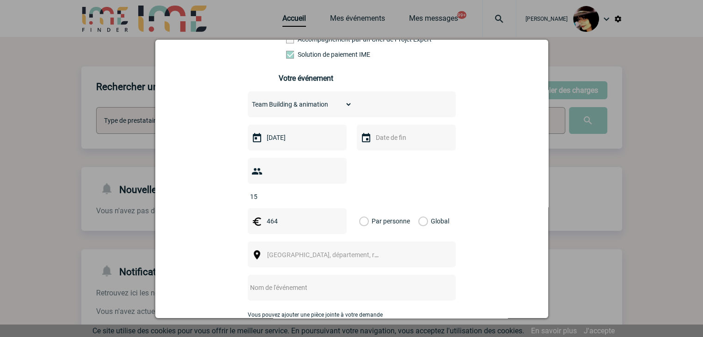
click at [0, 0] on input "Global" at bounding box center [0, 0] width 0 height 0
click at [278, 248] on span "[GEOGRAPHIC_DATA], département, région..." at bounding box center [326, 254] width 127 height 13
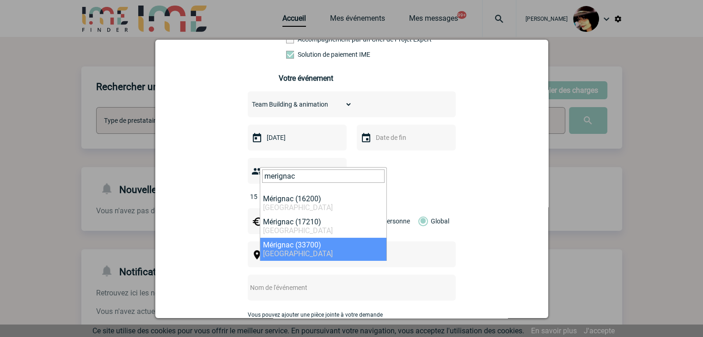
type input "merignac"
select select "24650"
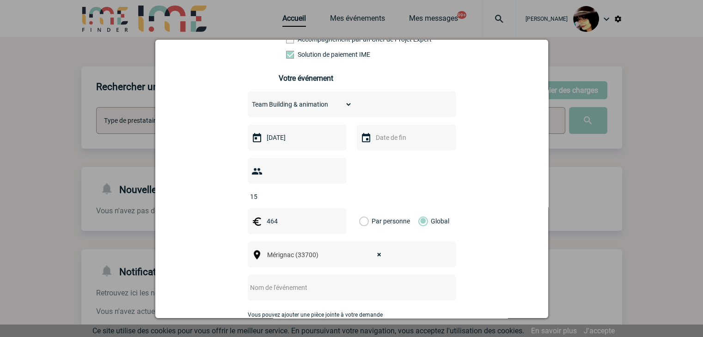
click at [289, 282] on input "text" at bounding box center [339, 288] width 183 height 12
click at [327, 282] on input "CENTRALISATION -" at bounding box center [339, 288] width 183 height 12
paste input "Capgemini - Demande de centralisation administrative pour evt le 18/09 - LE VES…"
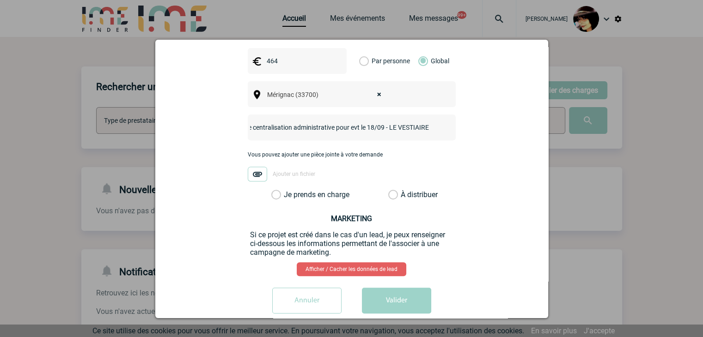
scroll to position [347, 0]
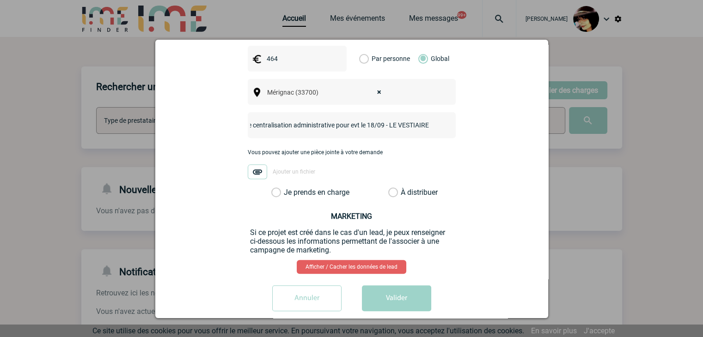
type input "CENTRALISATION - Capgemini - Demande de centralisation administrative pour evt …"
click at [390, 188] on label "À distribuer" at bounding box center [393, 192] width 10 height 9
click at [0, 0] on input "À distribuer" at bounding box center [0, 0] width 0 height 0
click at [398, 288] on button "Valider" at bounding box center [396, 298] width 69 height 26
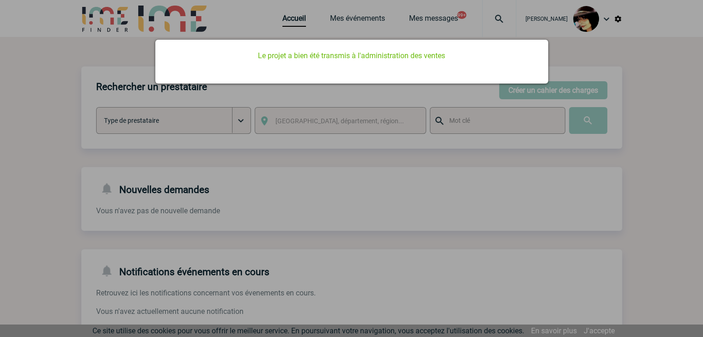
drag, startPoint x: 467, startPoint y: 214, endPoint x: 467, endPoint y: 208, distance: 6.5
click at [467, 213] on div at bounding box center [351, 168] width 703 height 337
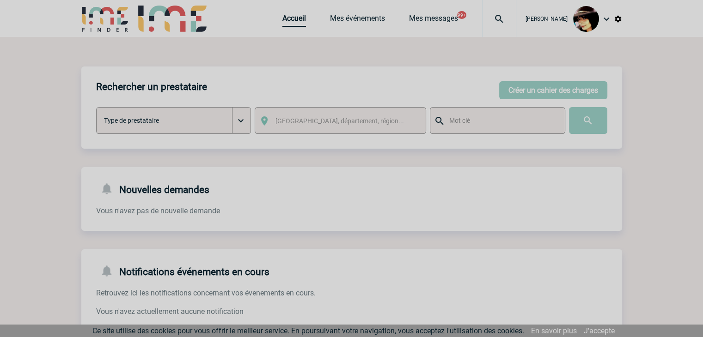
click at [284, 18] on link "Accueil" at bounding box center [294, 20] width 24 height 13
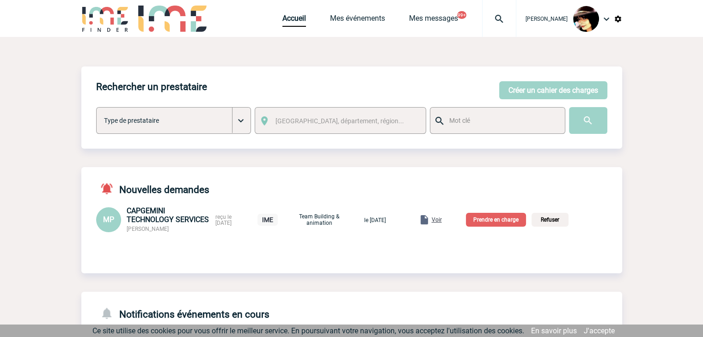
click at [442, 223] on span "Voir" at bounding box center [436, 220] width 10 height 6
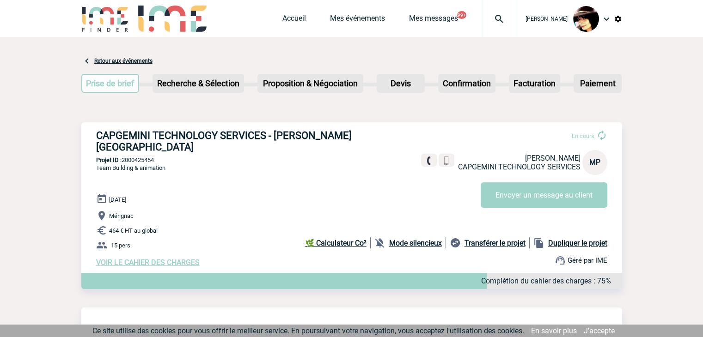
drag, startPoint x: 684, startPoint y: 87, endPoint x: 676, endPoint y: 82, distance: 9.0
click at [283, 19] on link "Accueil" at bounding box center [294, 20] width 24 height 13
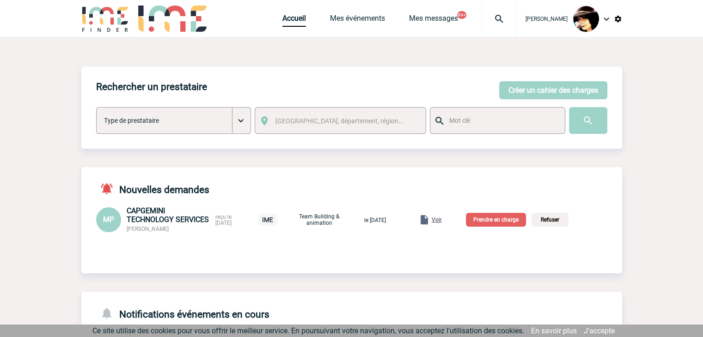
click at [491, 221] on p "Prendre en charge" at bounding box center [496, 220] width 60 height 14
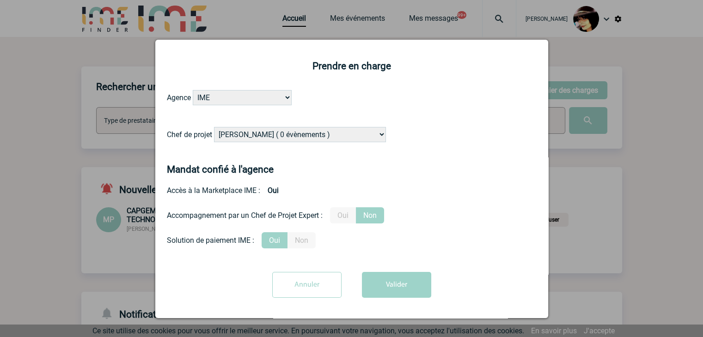
click at [292, 136] on select "Alizée VERLAGUET ( 0 évènements ) Anne GIRAUD ( 1196 évènements ) Anne-François…" at bounding box center [300, 134] width 172 height 15
select select "103019"
click at [214, 127] on select "Alizée VERLAGUET ( 0 évènements ) Anne GIRAUD ( 1196 évènements ) Anne-François…" at bounding box center [300, 134] width 172 height 15
click at [392, 286] on button "Valider" at bounding box center [396, 285] width 69 height 26
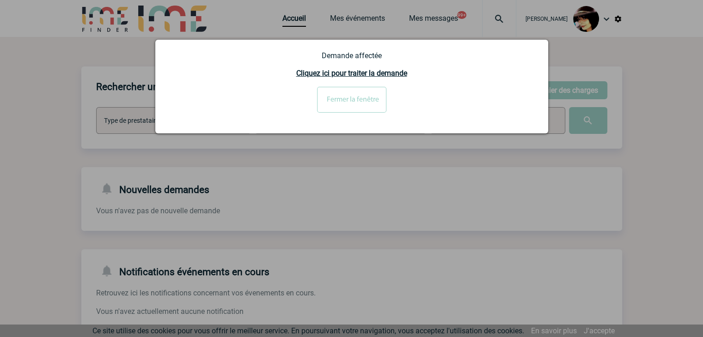
click at [358, 107] on input "Fermer la fenêtre" at bounding box center [351, 100] width 69 height 26
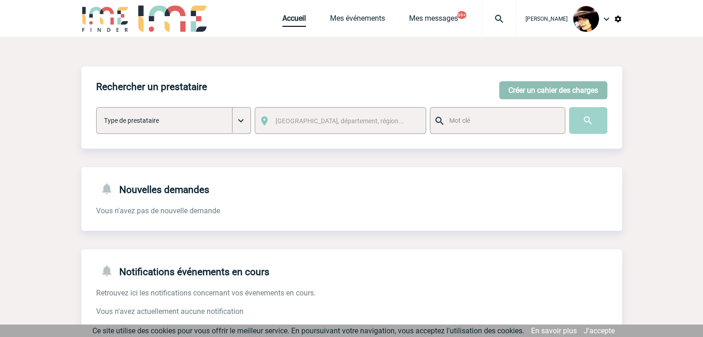
click at [531, 88] on button "Créer un cahier des charges" at bounding box center [553, 90] width 108 height 18
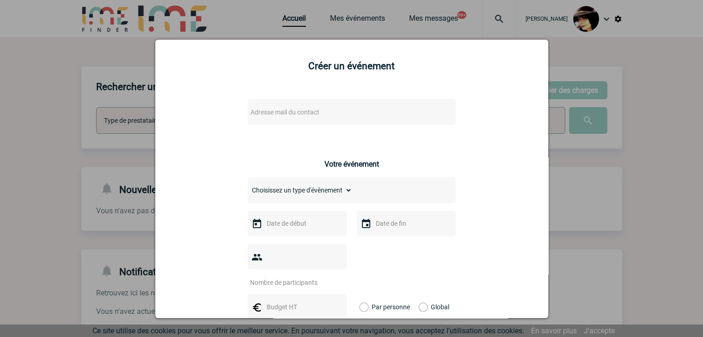
click at [328, 109] on span "Adresse mail du contact" at bounding box center [328, 112] width 162 height 13
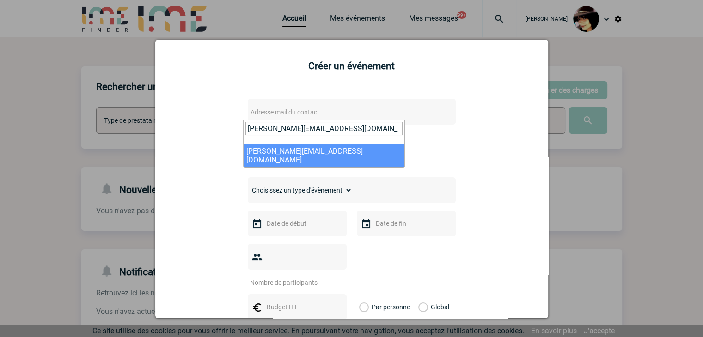
type input "mathilde.noppe@capgemini.com"
select select "122891"
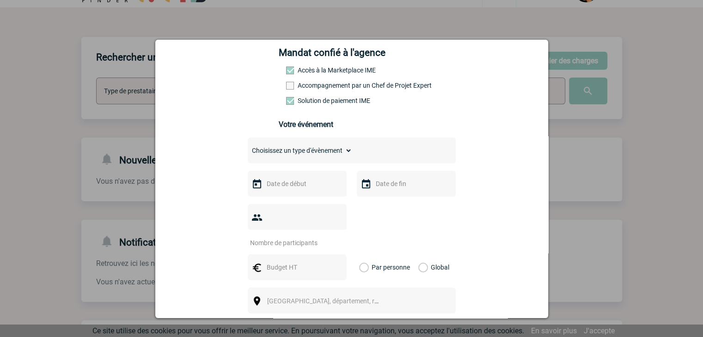
scroll to position [46, 0]
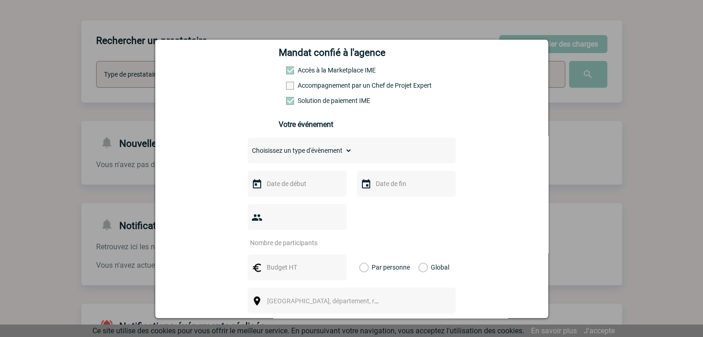
click at [273, 153] on select "Choisissez un type d'évènement Séminaire avec nuitée Séminaire sans nuitée Repa…" at bounding box center [300, 150] width 104 height 13
select select "5"
click at [248, 147] on select "Choisissez un type d'évènement Séminaire avec nuitée Séminaire sans nuitée Repa…" at bounding box center [300, 150] width 104 height 13
click at [277, 183] on input "text" at bounding box center [296, 184] width 64 height 12
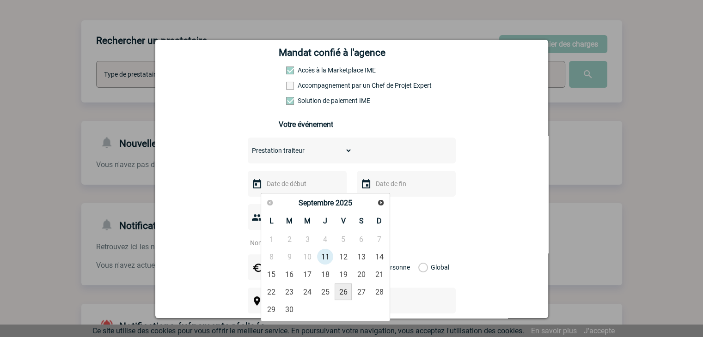
click at [339, 292] on link "26" at bounding box center [342, 292] width 17 height 17
type input "26-09-2025"
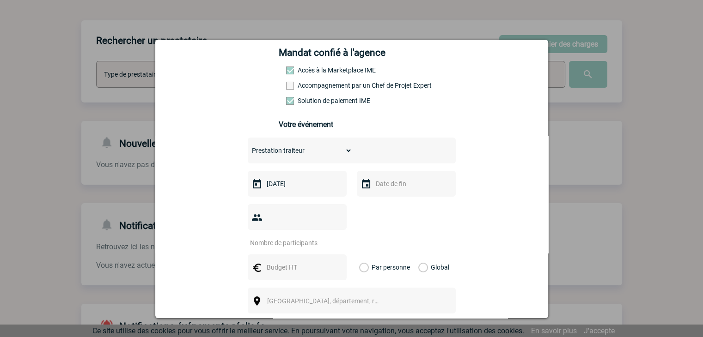
click at [297, 237] on input "number" at bounding box center [291, 243] width 87 height 12
type input "40"
click at [274, 261] on input "text" at bounding box center [296, 267] width 64 height 12
type input "337"
click at [418, 255] on label "Global" at bounding box center [421, 267] width 6 height 26
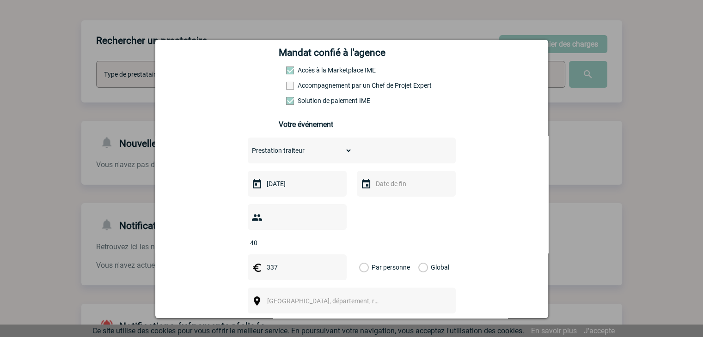
click at [0, 0] on input "Global" at bounding box center [0, 0] width 0 height 0
click at [309, 297] on span "Ville, département, région..." at bounding box center [331, 300] width 128 height 7
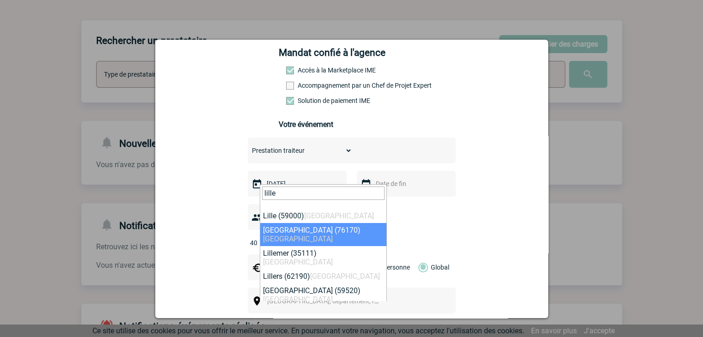
type input "lille"
select select "14362"
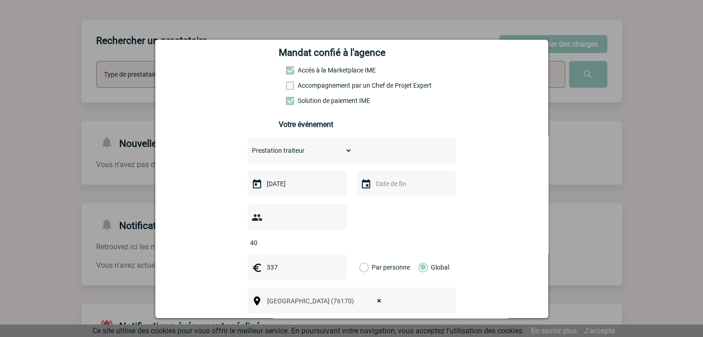
click at [335, 295] on span "× Lillebonne (76170)" at bounding box center [326, 301] width 127 height 13
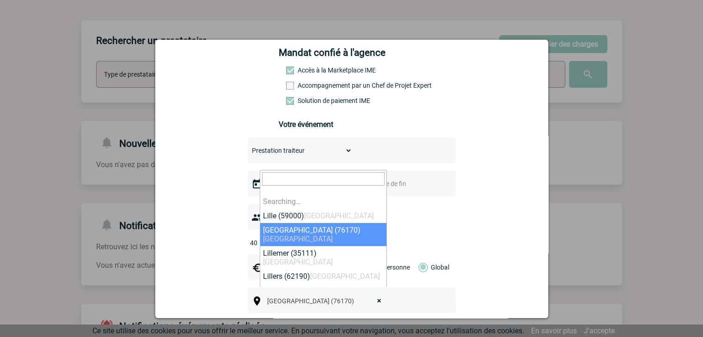
click at [373, 295] on span "× Lillebonne (76170)" at bounding box center [326, 301] width 127 height 13
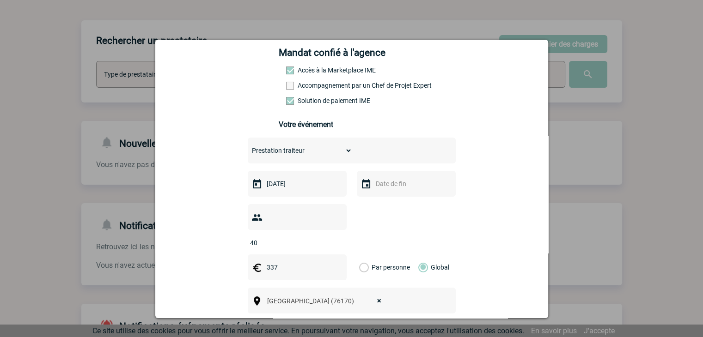
select select
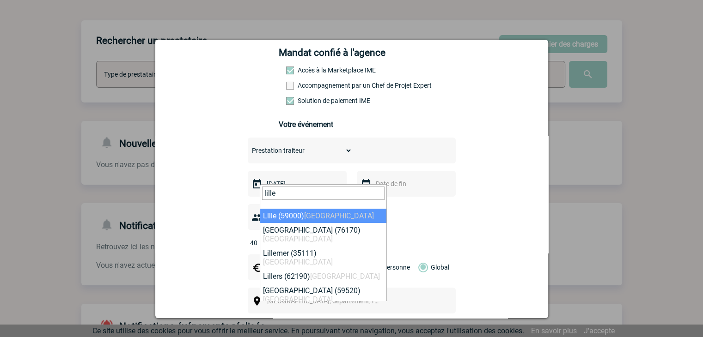
type input "lille"
select select "15081"
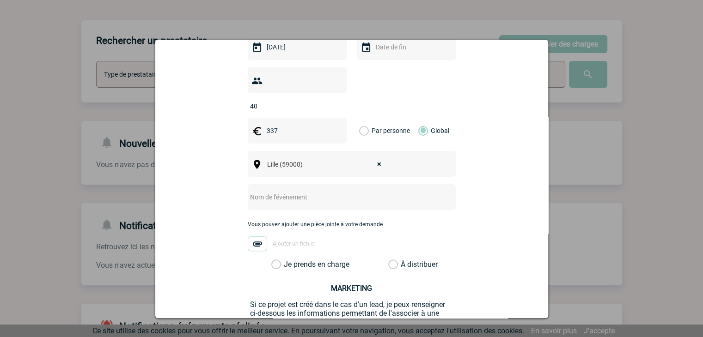
scroll to position [277, 0]
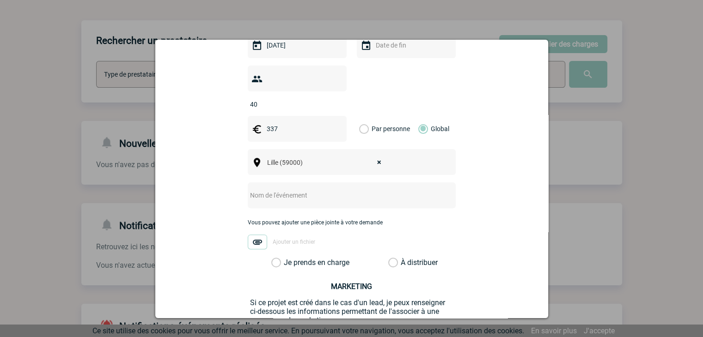
click at [276, 189] on input "text" at bounding box center [339, 195] width 183 height 12
click at [379, 189] on input "CENTRALISATION -" at bounding box center [339, 195] width 183 height 12
paste input "Prise en charge évènement du 26/09/2025"
type input "CENTRALISATION - Prise en charge évènement du 26/09/2025"
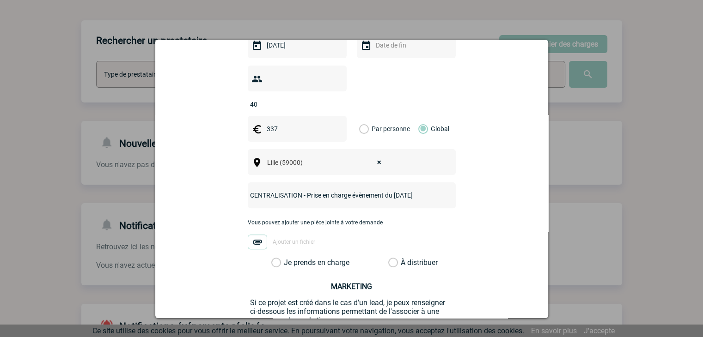
click at [390, 258] on label "À distribuer" at bounding box center [393, 262] width 10 height 9
click at [0, 0] on input "À distribuer" at bounding box center [0, 0] width 0 height 0
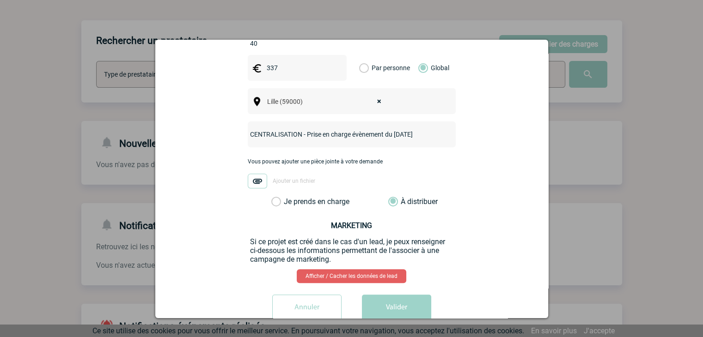
scroll to position [347, 0]
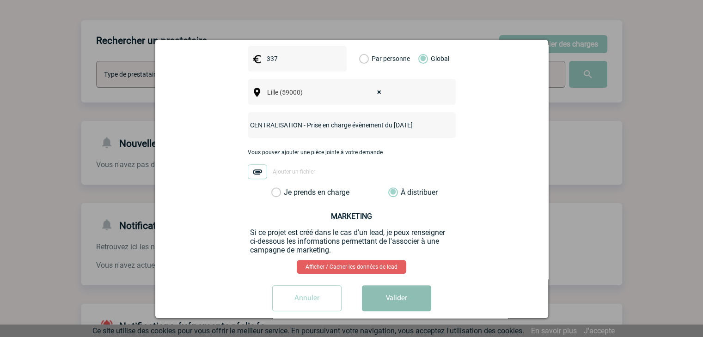
click at [397, 285] on button "Valider" at bounding box center [396, 298] width 69 height 26
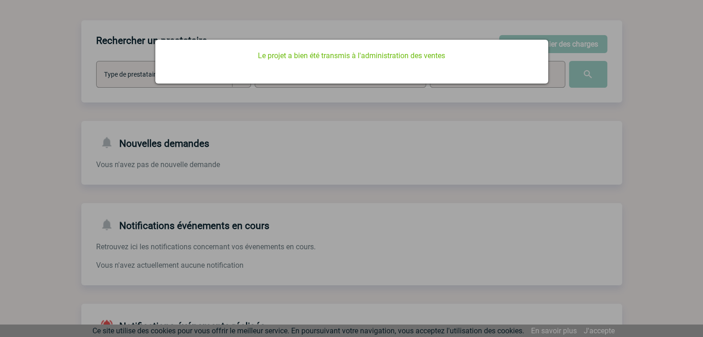
click at [527, 171] on div at bounding box center [351, 168] width 703 height 337
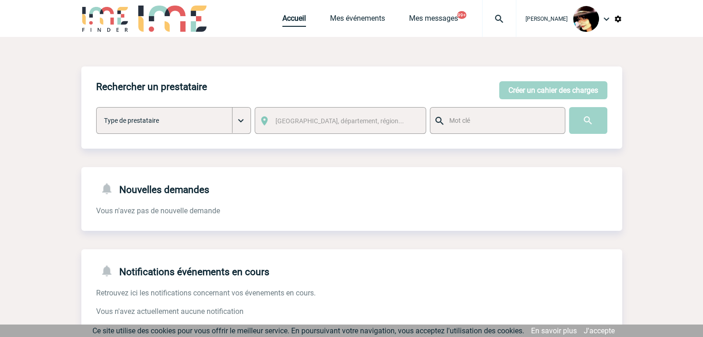
click at [282, 18] on link "Accueil" at bounding box center [294, 20] width 24 height 13
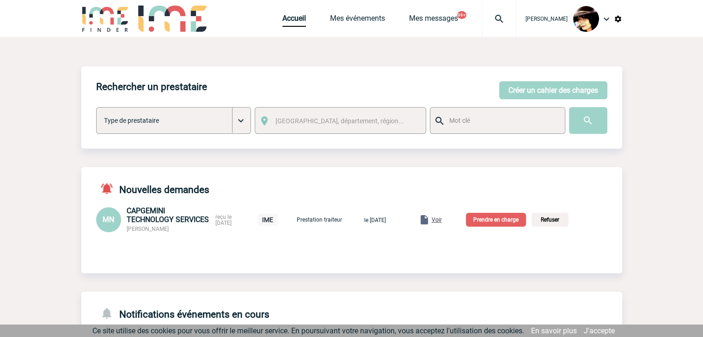
click at [442, 221] on span "Voir" at bounding box center [436, 220] width 10 height 6
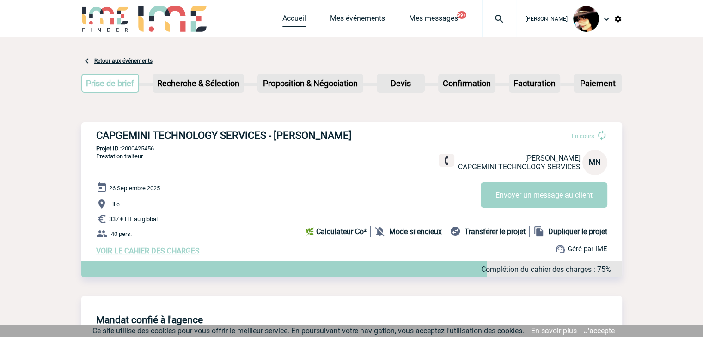
click at [282, 22] on link "Accueil" at bounding box center [294, 20] width 24 height 13
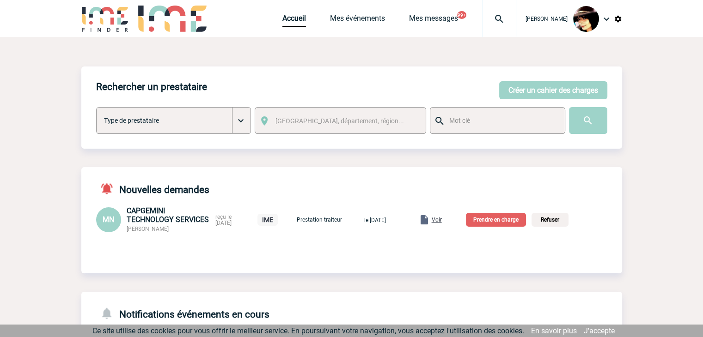
click at [442, 222] on span "Voir" at bounding box center [436, 220] width 10 height 6
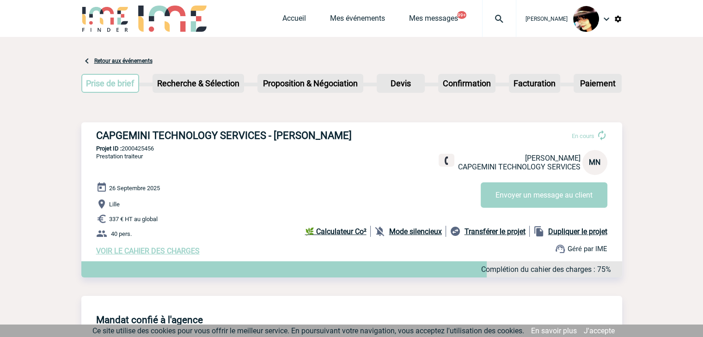
click at [282, 12] on div "Accueil Mes événements Mes messages 99+ Projet, client Projet, client" at bounding box center [399, 18] width 234 height 37
click at [283, 17] on link "Accueil" at bounding box center [294, 20] width 24 height 13
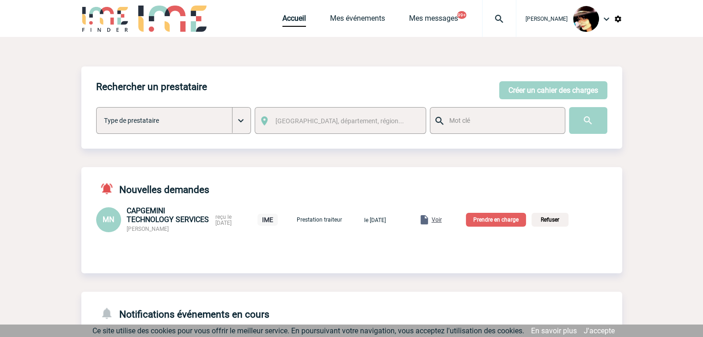
click at [501, 221] on p "Prendre en charge" at bounding box center [496, 220] width 60 height 14
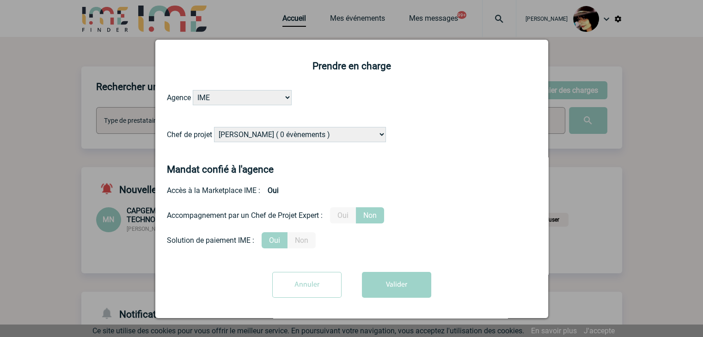
drag, startPoint x: 339, startPoint y: 132, endPoint x: 351, endPoint y: 135, distance: 11.9
click at [339, 132] on select "[PERSON_NAME] ( 0 évènements ) [PERSON_NAME] ( 1196 évènements ) [PERSON_NAME] …" at bounding box center [300, 134] width 172 height 15
select select "132752"
click at [214, 127] on select "[PERSON_NAME] ( 0 évènements ) [PERSON_NAME] ( 1196 évènements ) [PERSON_NAME] …" at bounding box center [300, 134] width 172 height 15
click at [375, 292] on button "Valider" at bounding box center [396, 285] width 69 height 26
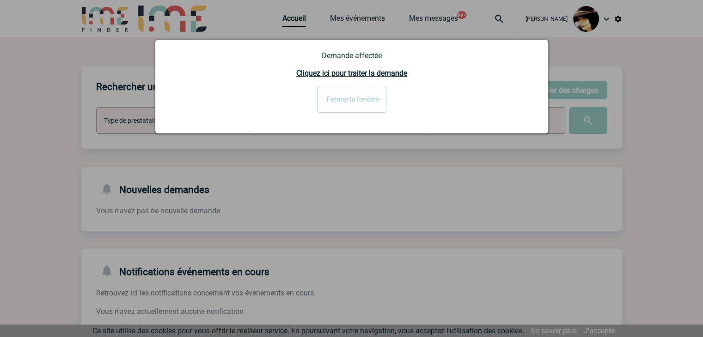
click at [477, 191] on div at bounding box center [351, 168] width 703 height 337
